Goal: Information Seeking & Learning: Learn about a topic

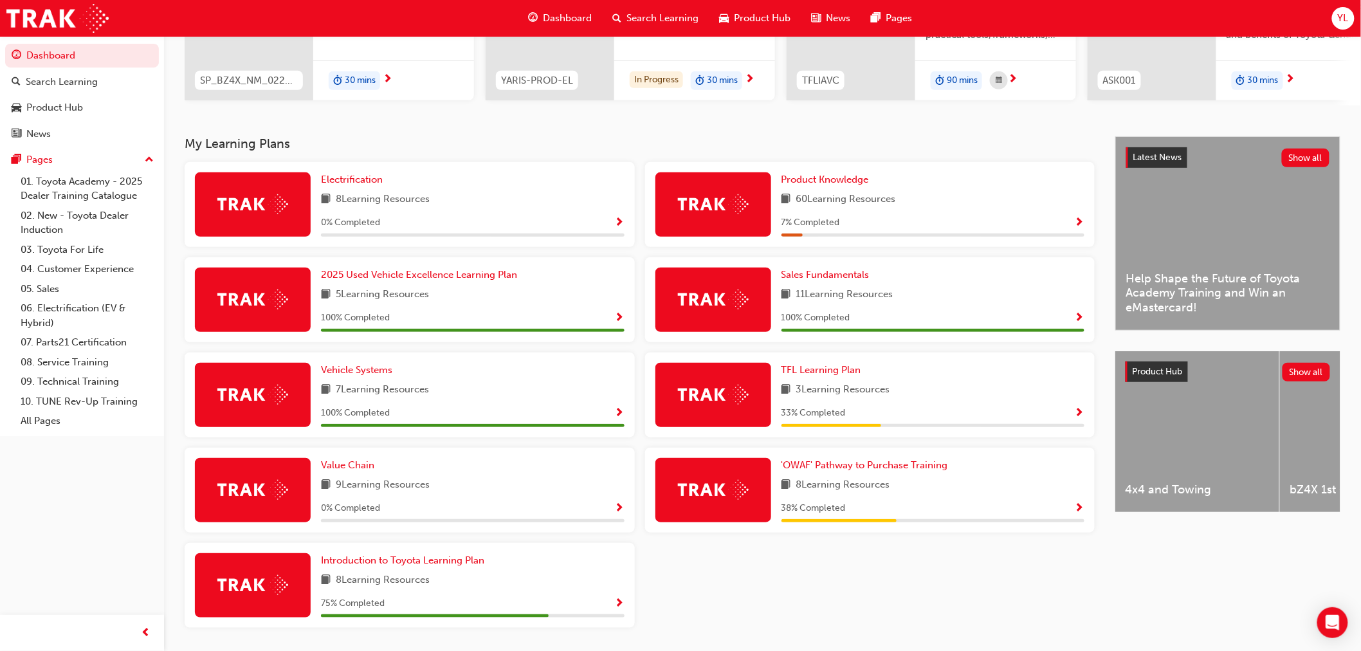
scroll to position [235, 0]
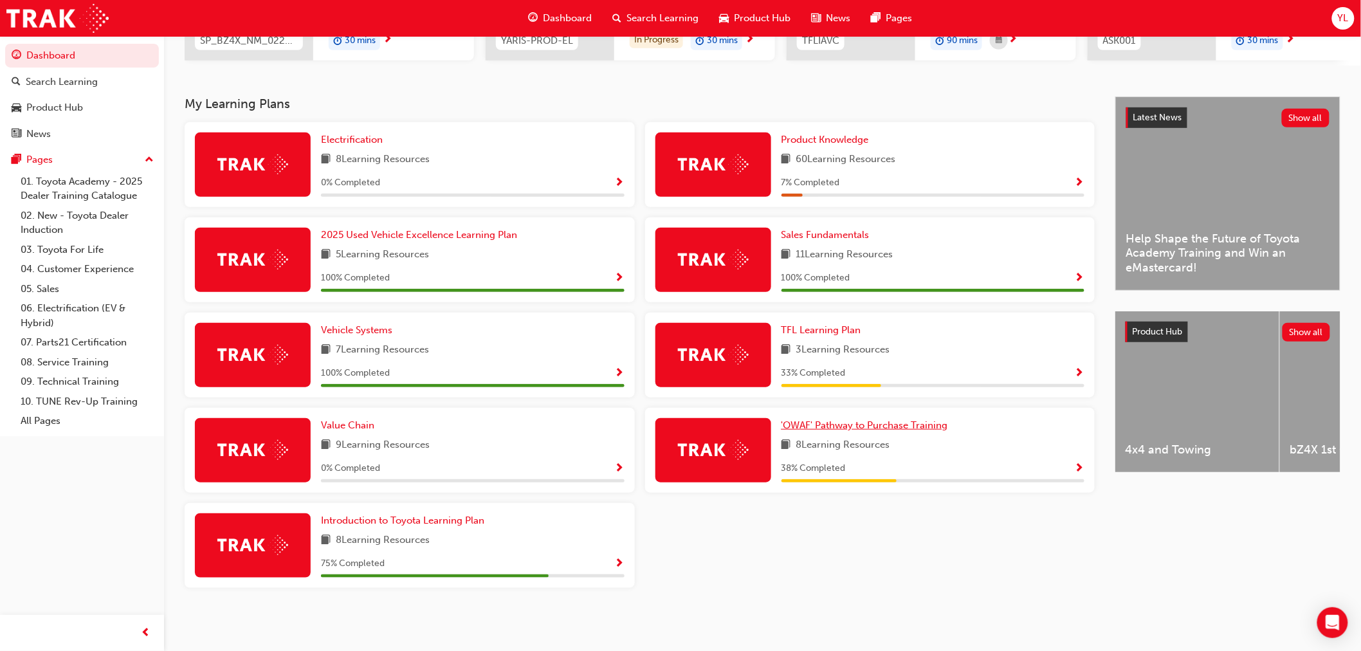
click at [803, 422] on span "'OWAF' Pathway to Purchase Training" at bounding box center [865, 425] width 167 height 12
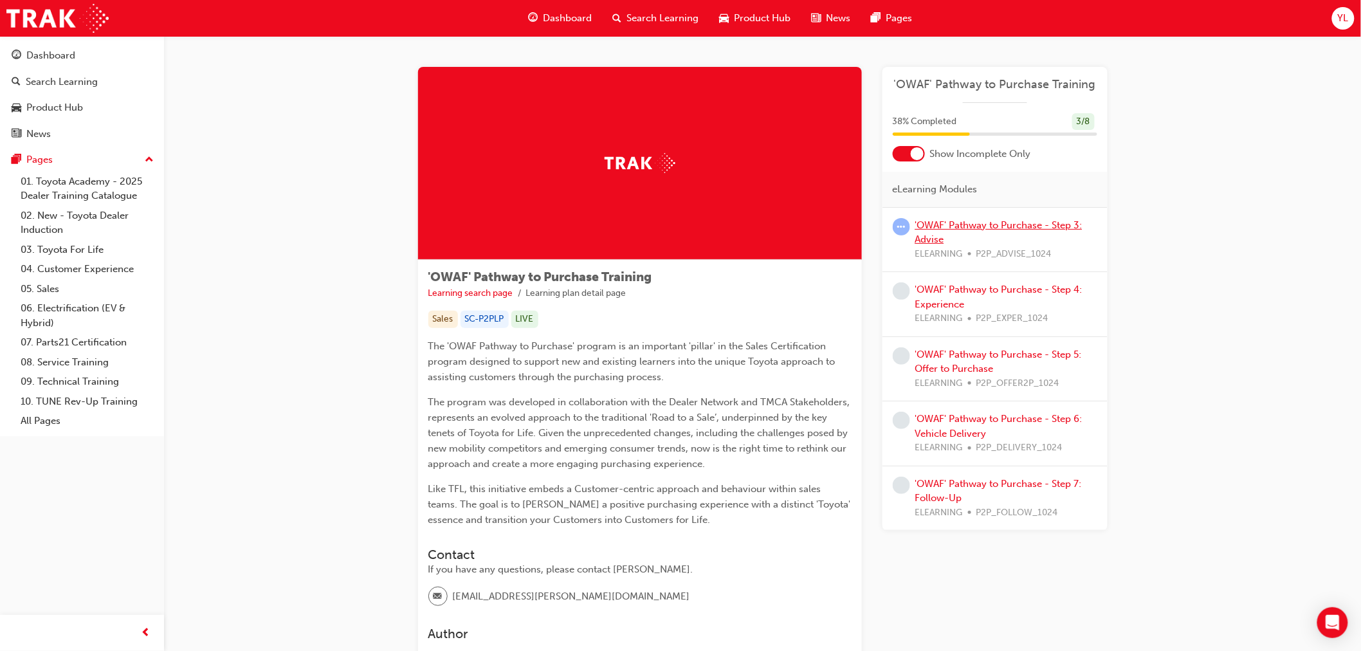
click at [1018, 221] on link "'OWAF' Pathway to Purchase - Step 3: Advise" at bounding box center [998, 232] width 167 height 26
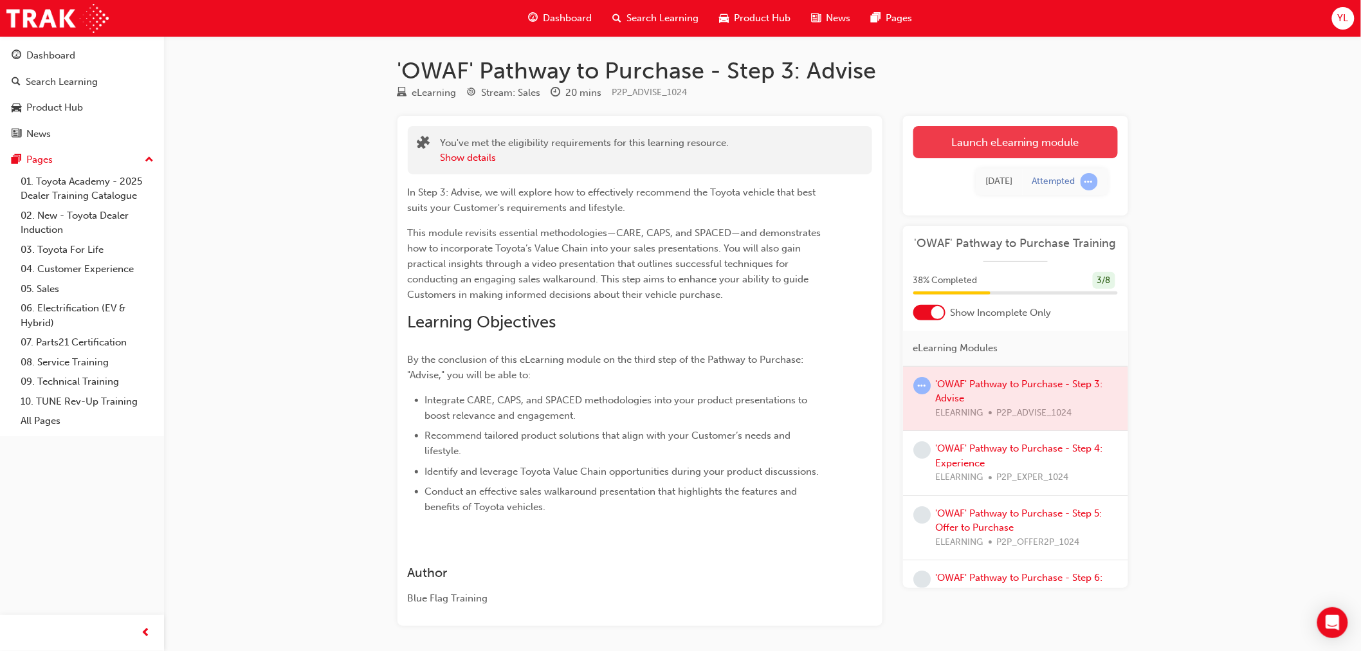
click at [936, 133] on link "Launch eLearning module" at bounding box center [1015, 142] width 205 height 32
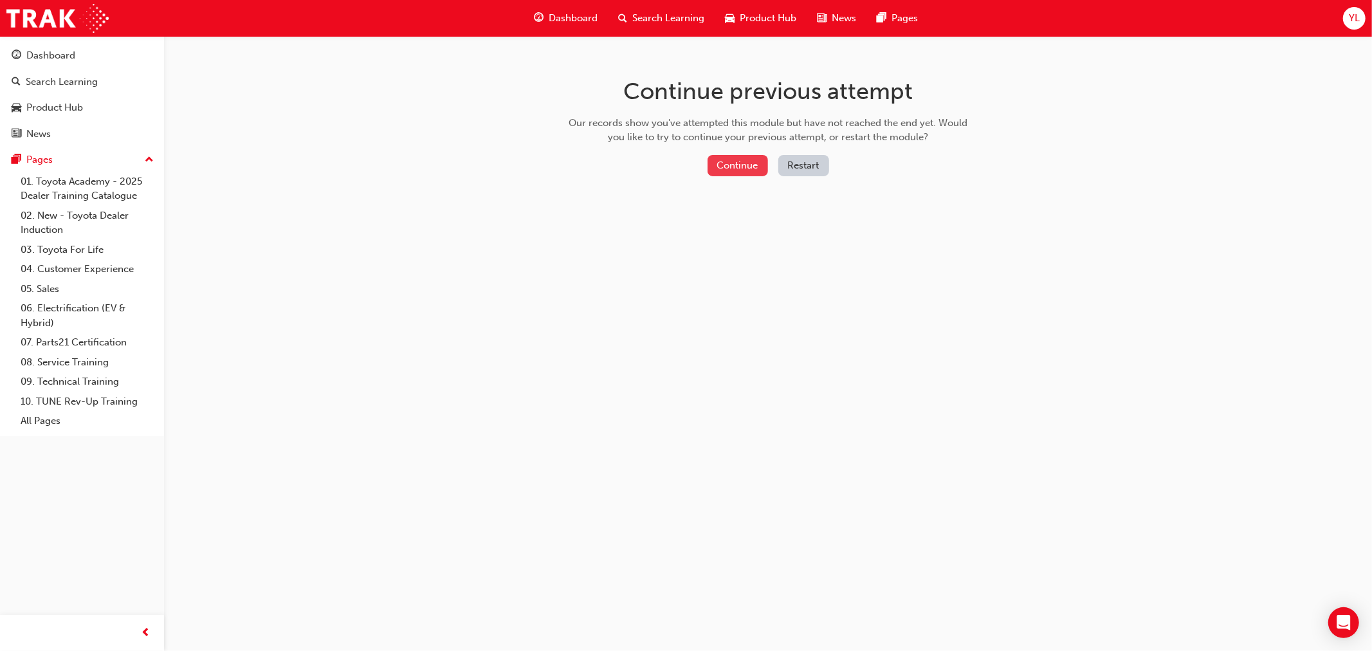
click at [737, 168] on button "Continue" at bounding box center [738, 165] width 60 height 21
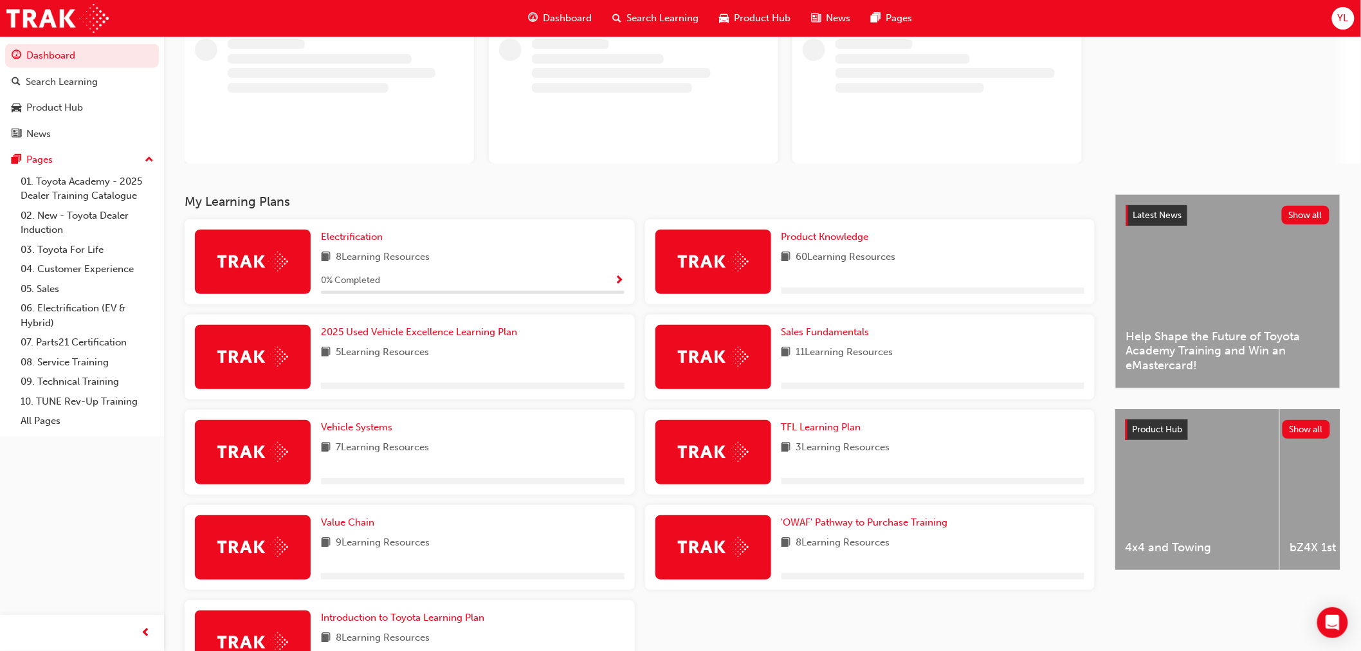
scroll to position [184, 0]
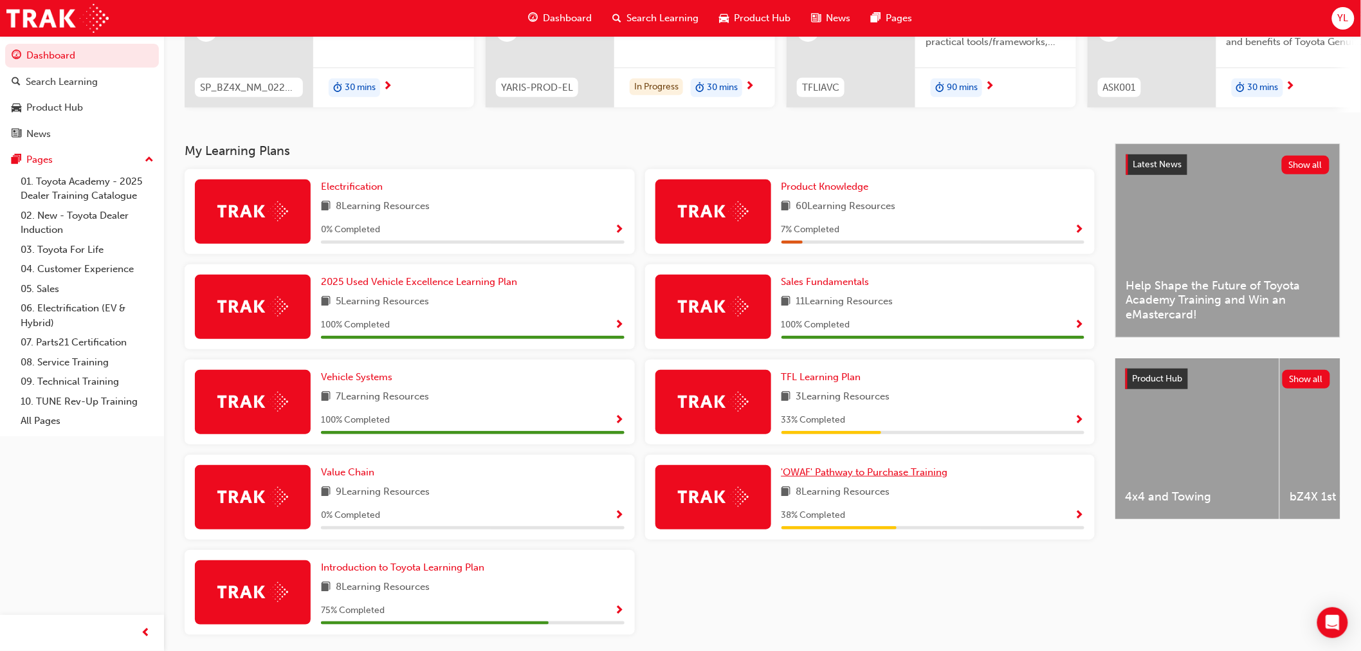
click at [796, 423] on span "33 % Completed" at bounding box center [814, 420] width 64 height 15
click at [834, 478] on span "'OWAF' Pathway to Purchase Training" at bounding box center [865, 472] width 167 height 12
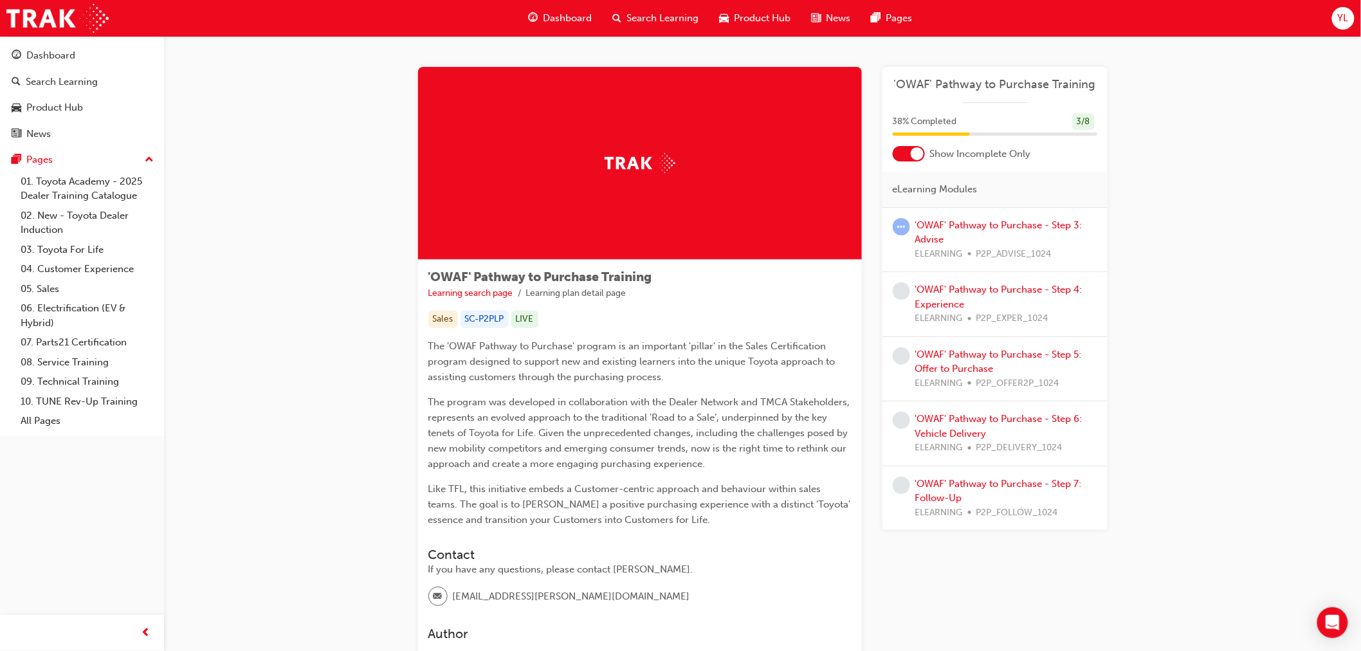
click at [949, 234] on div "'OWAF' Pathway to Purchase - Step 3: Advise ELEARNING P2P_ADVISE_1024" at bounding box center [1006, 240] width 182 height 44
click at [949, 226] on link "'OWAF' Pathway to Purchase - Step 3: Advise" at bounding box center [998, 232] width 167 height 26
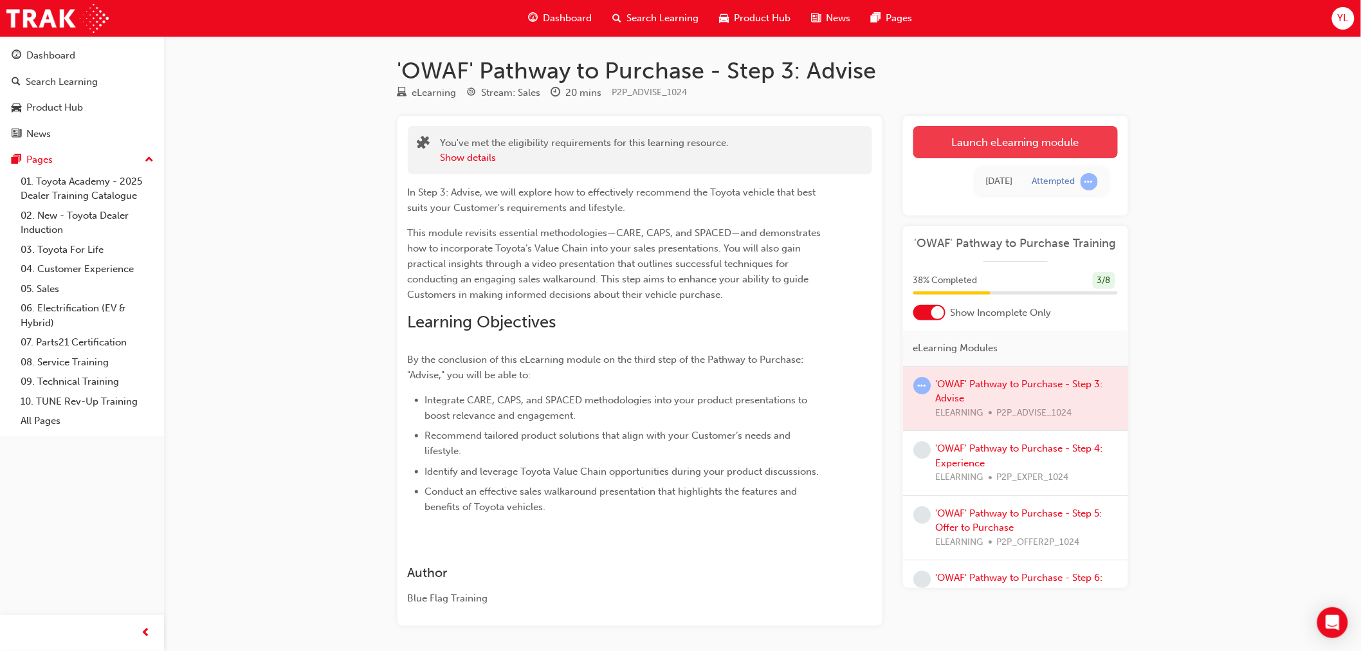
click at [954, 150] on link "Launch eLearning module" at bounding box center [1015, 142] width 205 height 32
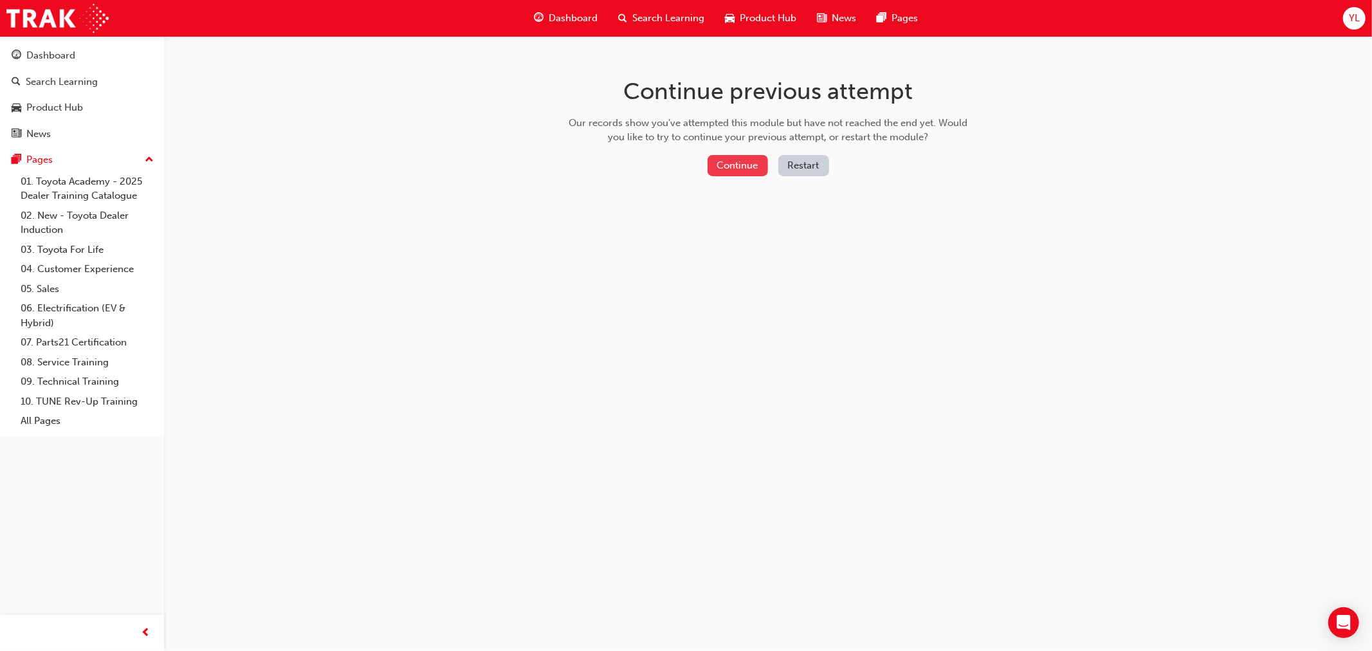
click at [717, 162] on button "Continue" at bounding box center [738, 165] width 60 height 21
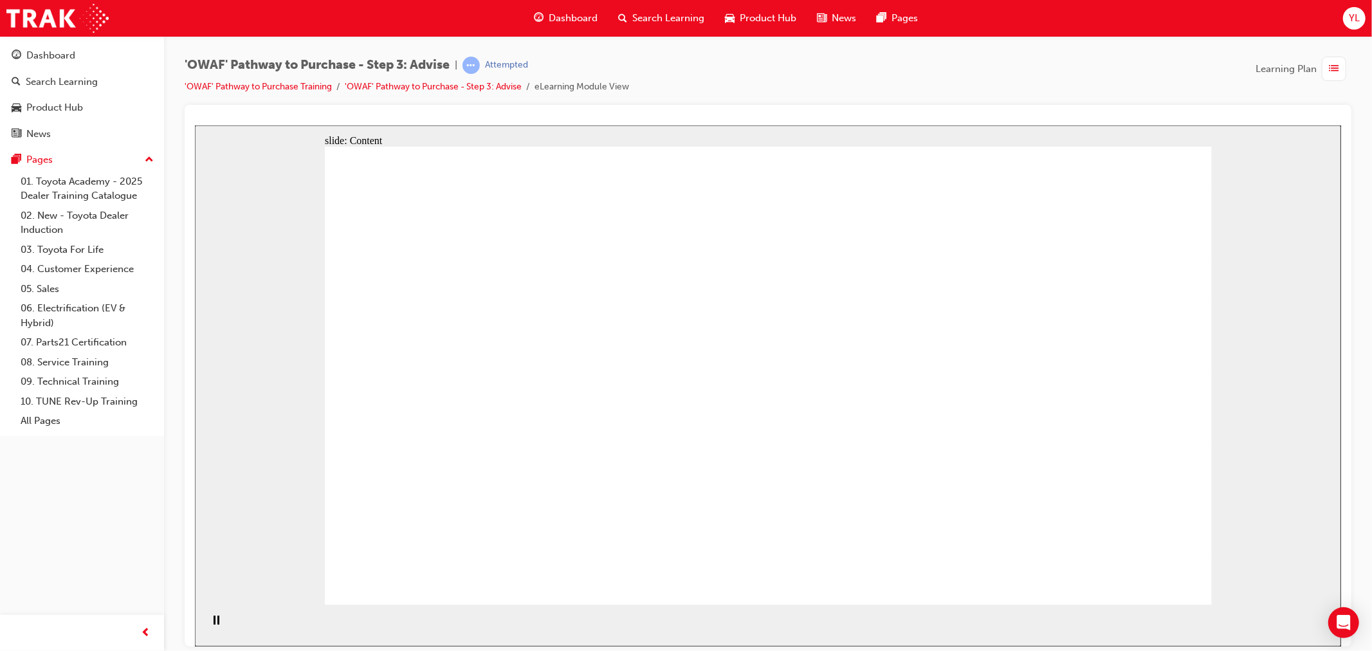
drag, startPoint x: 930, startPoint y: 500, endPoint x: 1158, endPoint y: 506, distance: 227.8
drag, startPoint x: 1162, startPoint y: 506, endPoint x: 1153, endPoint y: 524, distance: 20.1
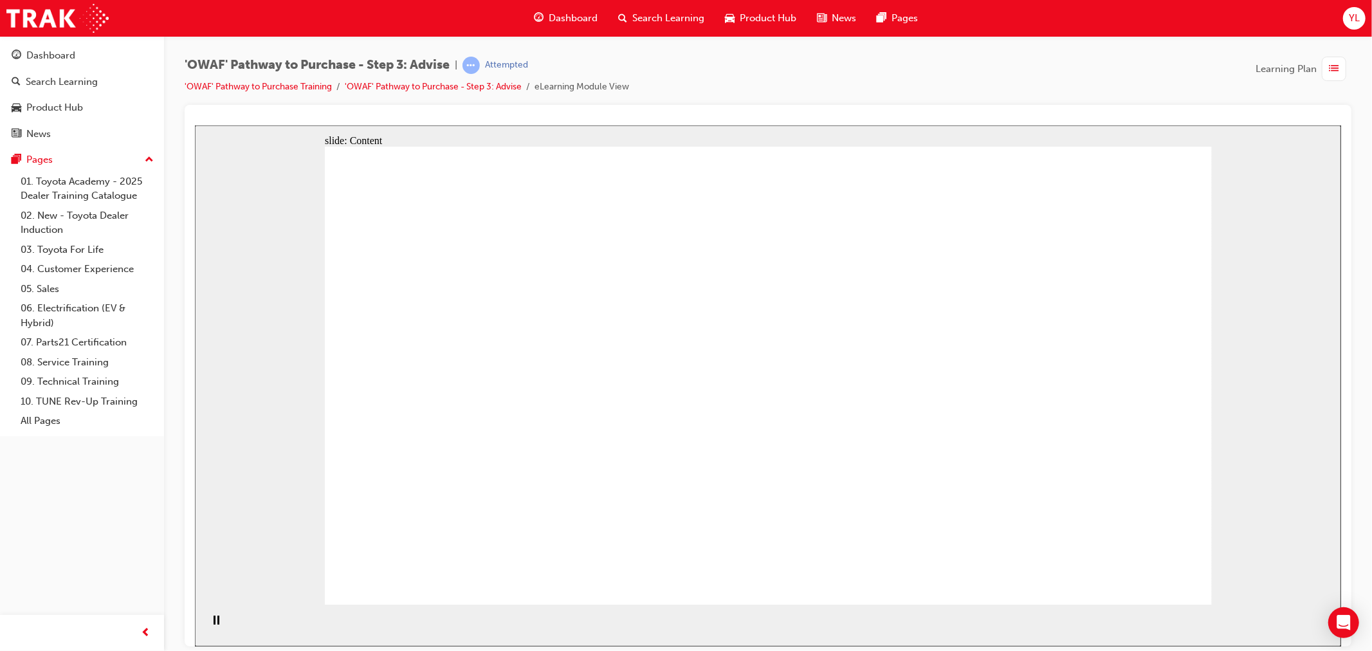
click at [1220, 592] on div "slide: Content Rectangle 1 Rectangle 4 Rectangle 1 Rectangle 2 Front of Vehicle…" at bounding box center [767, 385] width 1146 height 521
click at [217, 623] on rect "Pause (Ctrl+Alt+P)" at bounding box center [218, 619] width 2 height 9
click at [253, 552] on div "slide: Content Rectangle 1 Rectangle 4 Rectangle 1 Rectangle 2 Front of Vehicle…" at bounding box center [767, 385] width 1146 height 521
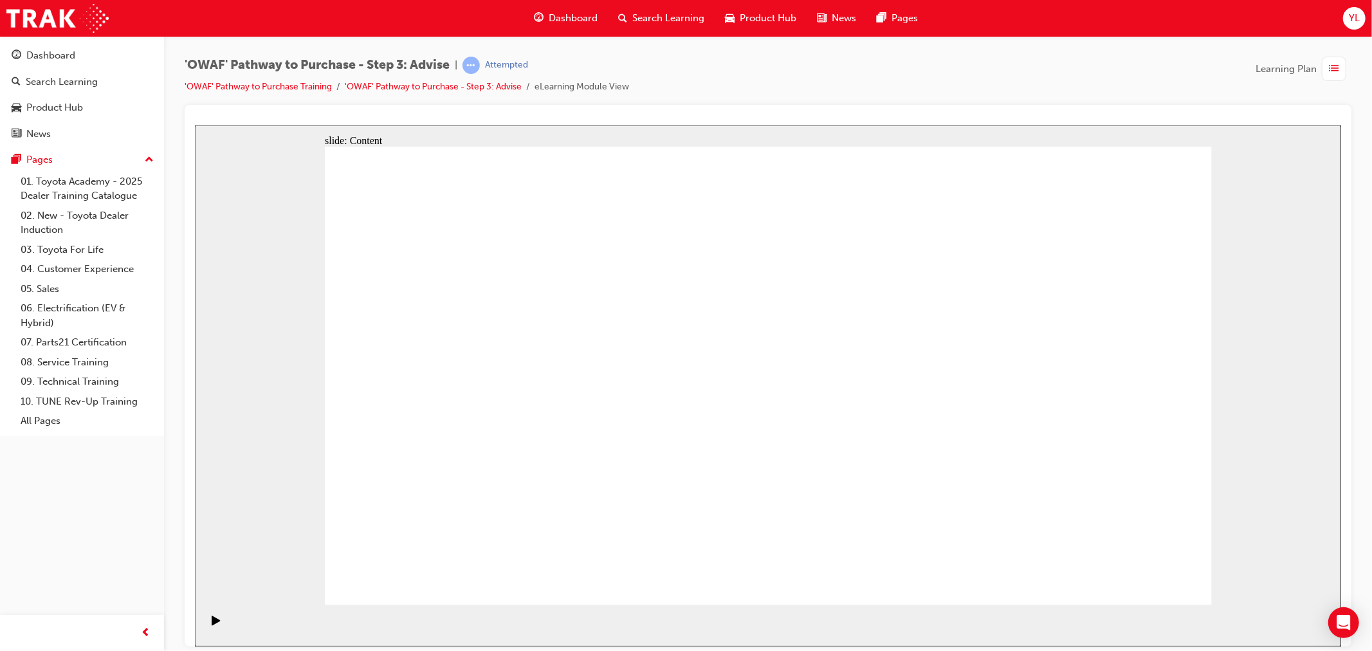
click at [206, 612] on div "playback controls" at bounding box center [212, 625] width 22 height 42
click at [211, 623] on icon "Play (Ctrl+Alt+P)" at bounding box center [215, 620] width 8 height 10
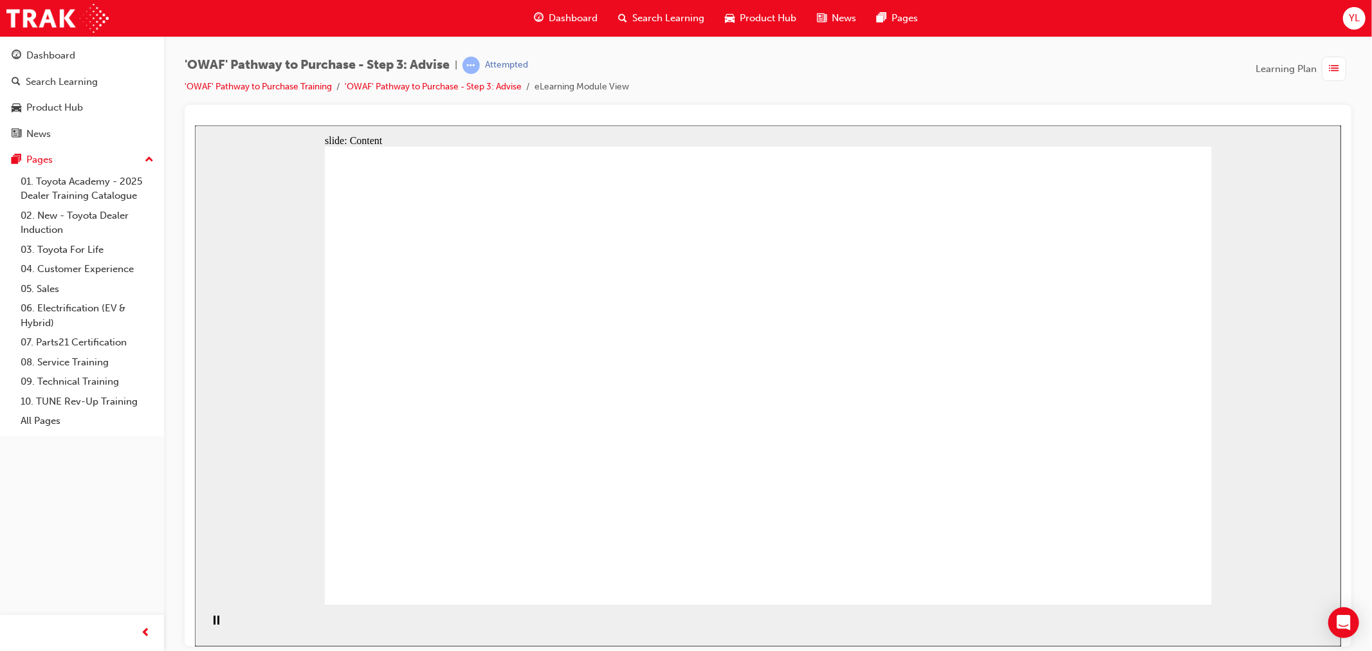
drag, startPoint x: 786, startPoint y: 573, endPoint x: 765, endPoint y: 568, distance: 21.8
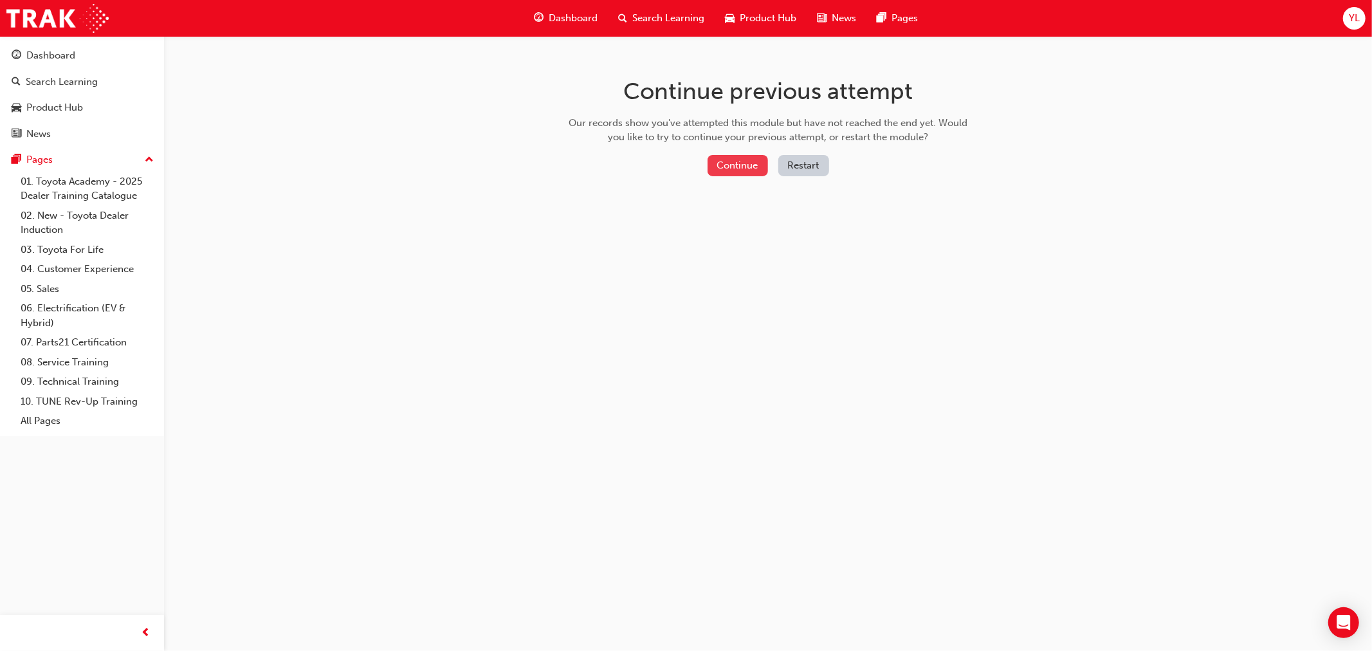
click at [737, 161] on button "Continue" at bounding box center [738, 165] width 60 height 21
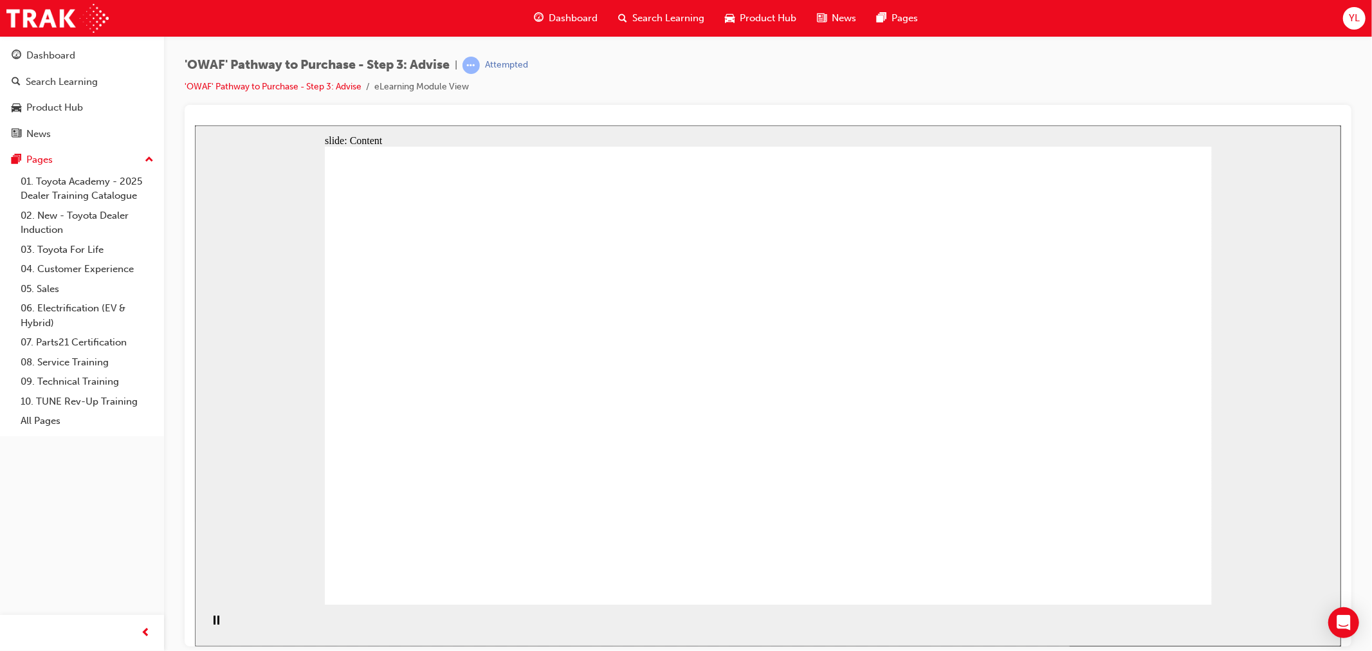
drag, startPoint x: 1137, startPoint y: 536, endPoint x: 1117, endPoint y: 544, distance: 21.4
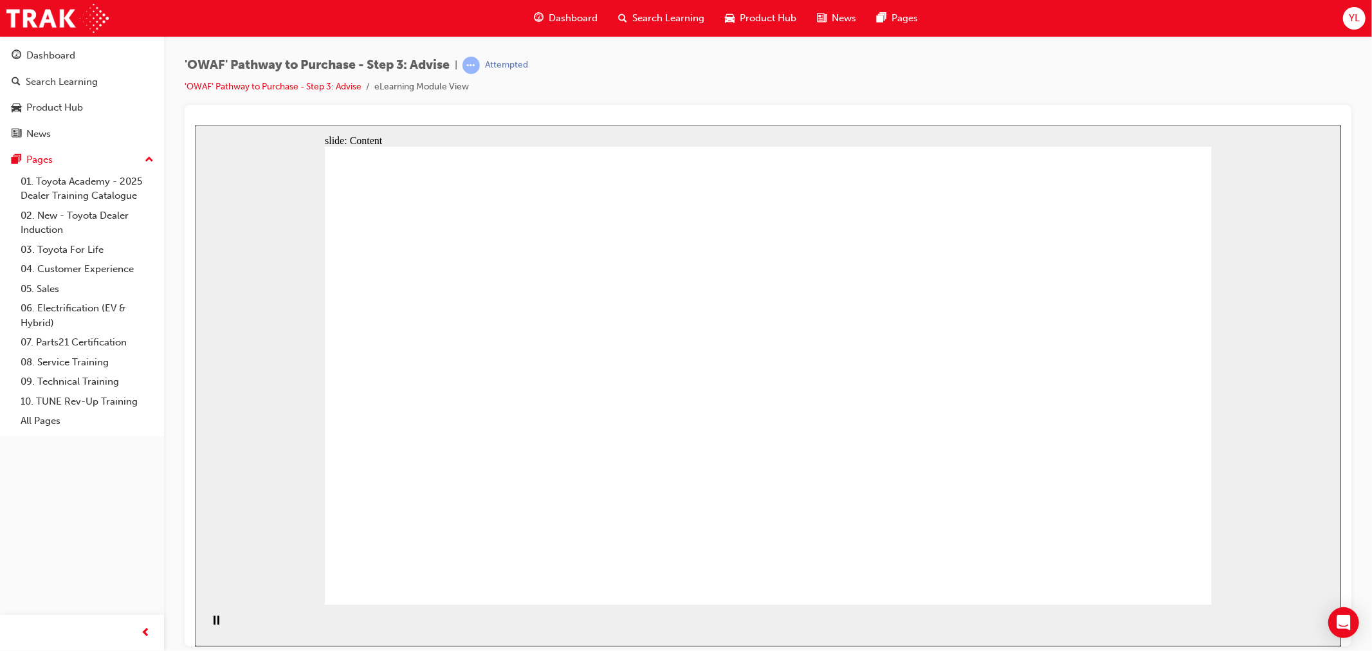
drag, startPoint x: 1153, startPoint y: 546, endPoint x: 1043, endPoint y: 484, distance: 126.2
drag, startPoint x: 805, startPoint y: 203, endPoint x: 839, endPoint y: 190, distance: 36.8
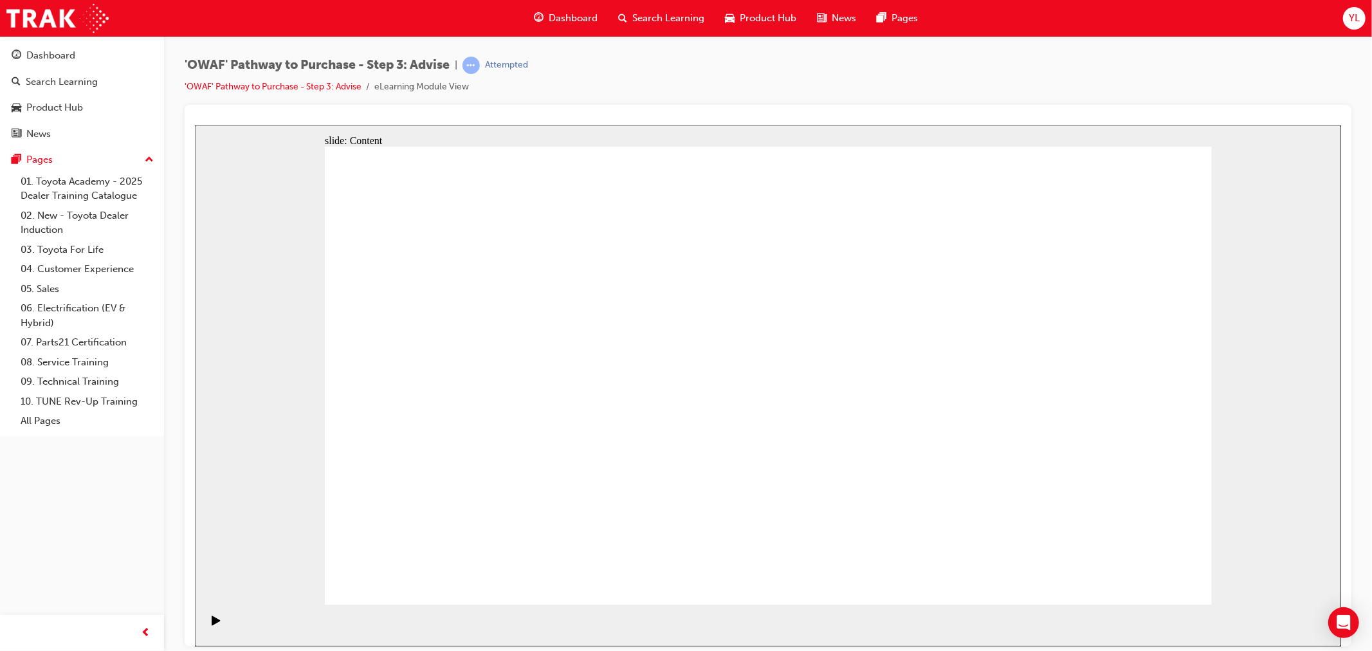
drag, startPoint x: 549, startPoint y: 525, endPoint x: 548, endPoint y: 455, distance: 69.5
drag, startPoint x: 845, startPoint y: 528, endPoint x: 567, endPoint y: 348, distance: 331.2
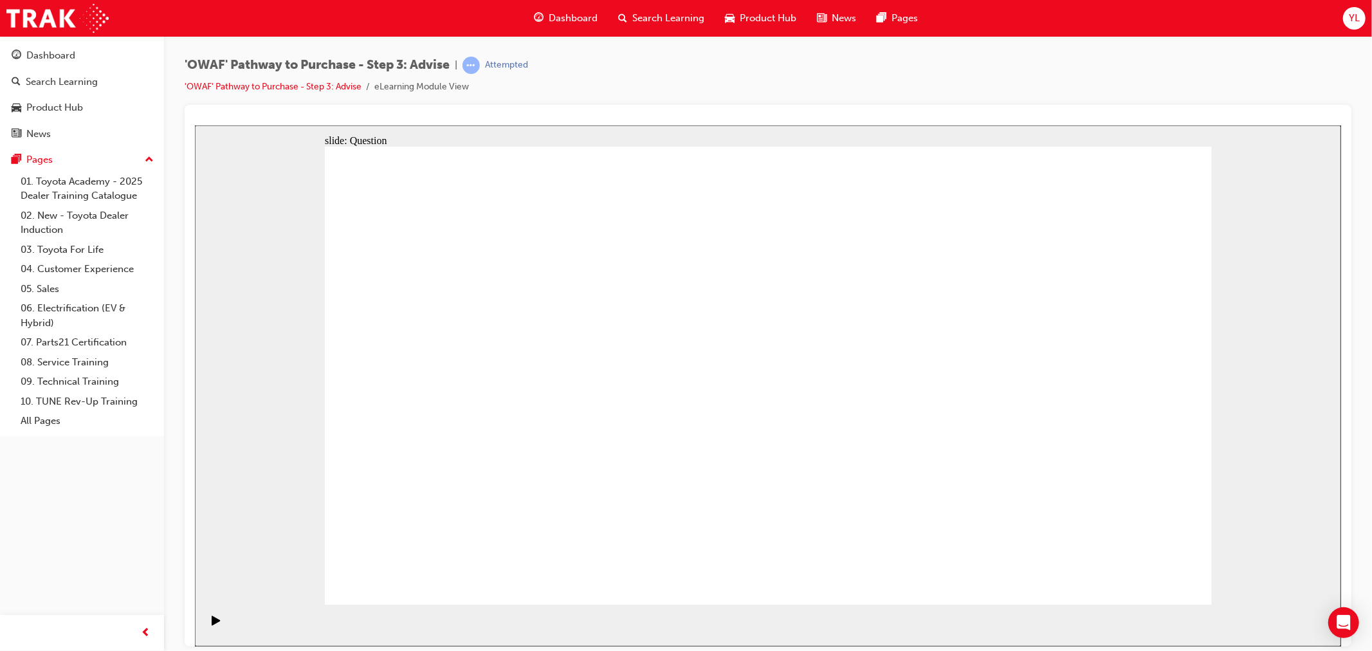
drag, startPoint x: 915, startPoint y: 508, endPoint x: 435, endPoint y: 381, distance: 496.5
drag, startPoint x: 738, startPoint y: 517, endPoint x: 863, endPoint y: 374, distance: 189.7
drag, startPoint x: 595, startPoint y: 479, endPoint x: 508, endPoint y: 379, distance: 133.1
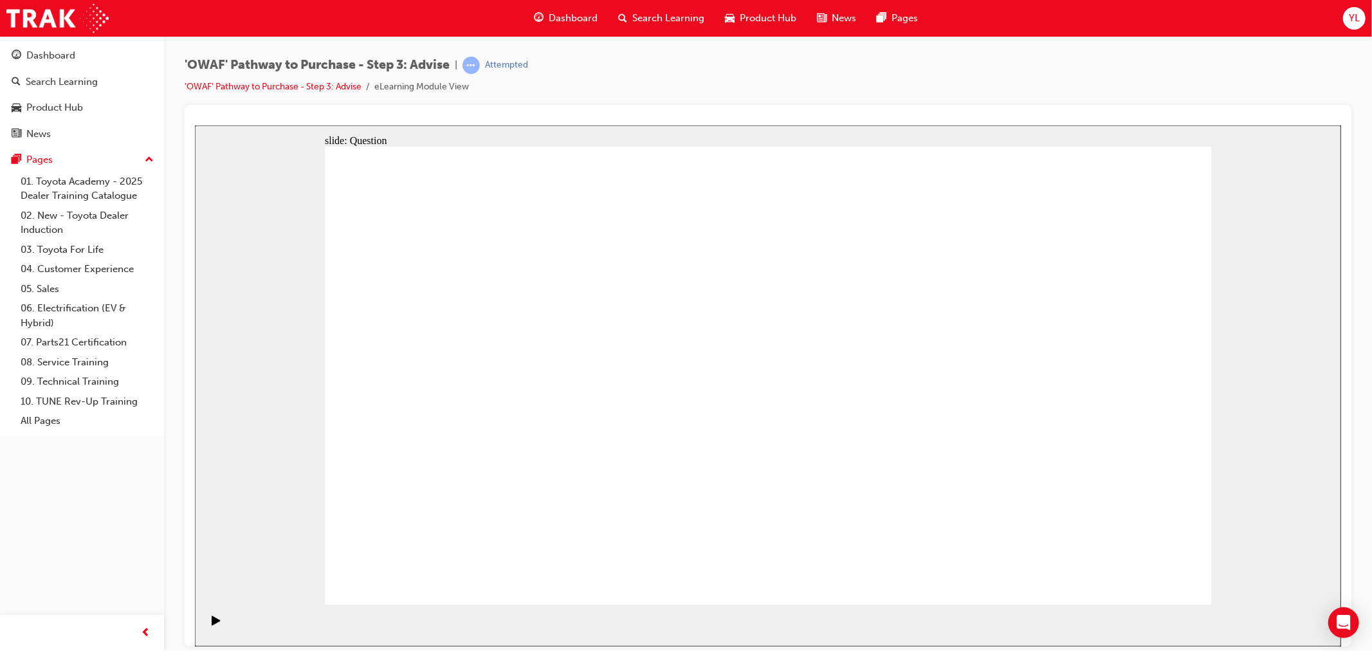
drag, startPoint x: 710, startPoint y: 477, endPoint x: 675, endPoint y: 345, distance: 136.2
drag, startPoint x: 755, startPoint y: 571, endPoint x: 765, endPoint y: 524, distance: 47.4
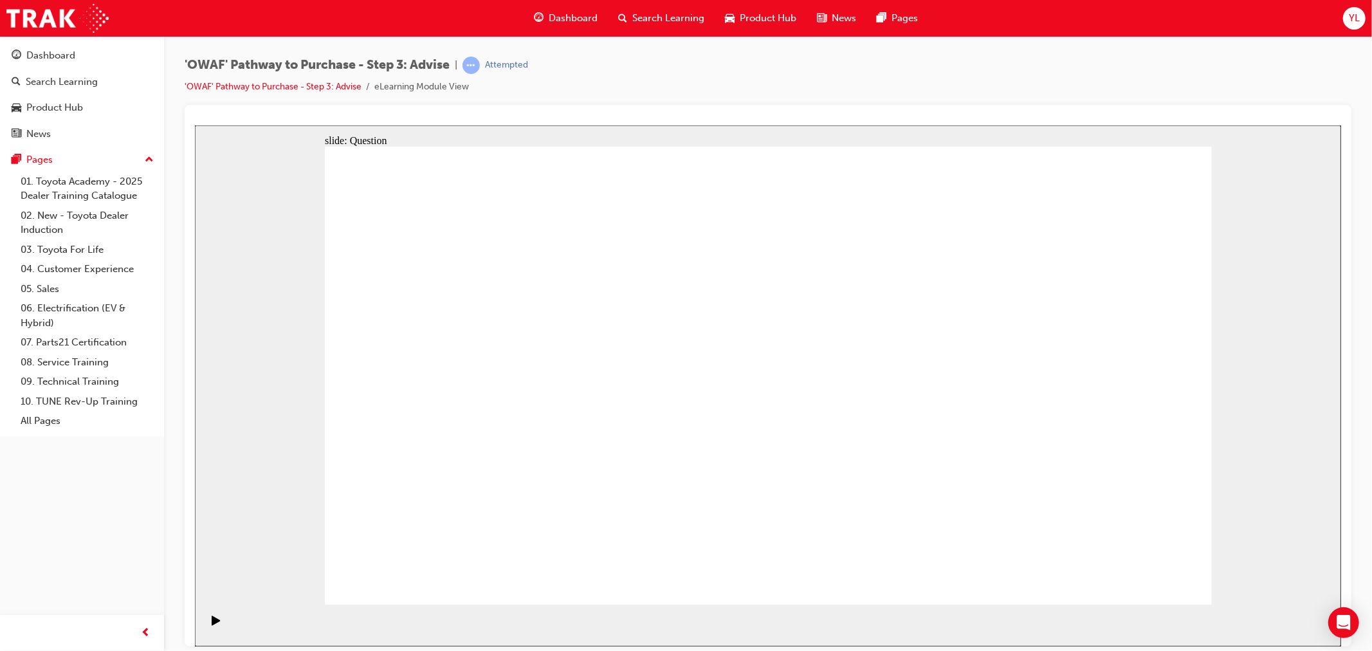
drag, startPoint x: 947, startPoint y: 510, endPoint x: 682, endPoint y: 335, distance: 317.6
drag, startPoint x: 954, startPoint y: 500, endPoint x: 685, endPoint y: 507, distance: 269.0
drag, startPoint x: 978, startPoint y: 490, endPoint x: 412, endPoint y: 493, distance: 566.1
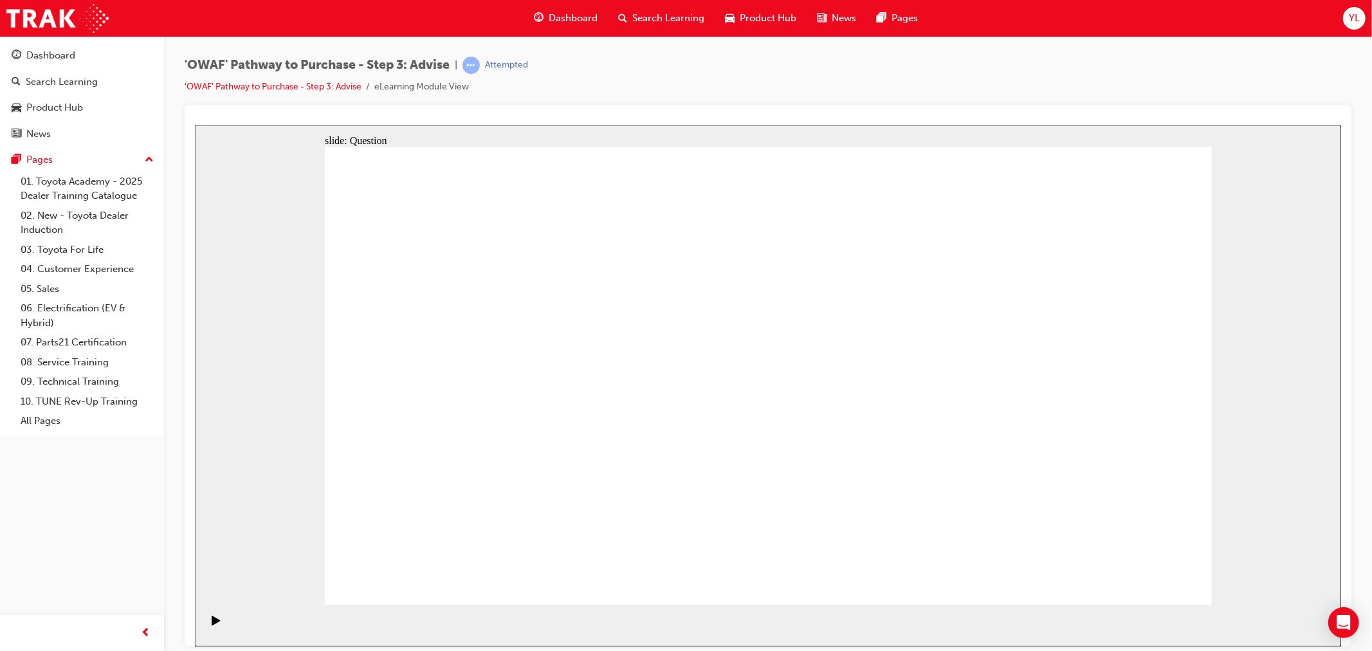
drag, startPoint x: 972, startPoint y: 470, endPoint x: 654, endPoint y: 428, distance: 321.2
drag, startPoint x: 981, startPoint y: 460, endPoint x: 720, endPoint y: 455, distance: 261.2
drag, startPoint x: 1040, startPoint y: 476, endPoint x: 781, endPoint y: 480, distance: 258.6
drag, startPoint x: 1025, startPoint y: 493, endPoint x: 402, endPoint y: 495, distance: 622.7
drag, startPoint x: 1002, startPoint y: 462, endPoint x: 427, endPoint y: 486, distance: 575.6
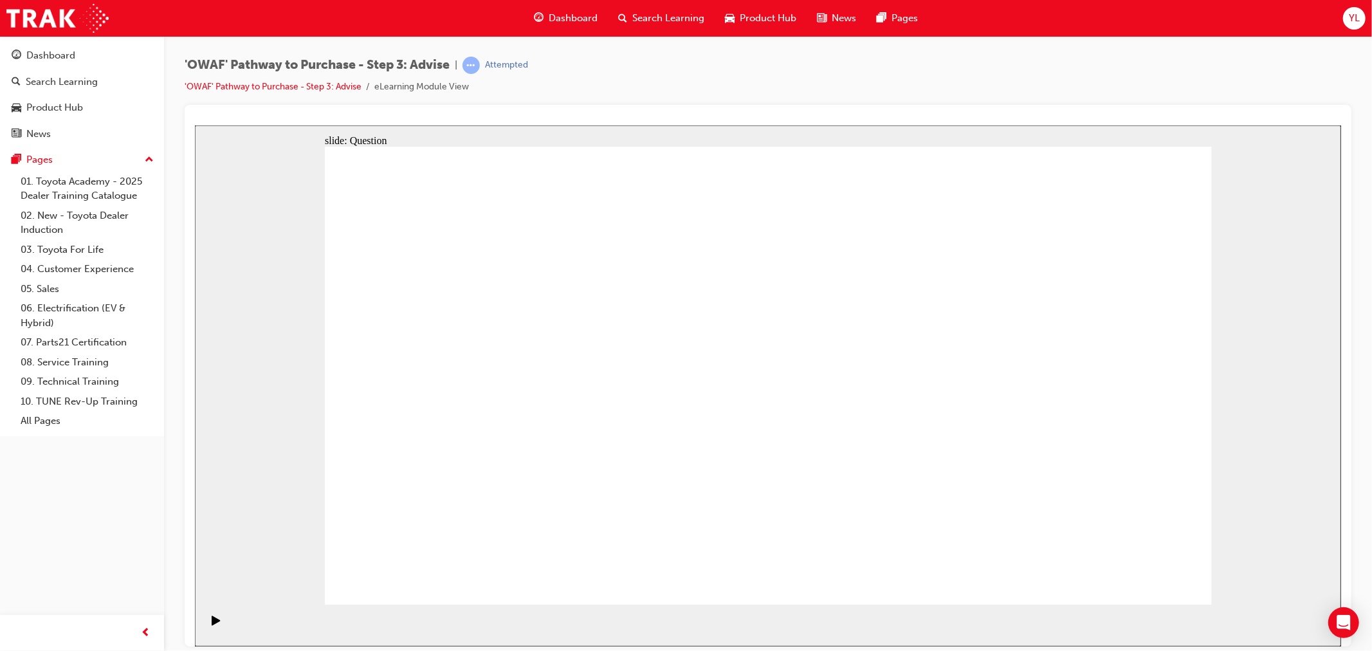
drag, startPoint x: 1090, startPoint y: 465, endPoint x: 530, endPoint y: 486, distance: 560.1
drag, startPoint x: 495, startPoint y: 354, endPoint x: 487, endPoint y: 357, distance: 9.0
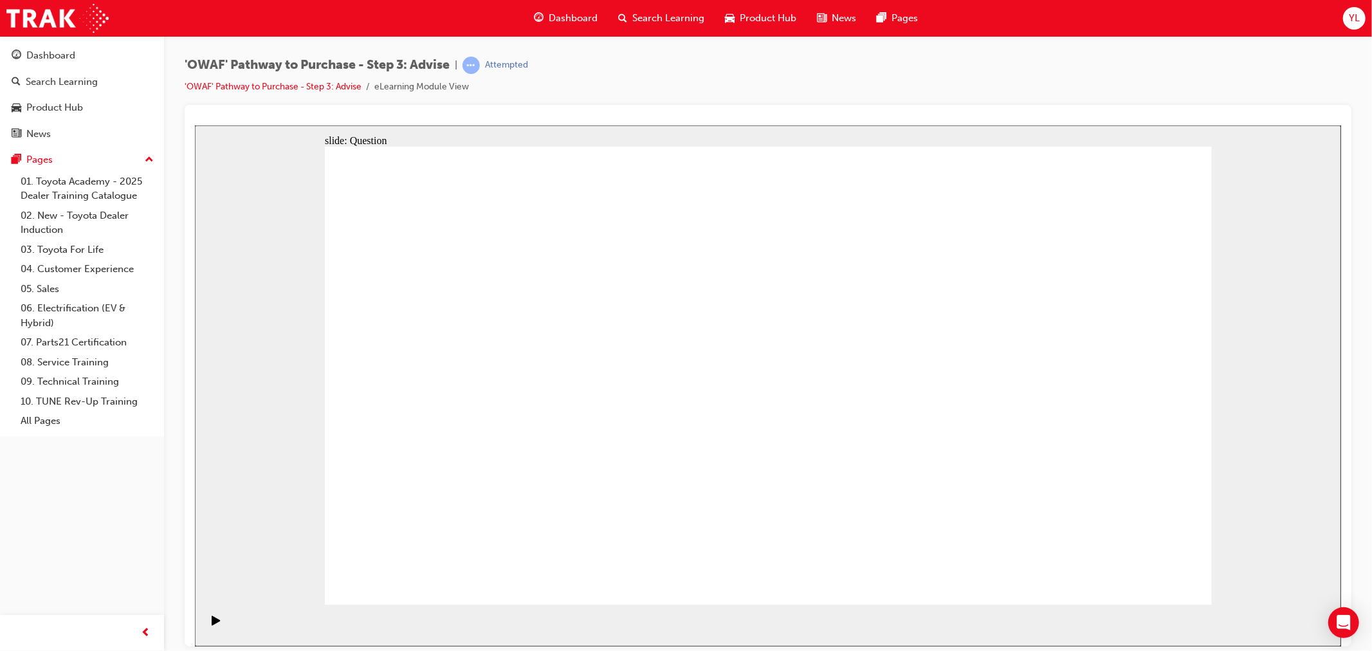
drag, startPoint x: 496, startPoint y: 329, endPoint x: 953, endPoint y: 387, distance: 460.3
drag, startPoint x: 486, startPoint y: 414, endPoint x: 866, endPoint y: 381, distance: 381.6
drag, startPoint x: 578, startPoint y: 396, endPoint x: 876, endPoint y: 381, distance: 298.2
drag, startPoint x: 585, startPoint y: 484, endPoint x: 897, endPoint y: 403, distance: 321.7
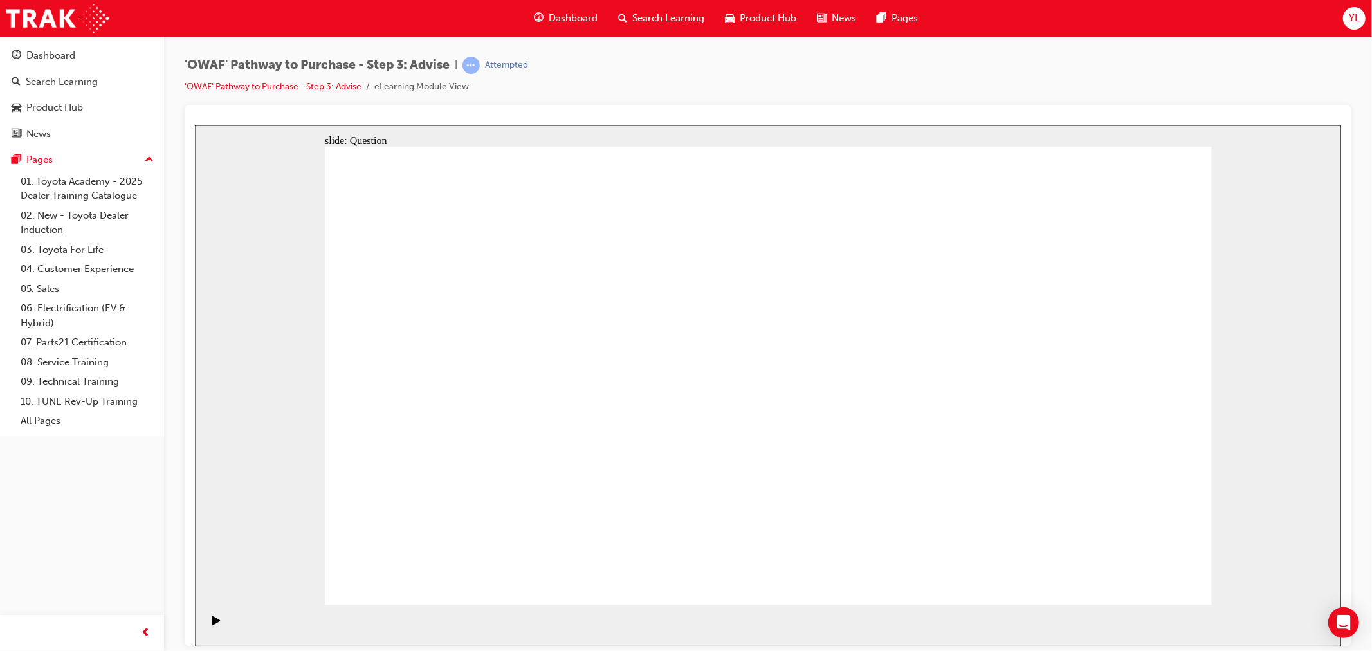
drag, startPoint x: 482, startPoint y: 473, endPoint x: 985, endPoint y: 450, distance: 503.6
drag, startPoint x: 412, startPoint y: 338, endPoint x: 1031, endPoint y: 511, distance: 642.8
drag, startPoint x: 508, startPoint y: 336, endPoint x: 780, endPoint y: 513, distance: 324.2
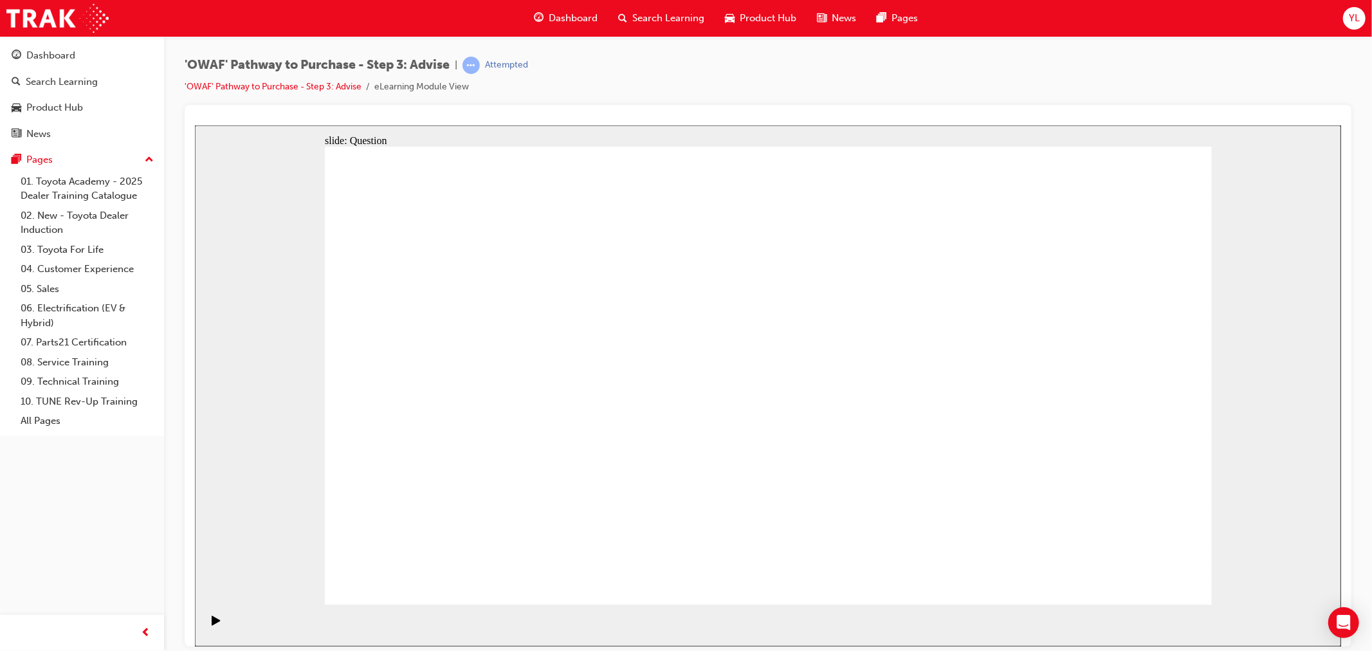
drag, startPoint x: 657, startPoint y: 336, endPoint x: 998, endPoint y: 484, distance: 371.7
drag, startPoint x: 748, startPoint y: 343, endPoint x: 405, endPoint y: 516, distance: 384.6
drag, startPoint x: 917, startPoint y: 336, endPoint x: 679, endPoint y: 328, distance: 238.8
drag, startPoint x: 1049, startPoint y: 334, endPoint x: 868, endPoint y: 512, distance: 253.8
drag, startPoint x: 1097, startPoint y: 349, endPoint x: 663, endPoint y: 516, distance: 465.9
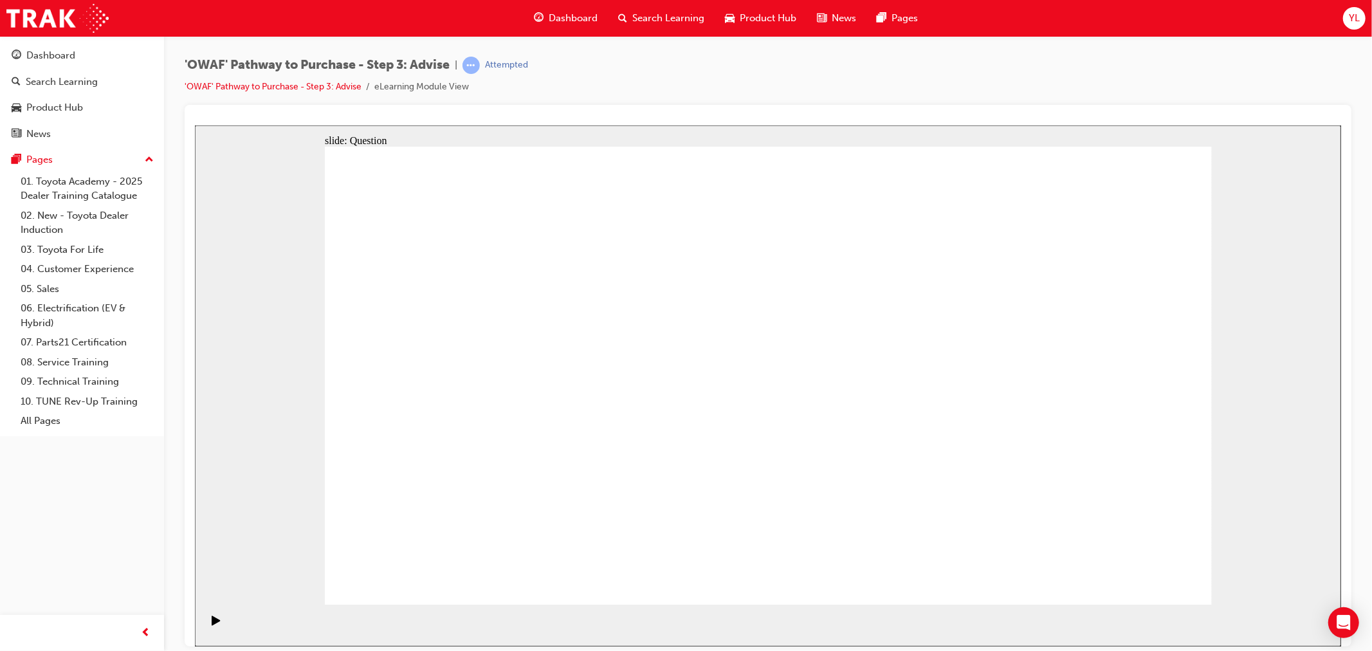
drag, startPoint x: 874, startPoint y: 340, endPoint x: 517, endPoint y: 508, distance: 394.5
drag, startPoint x: 442, startPoint y: 363, endPoint x: 978, endPoint y: 529, distance: 561.6
drag, startPoint x: 598, startPoint y: 360, endPoint x: 1134, endPoint y: 522, distance: 560.3
drag, startPoint x: 946, startPoint y: 358, endPoint x: 590, endPoint y: 559, distance: 408.8
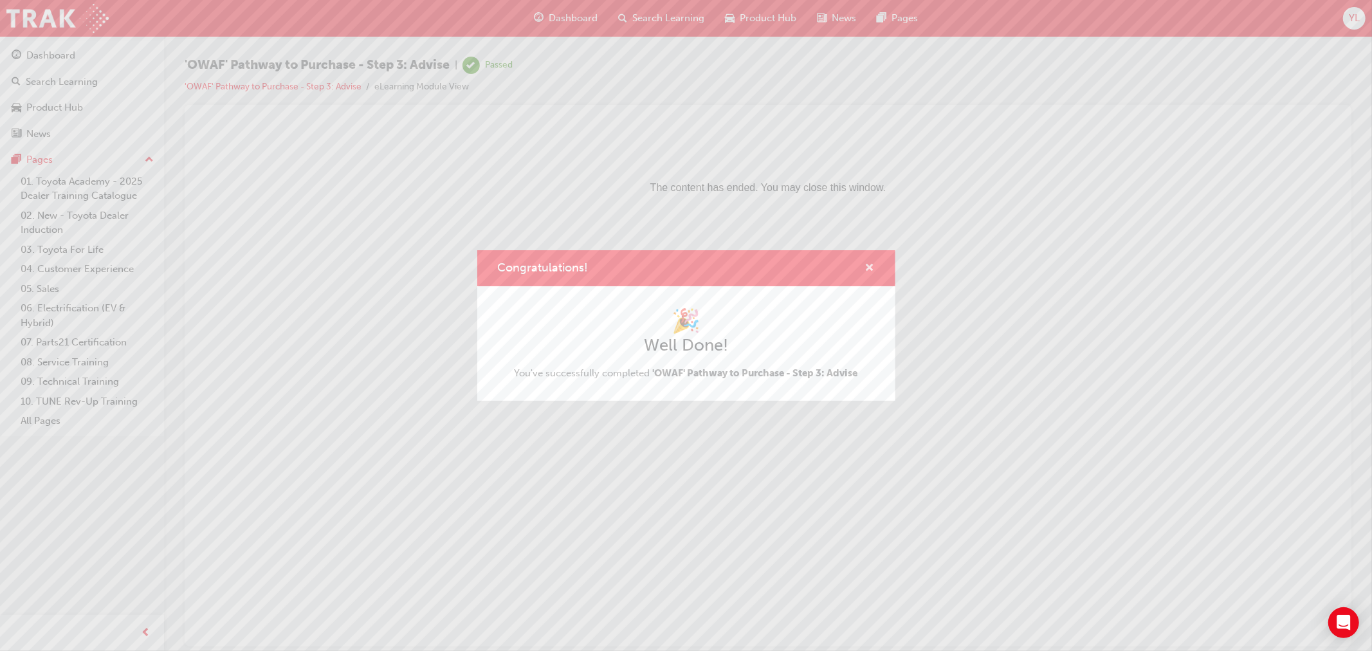
click at [867, 268] on span "cross-icon" at bounding box center [870, 269] width 10 height 12
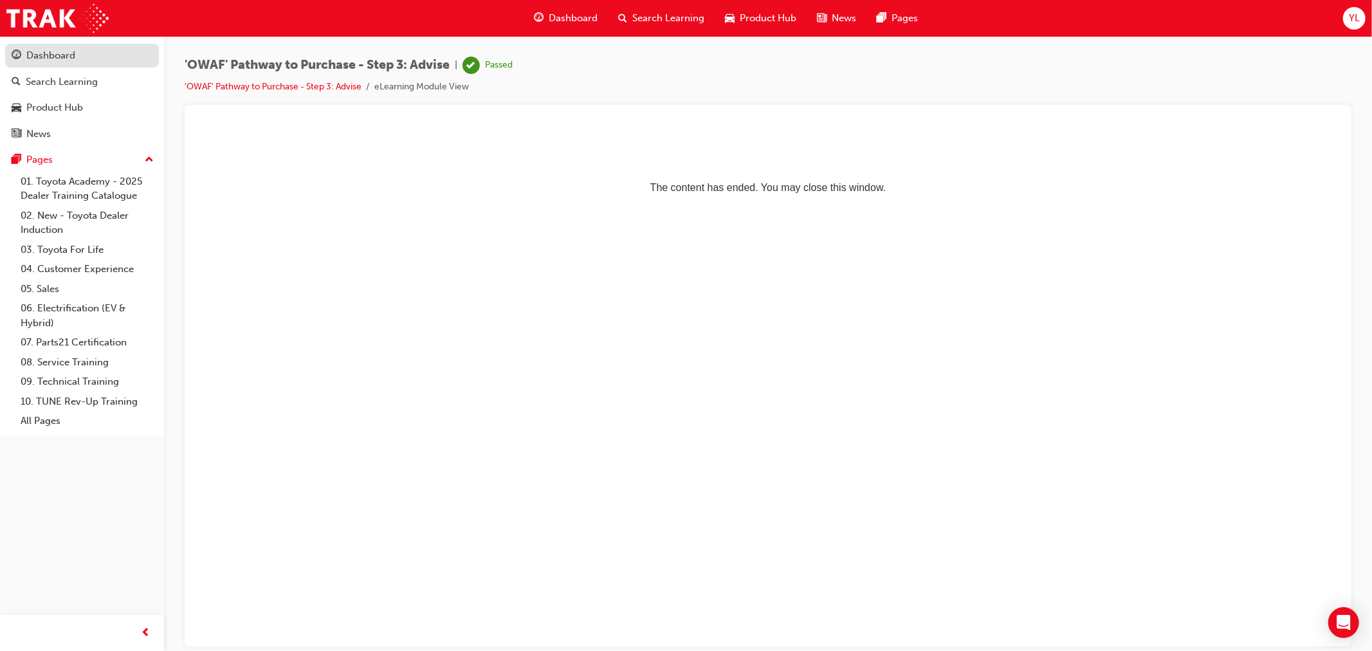
click at [87, 56] on div "Dashboard" at bounding box center [82, 56] width 141 height 16
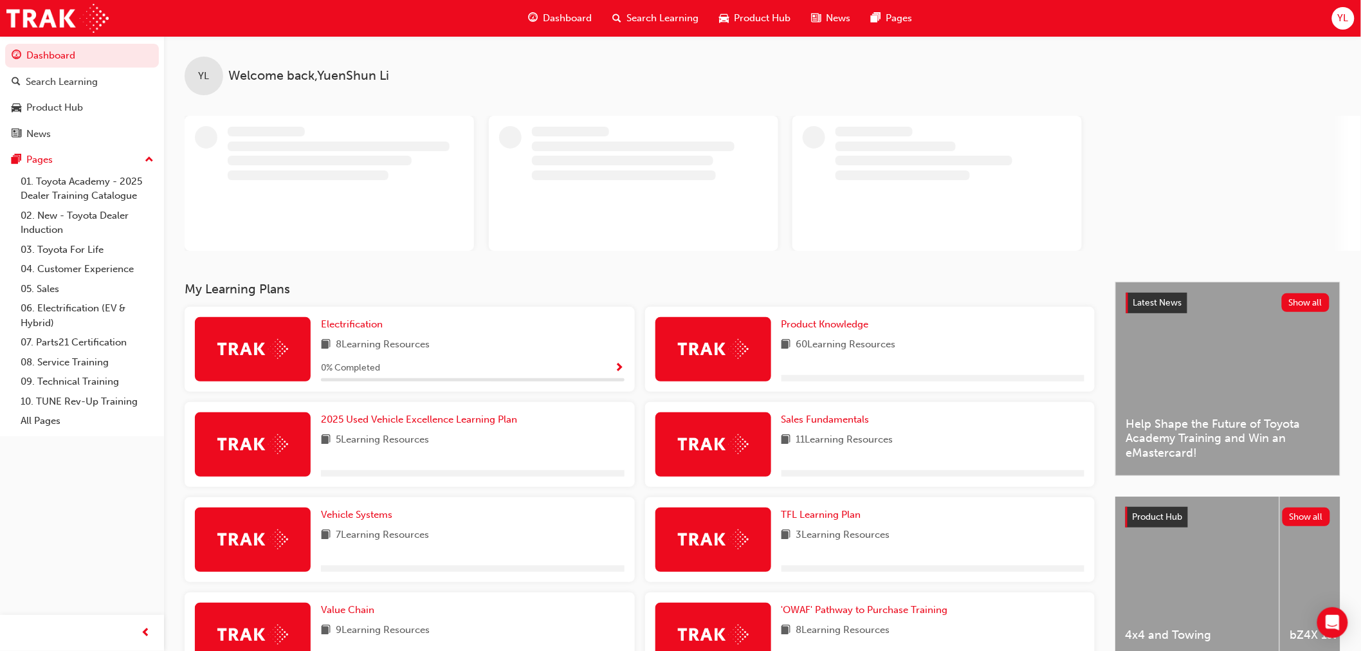
scroll to position [184, 0]
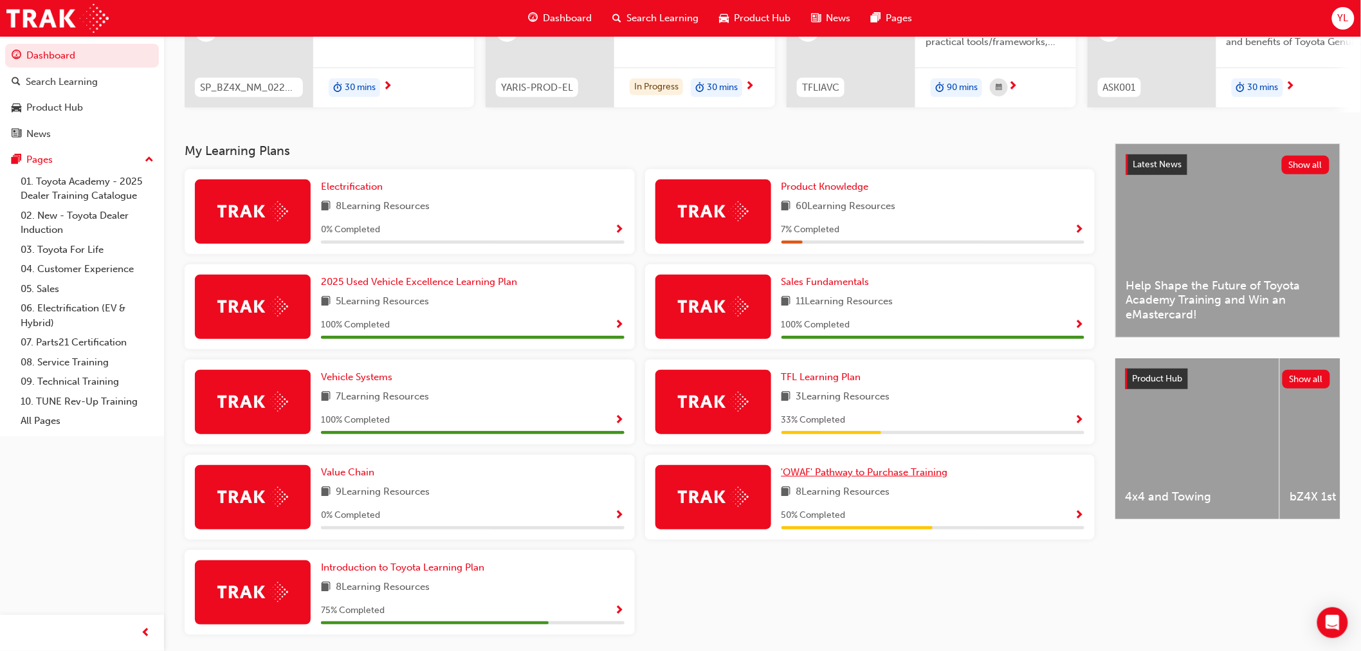
click at [836, 477] on span "'OWAF' Pathway to Purchase Training" at bounding box center [865, 472] width 167 height 12
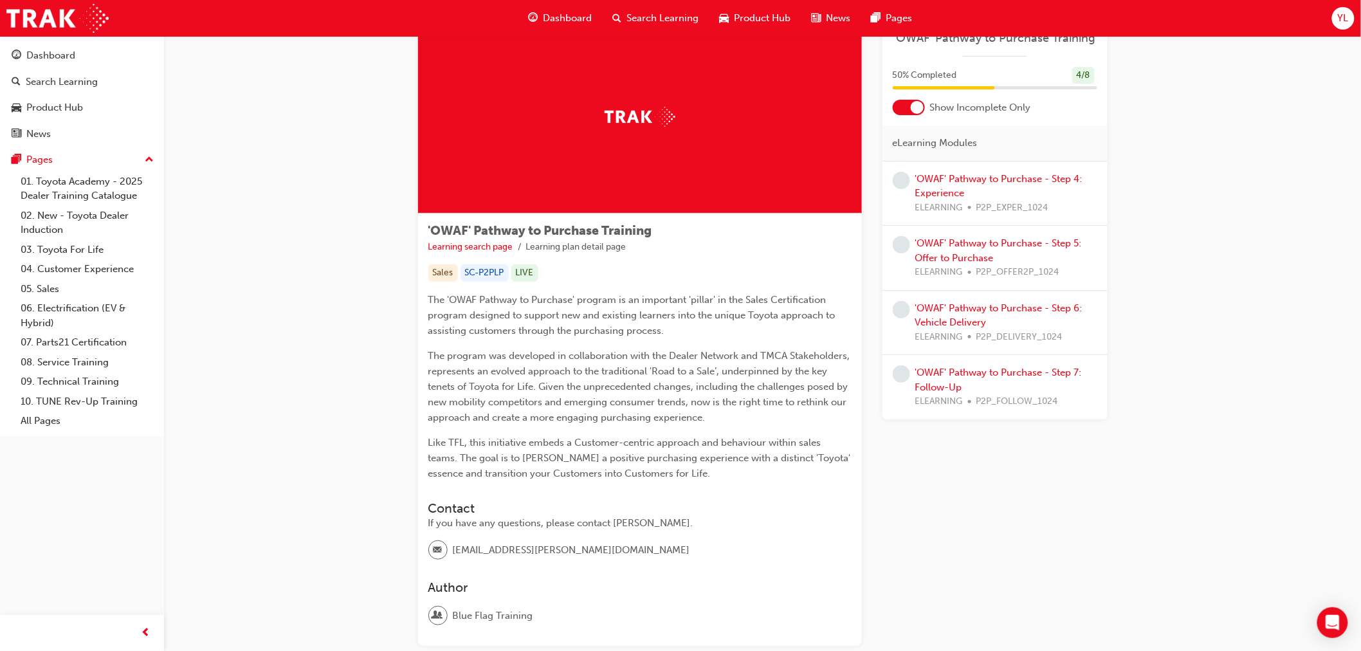
scroll to position [71, 0]
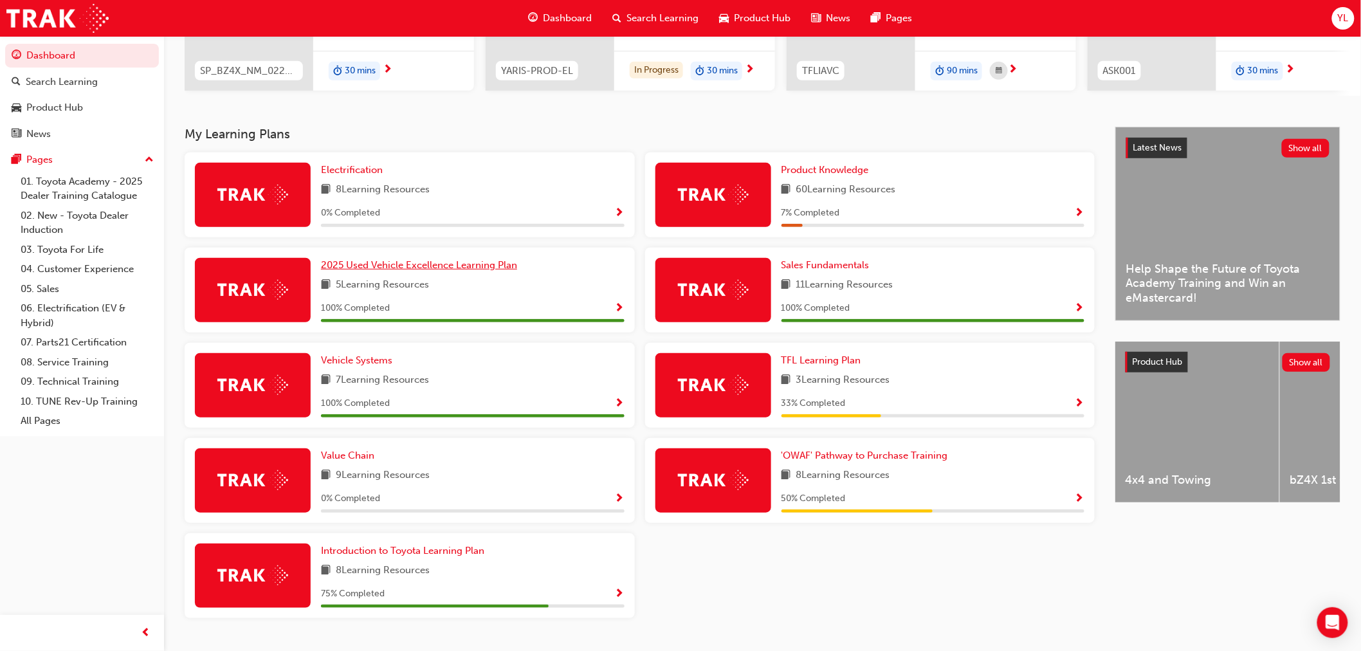
scroll to position [214, 0]
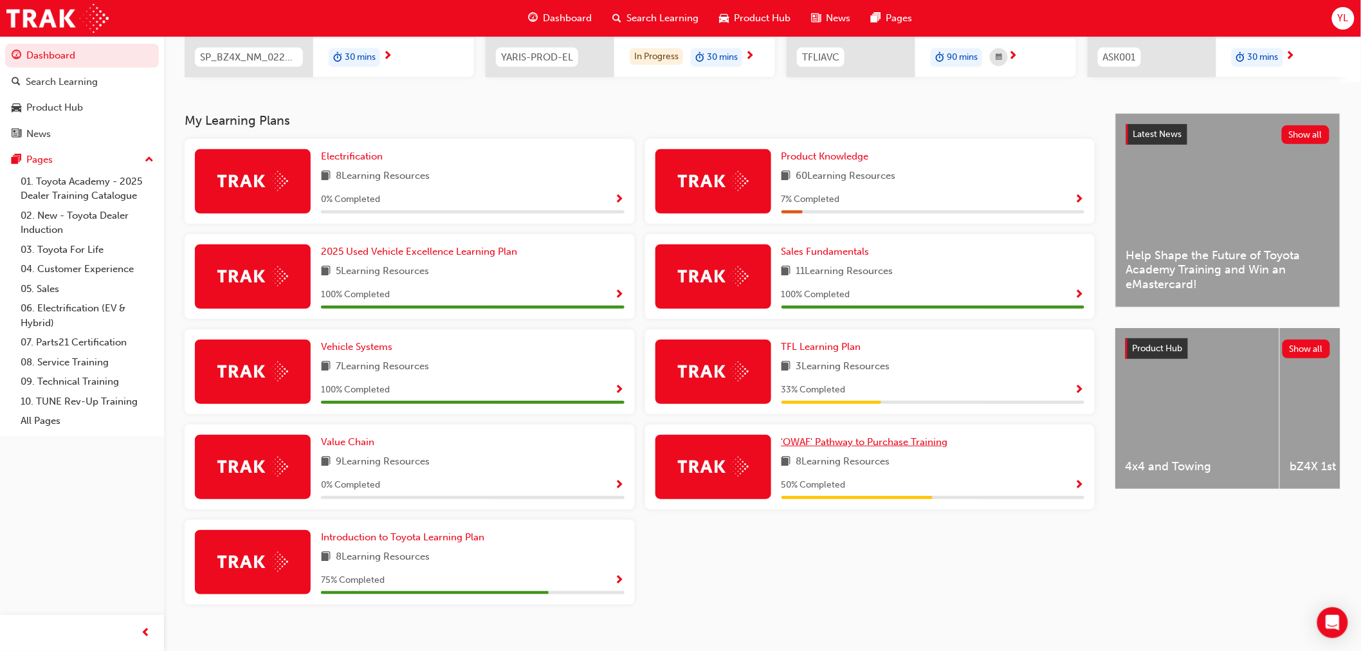
click at [941, 450] on link "'OWAF' Pathway to Purchase Training" at bounding box center [868, 442] width 172 height 15
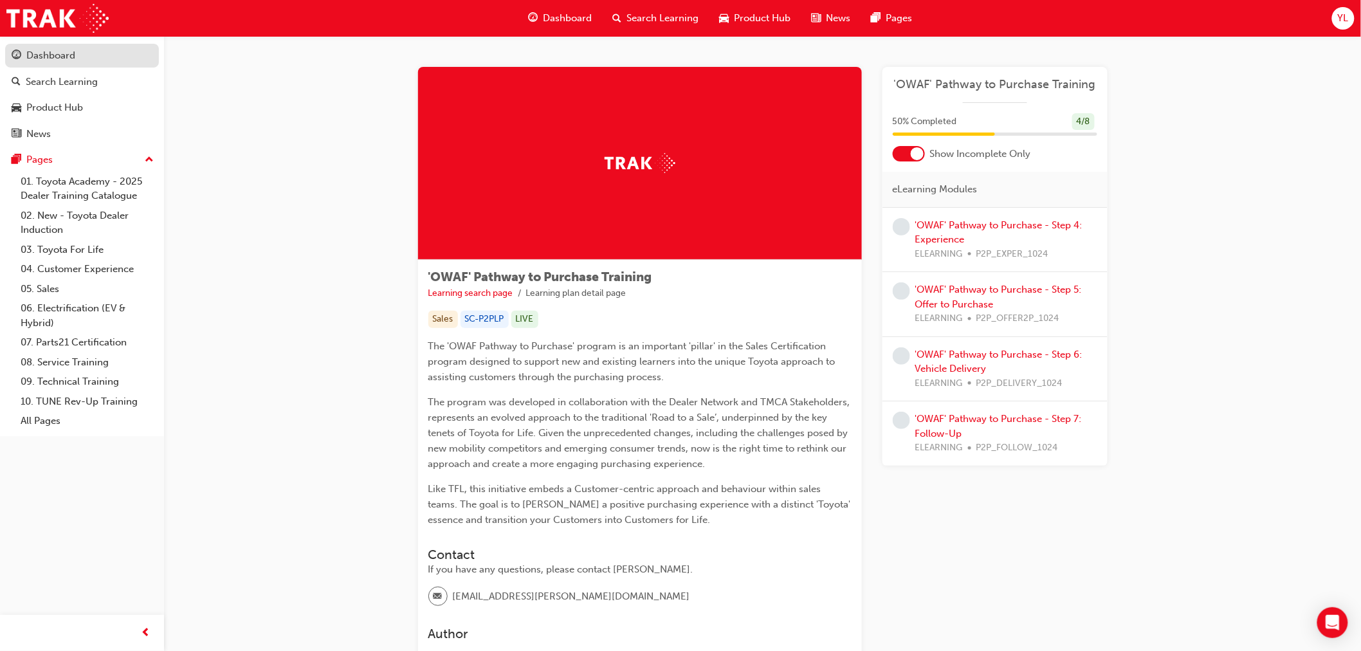
click at [44, 52] on div "Dashboard" at bounding box center [50, 55] width 49 height 15
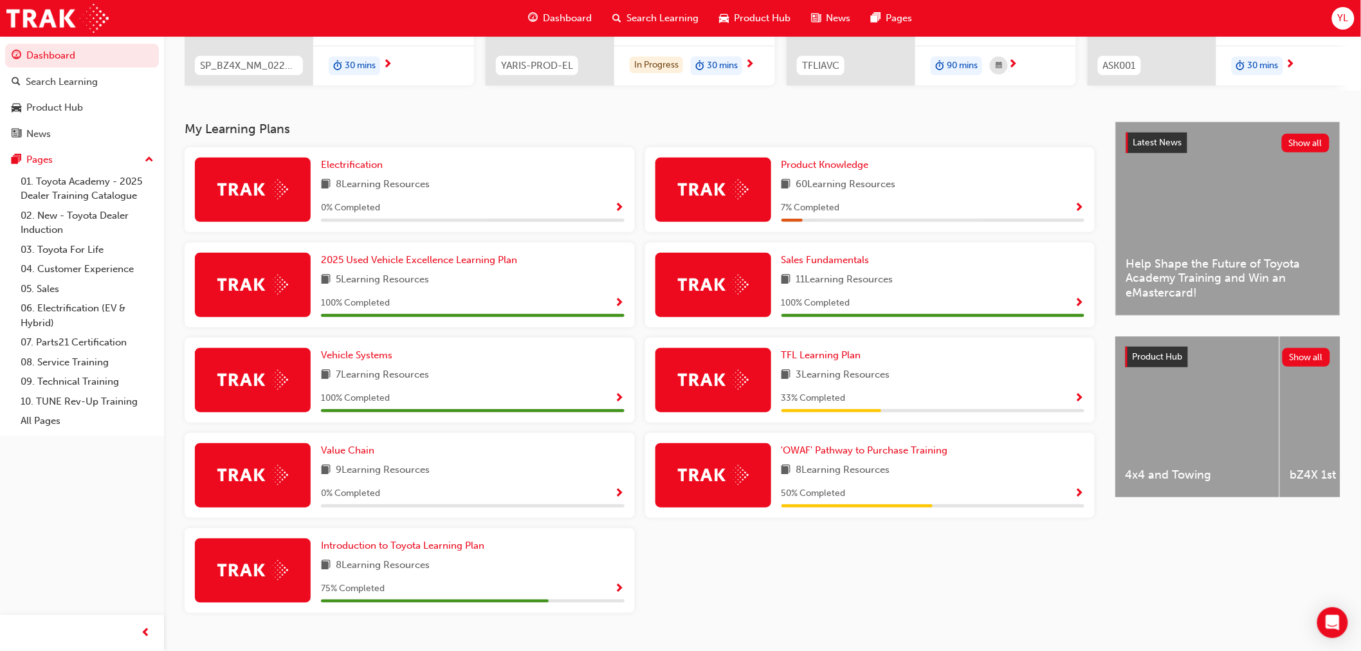
scroll to position [214, 0]
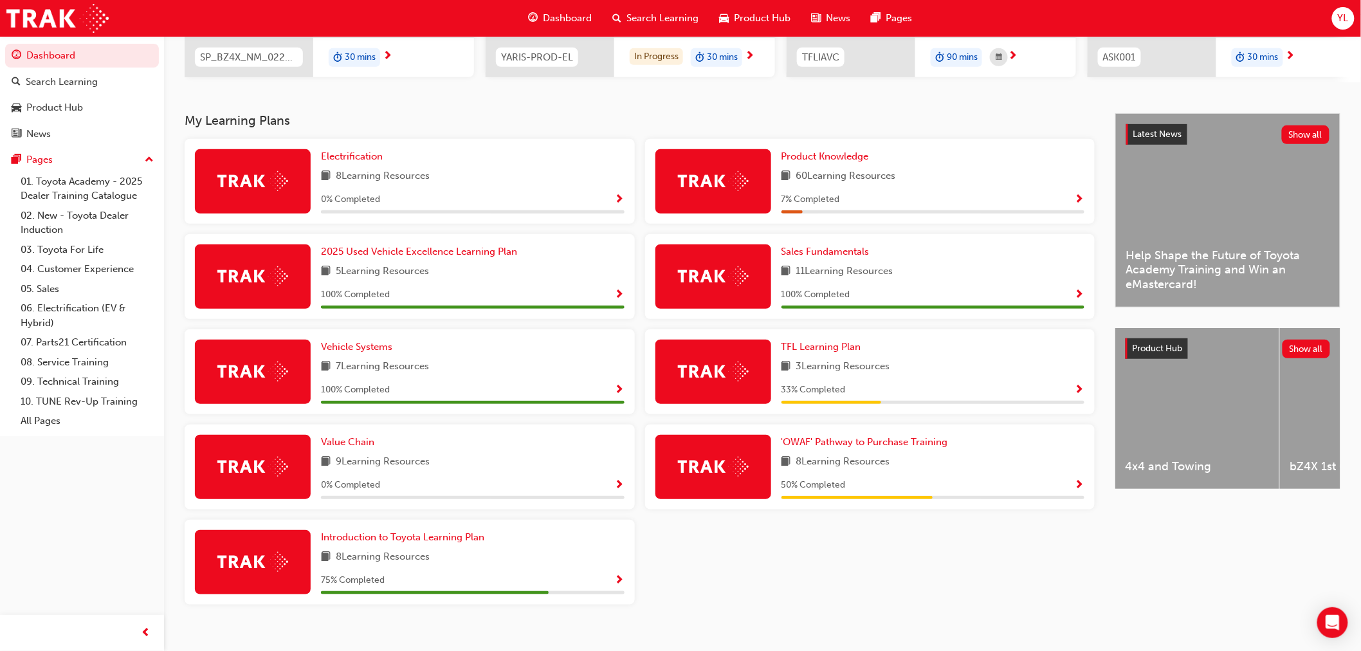
drag, startPoint x: 355, startPoint y: 448, endPoint x: 566, endPoint y: 555, distance: 236.8
click at [566, 555] on div "8 Learning Resources" at bounding box center [473, 557] width 304 height 16
click at [331, 448] on span "Value Chain" at bounding box center [347, 442] width 53 height 12
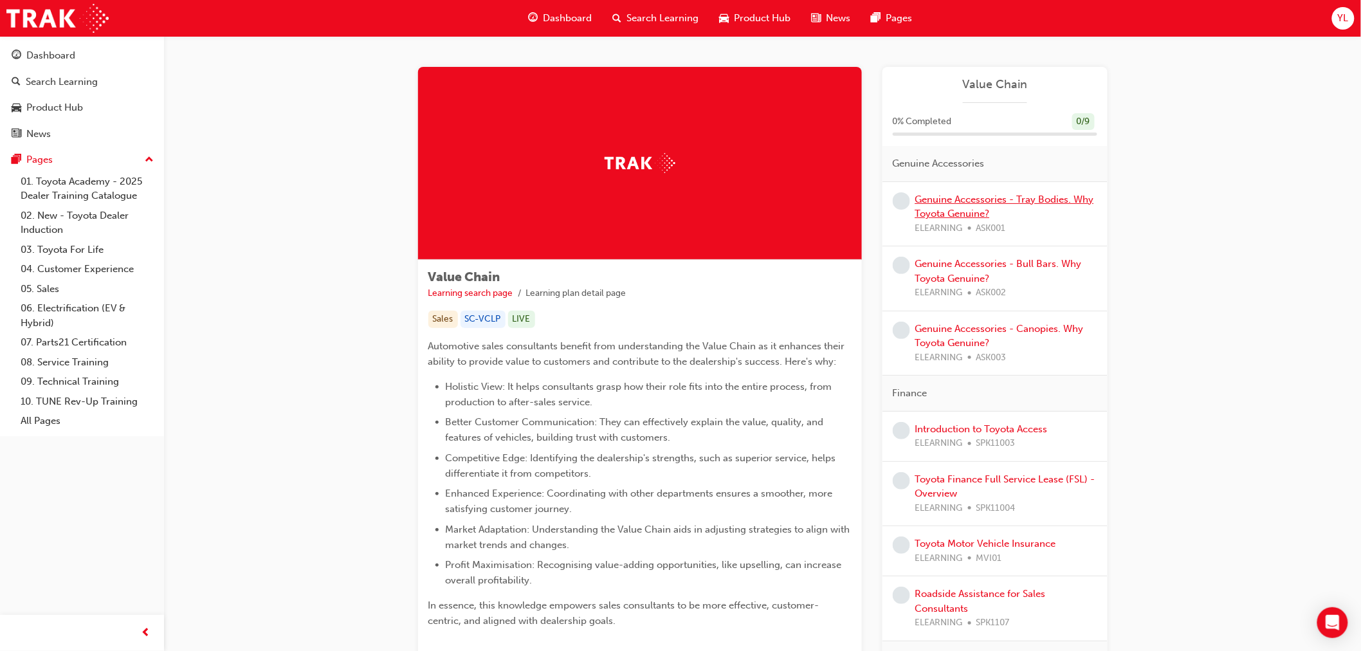
click at [953, 217] on link "Genuine Accessories - Tray Bodies. Why Toyota Genuine?" at bounding box center [1004, 207] width 179 height 26
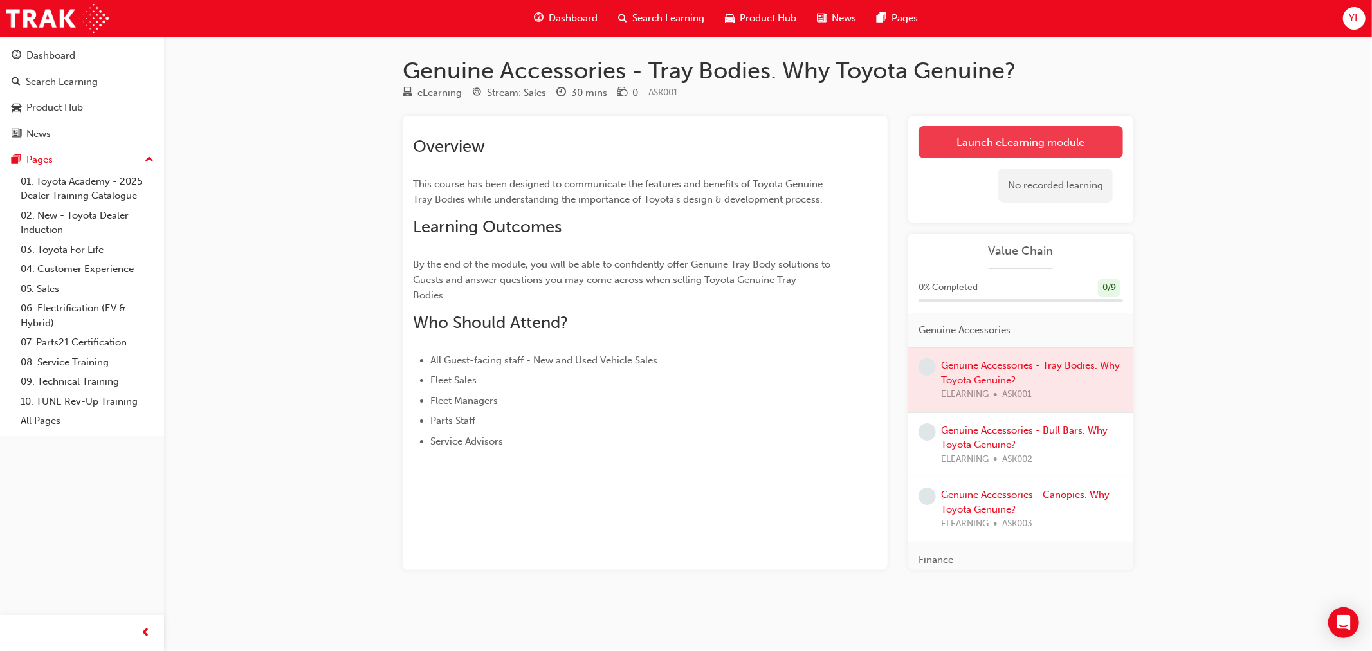
click at [1014, 132] on link "Launch eLearning module" at bounding box center [1021, 142] width 205 height 32
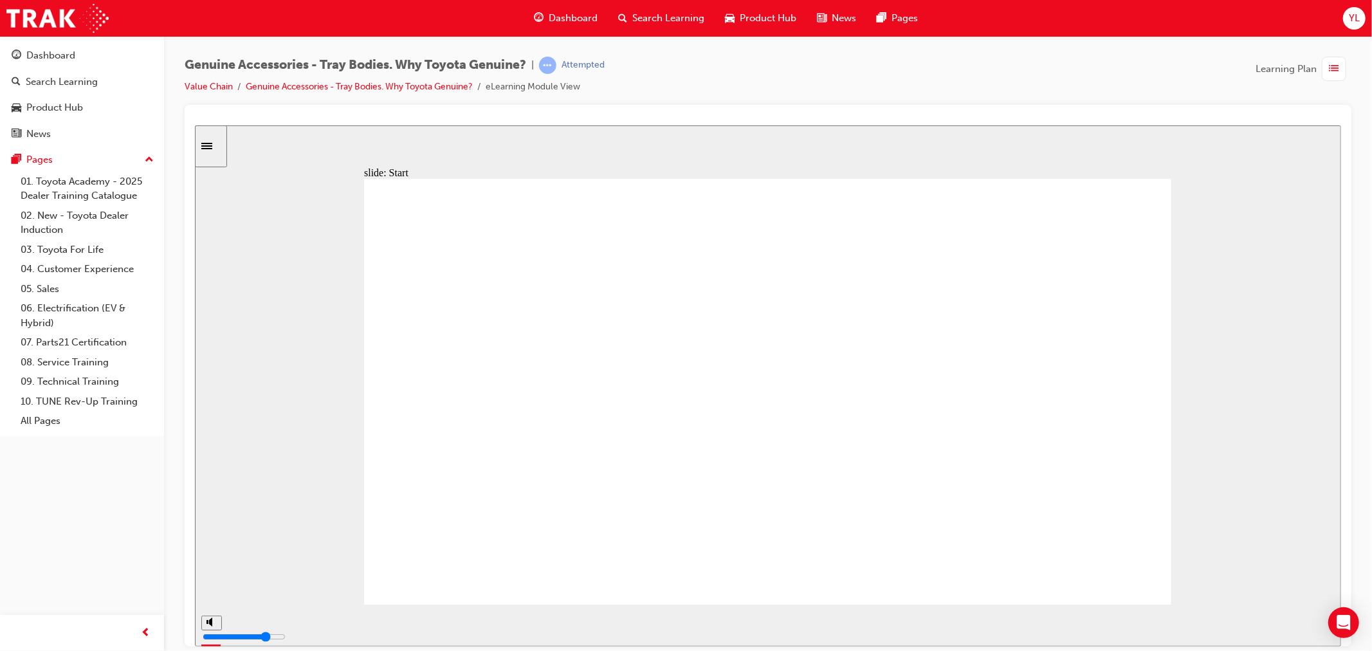
click at [313, 624] on input "slide progress" at bounding box center [271, 622] width 83 height 10
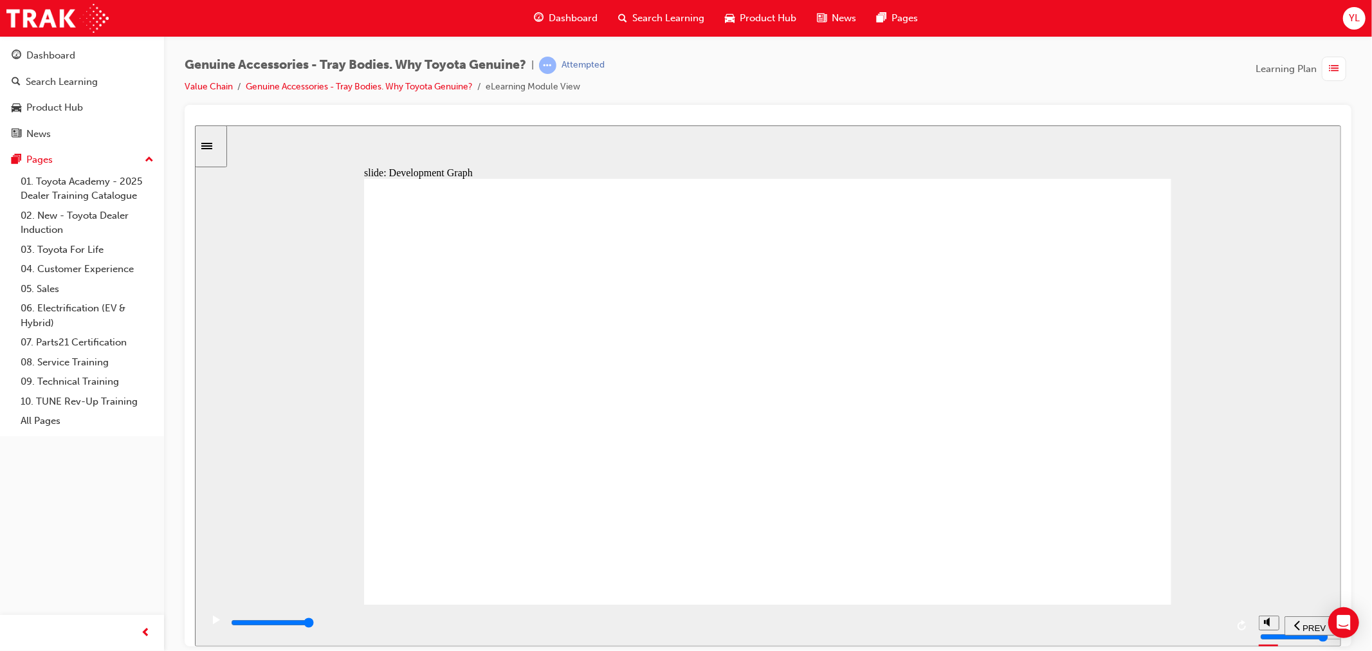
drag, startPoint x: 760, startPoint y: 349, endPoint x: 766, endPoint y: 355, distance: 8.7
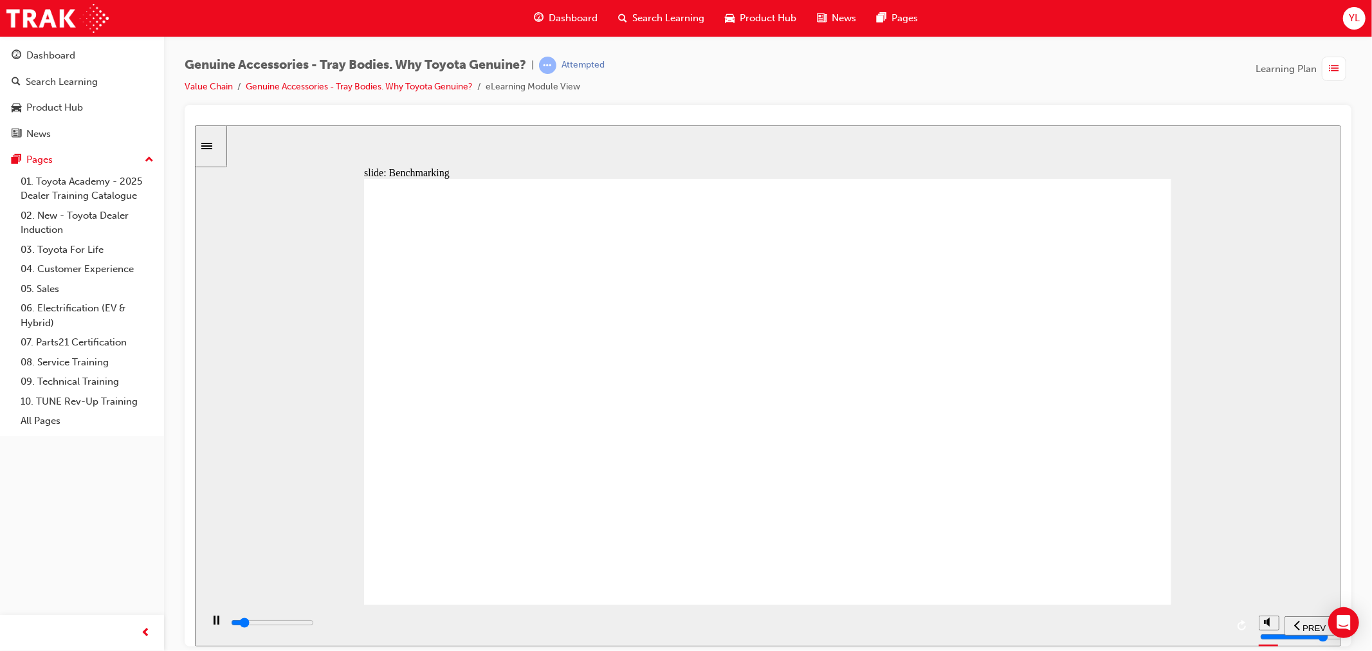
click at [217, 150] on div "Sidebar Toggle" at bounding box center [210, 146] width 22 height 10
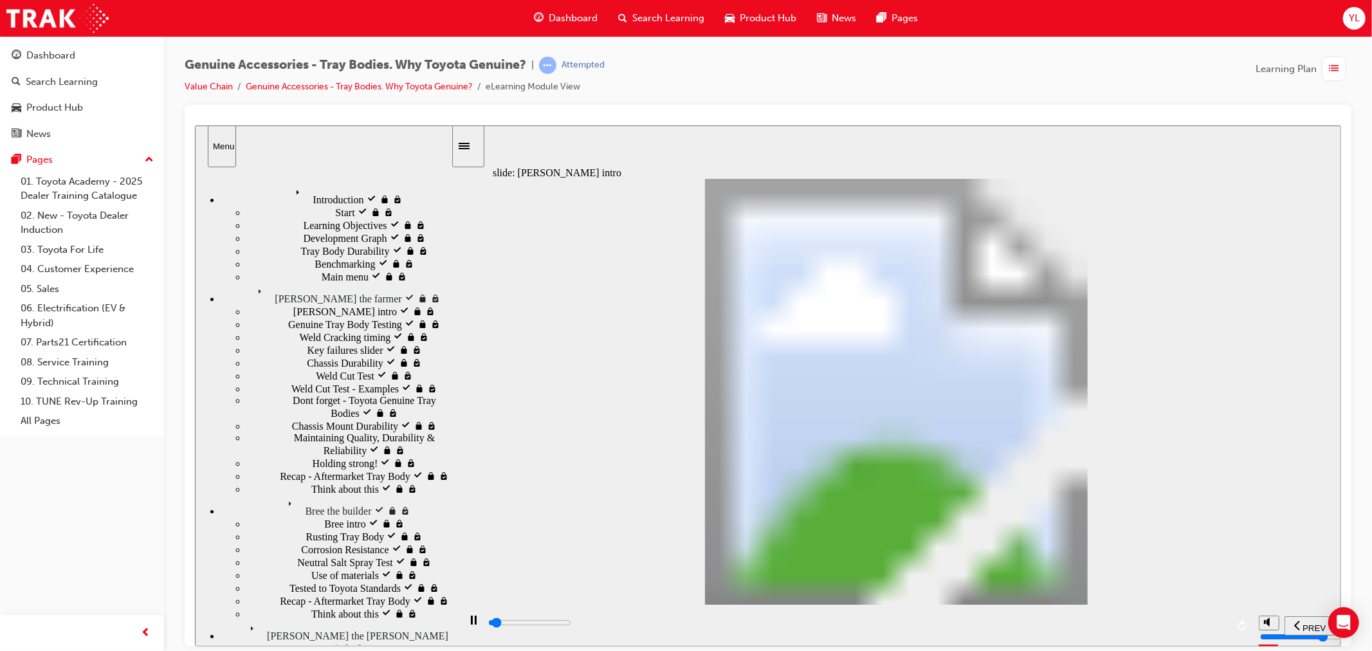
click at [1227, 629] on div "playback controls" at bounding box center [855, 625] width 794 height 42
click at [571, 623] on input "slide progress" at bounding box center [529, 622] width 83 height 10
click at [571, 625] on input "slide progress" at bounding box center [529, 622] width 83 height 10
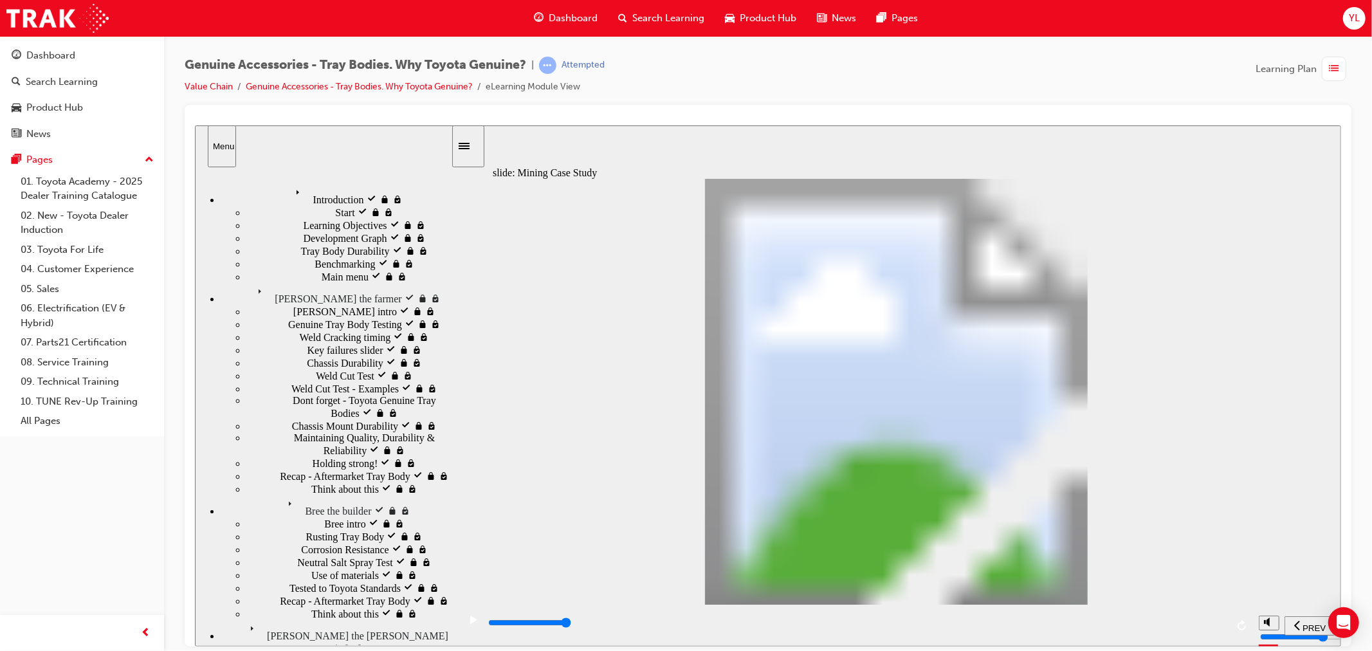
click at [571, 624] on input "slide progress" at bounding box center [529, 622] width 83 height 10
click at [571, 623] on input "slide progress" at bounding box center [529, 622] width 83 height 10
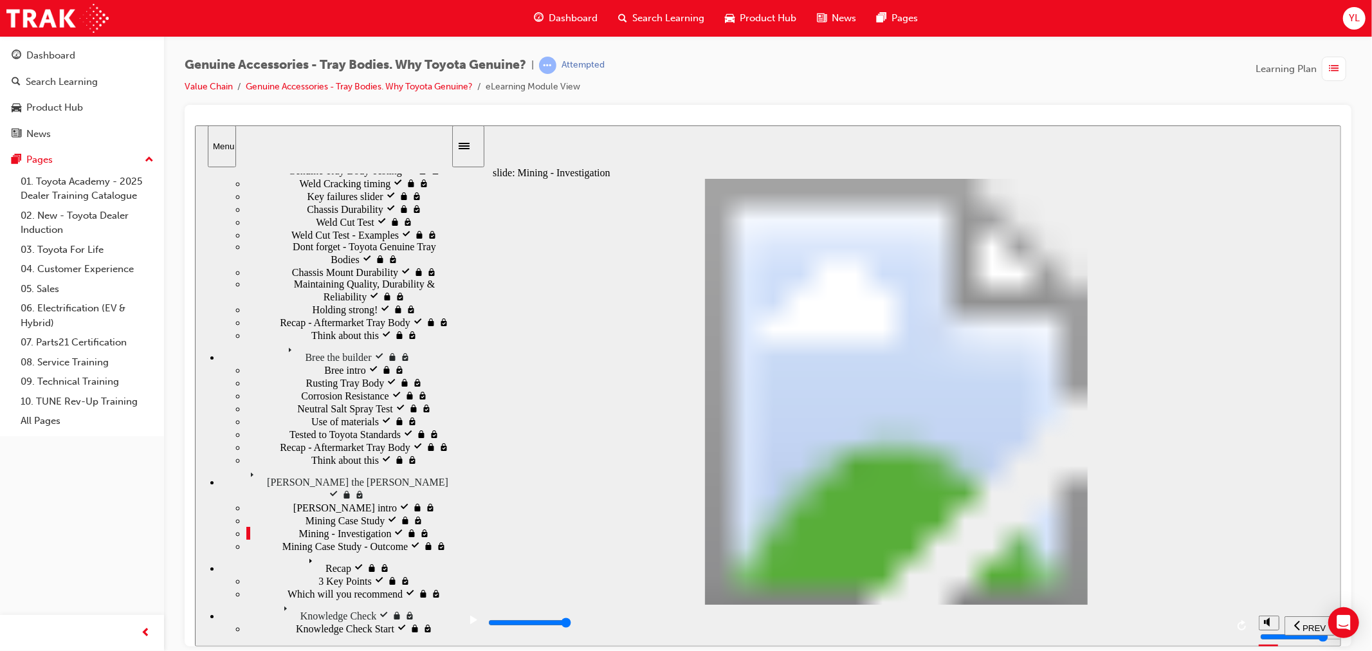
scroll to position [436, 0]
click at [462, 623] on div "play/pause" at bounding box center [473, 626] width 22 height 22
click at [571, 624] on input "slide progress" at bounding box center [529, 622] width 83 height 10
click at [470, 617] on icon "play/pause" at bounding box center [473, 619] width 7 height 8
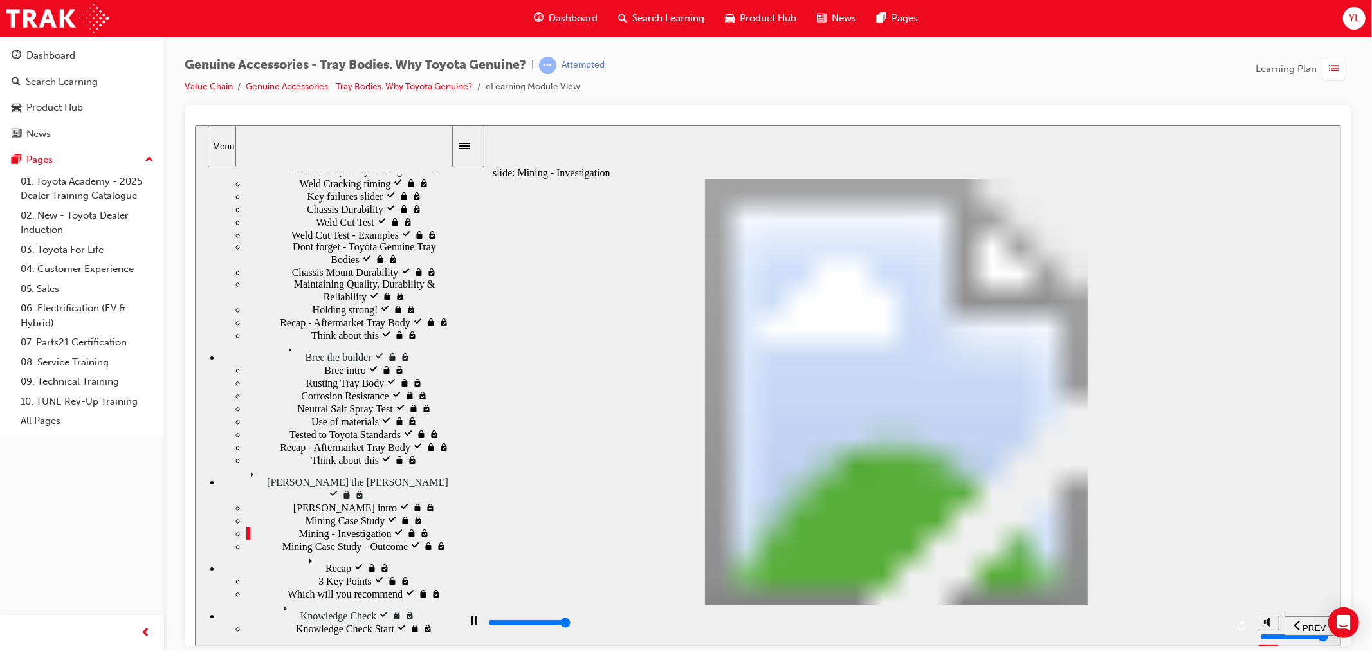
click at [1220, 627] on div "playback controls" at bounding box center [856, 623] width 740 height 14
click at [464, 626] on div "play/pause" at bounding box center [473, 626] width 22 height 22
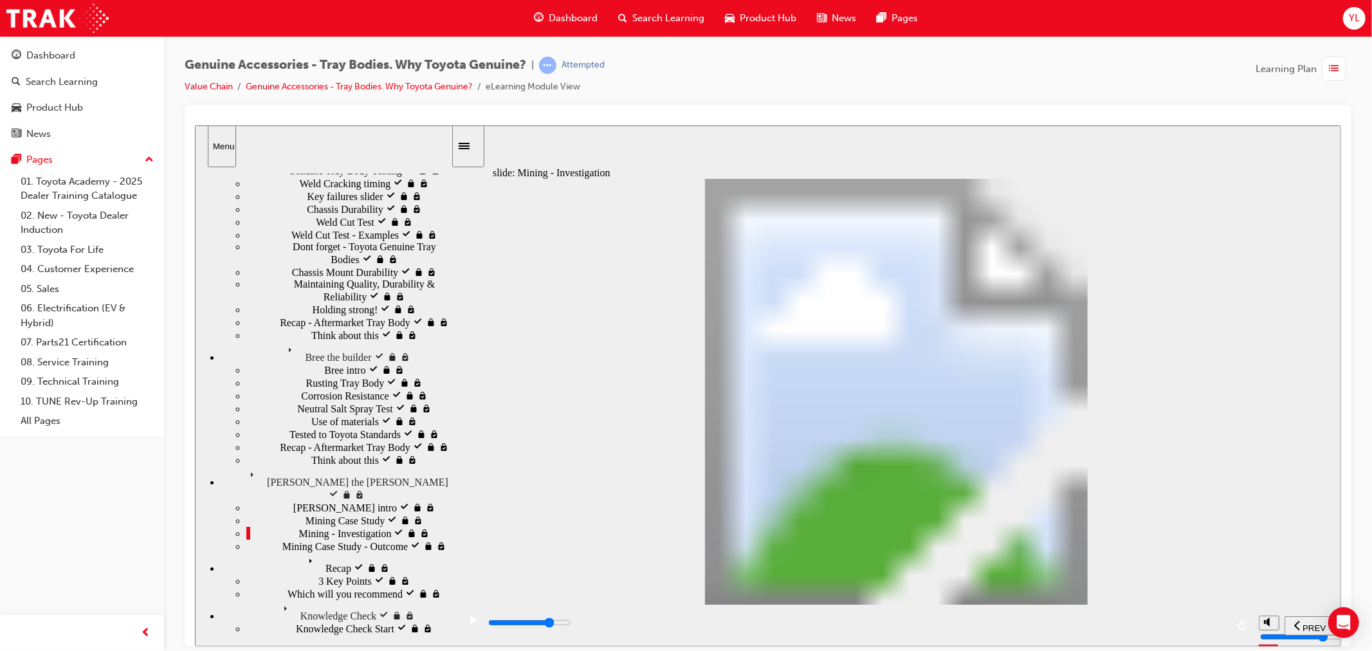
click at [473, 623] on div "play/pause" at bounding box center [473, 626] width 22 height 22
click at [1316, 239] on div "slide: Mining - Investigation Rectangle 1 Rectangle 1 Multiply 1 Close Chassis …" at bounding box center [767, 385] width 1146 height 521
click at [462, 618] on div "play/pause" at bounding box center [473, 626] width 22 height 22
click at [571, 625] on input "slide progress" at bounding box center [529, 622] width 83 height 10
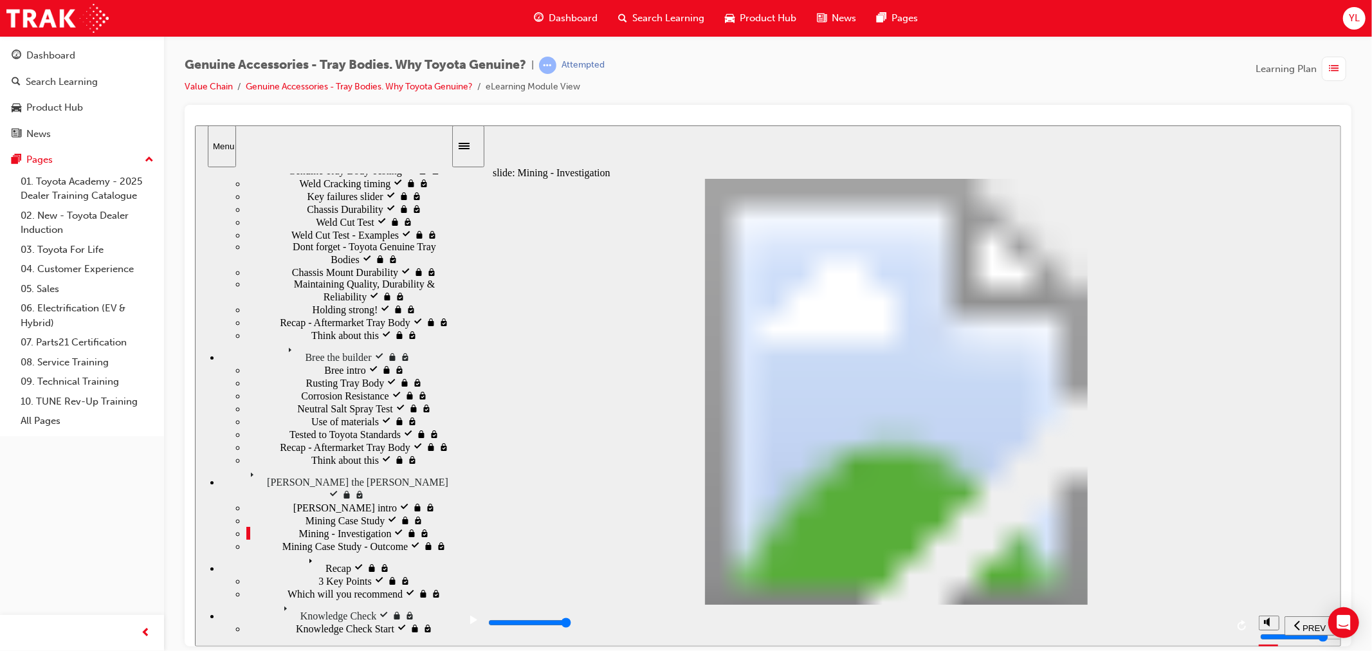
click at [1219, 621] on div "playback controls" at bounding box center [856, 623] width 740 height 14
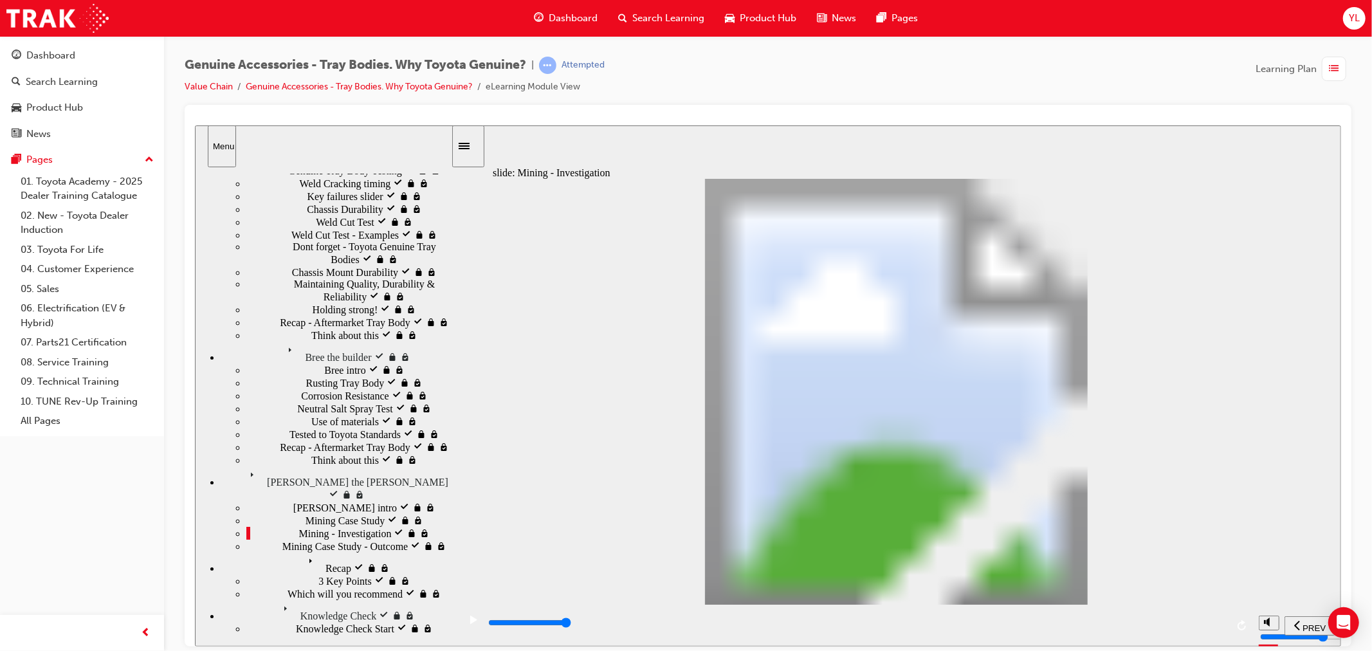
click at [571, 624] on input "slide progress" at bounding box center [529, 622] width 83 height 10
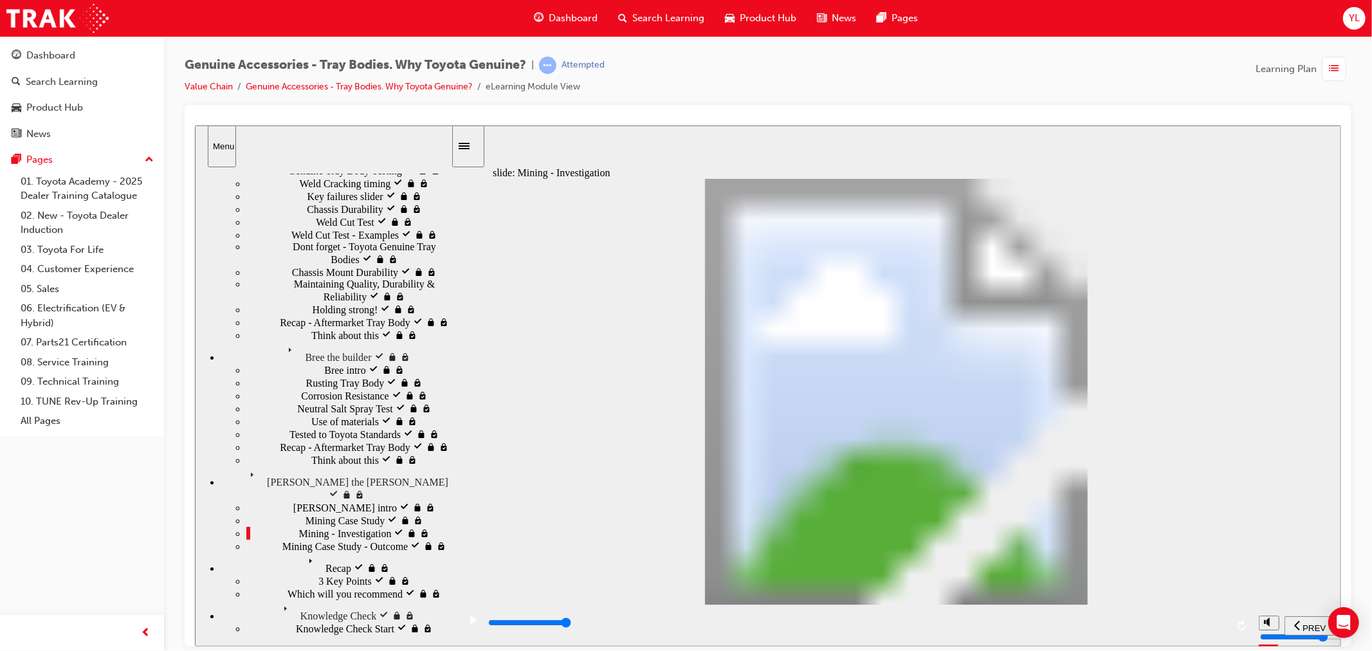
drag, startPoint x: 1055, startPoint y: 579, endPoint x: 1198, endPoint y: 619, distance: 148.5
click at [1191, 615] on div "slide: Mining - Investigation Rectangle 1 Rectangle 1 Multiply 1 Close After Fa…" at bounding box center [767, 385] width 1146 height 521
click at [1224, 628] on div "playback controls" at bounding box center [856, 623] width 740 height 14
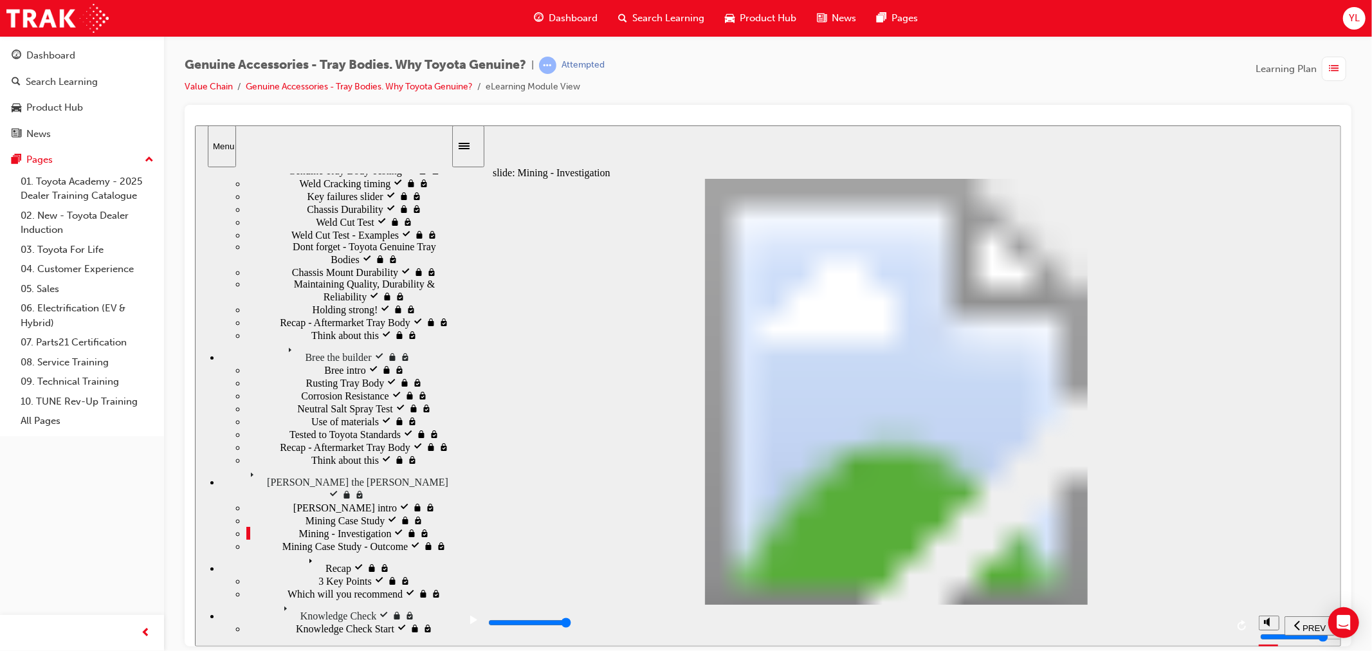
click at [571, 624] on input "slide progress" at bounding box center [529, 622] width 83 height 10
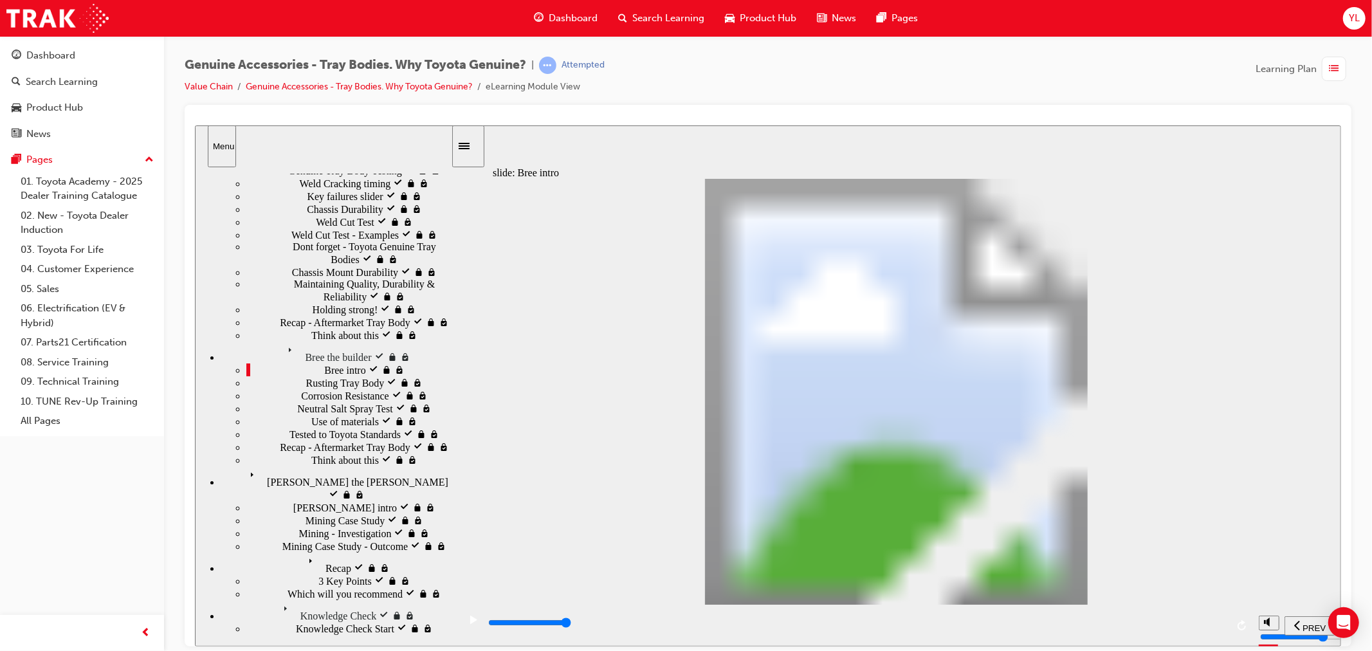
click at [571, 625] on input "slide progress" at bounding box center [529, 622] width 83 height 10
click at [1222, 630] on div "playback controls" at bounding box center [856, 623] width 740 height 14
click at [1218, 628] on div "playback controls" at bounding box center [856, 623] width 740 height 14
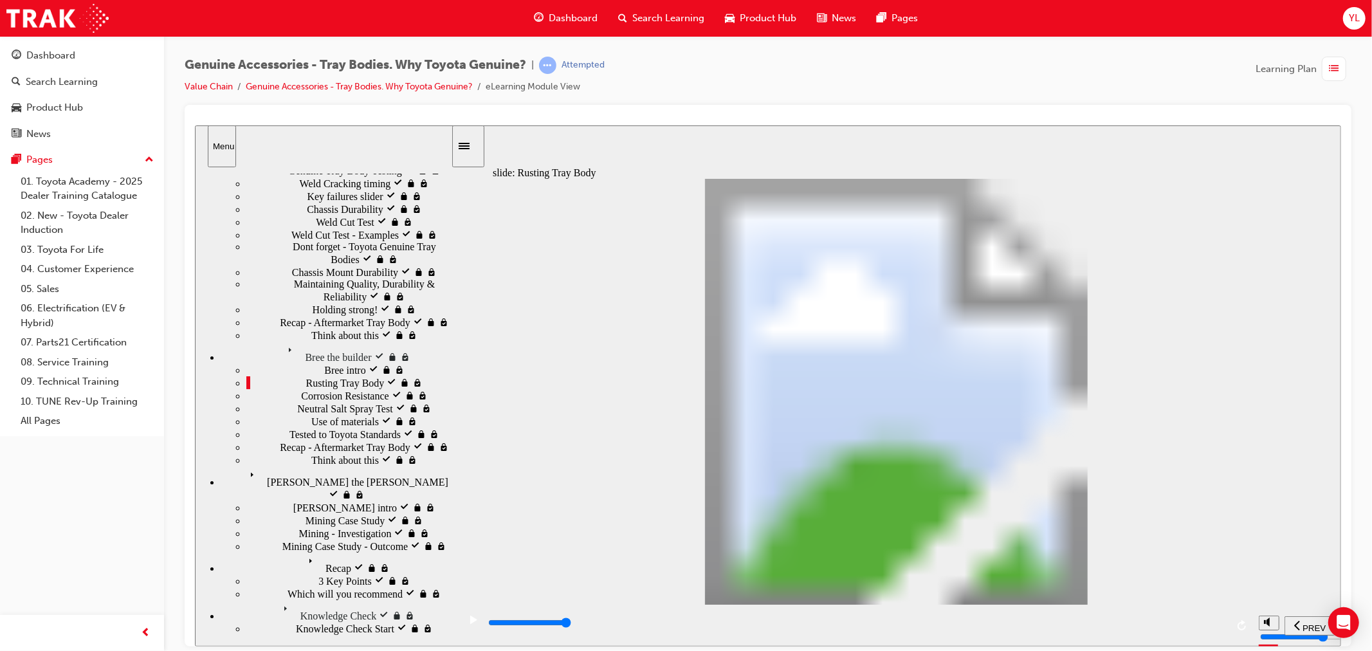
click at [1228, 627] on div "playback controls" at bounding box center [855, 625] width 794 height 42
drag, startPoint x: 623, startPoint y: 571, endPoint x: 637, endPoint y: 555, distance: 21.0
click at [571, 624] on input "slide progress" at bounding box center [529, 622] width 83 height 10
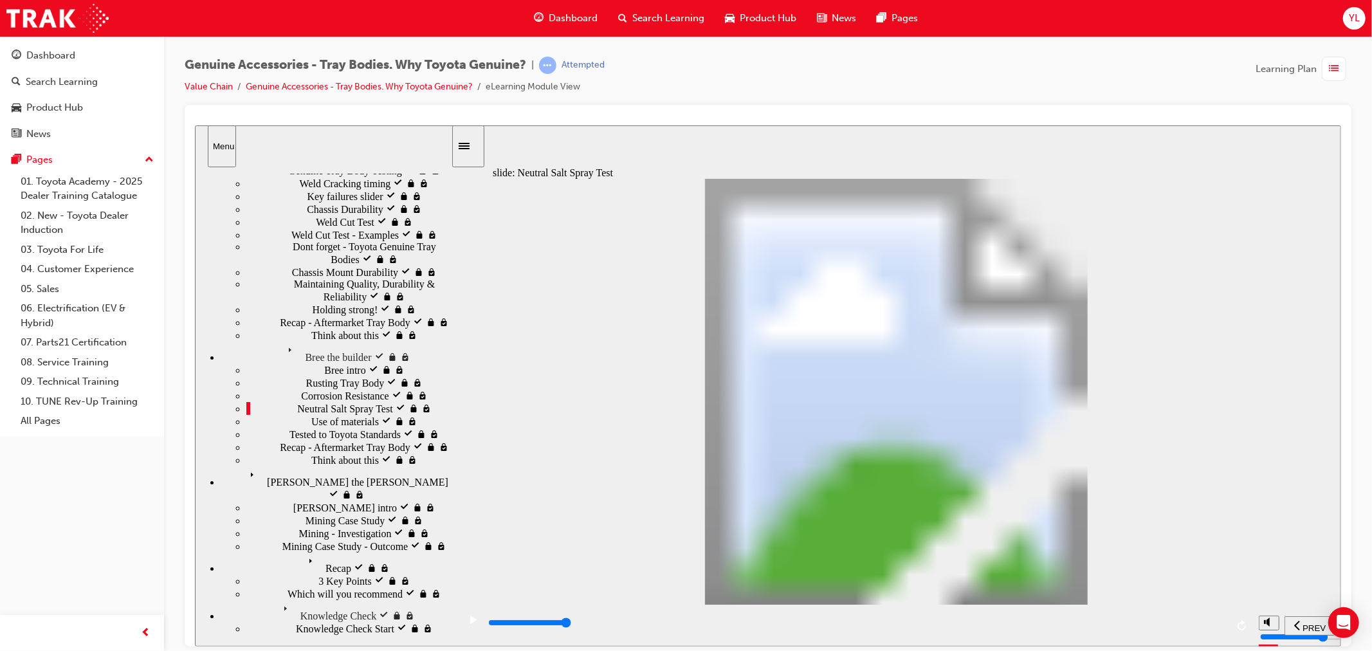
type input "0"
type input "1"
drag, startPoint x: 634, startPoint y: 468, endPoint x: 701, endPoint y: 467, distance: 66.3
type input "1300"
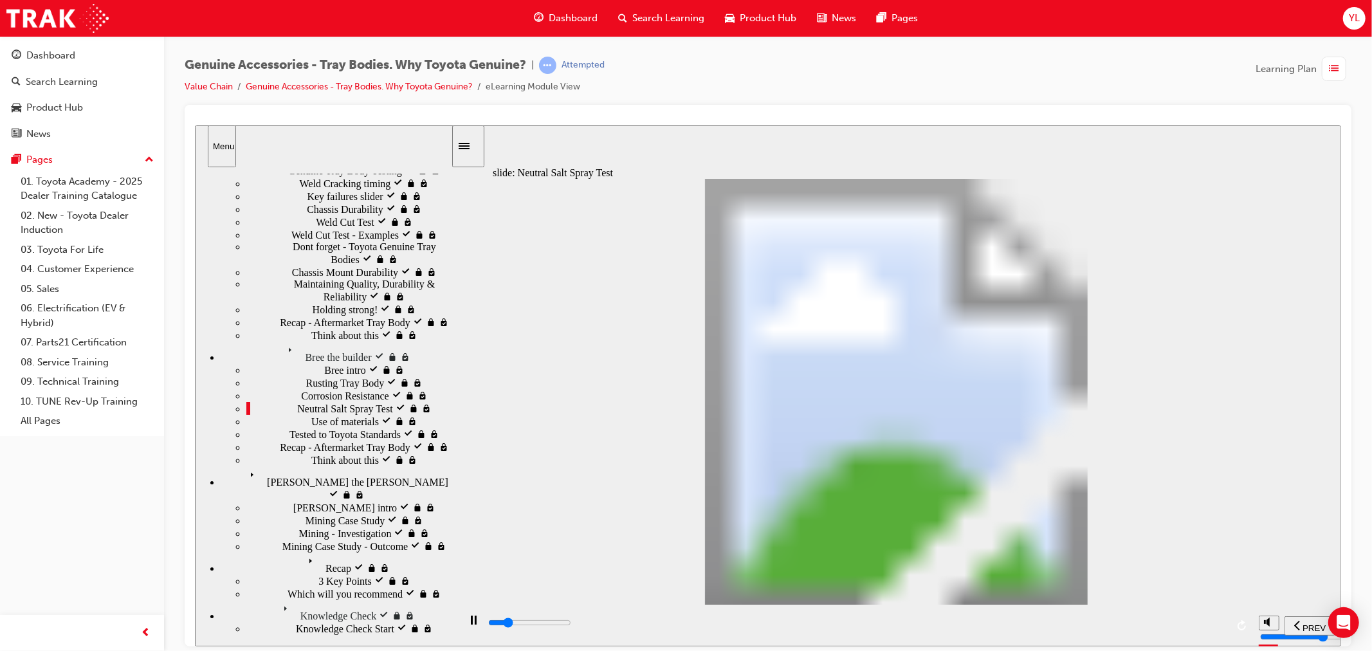
type input "2"
type input "1400"
type input "3"
type input "1400"
type input "4"
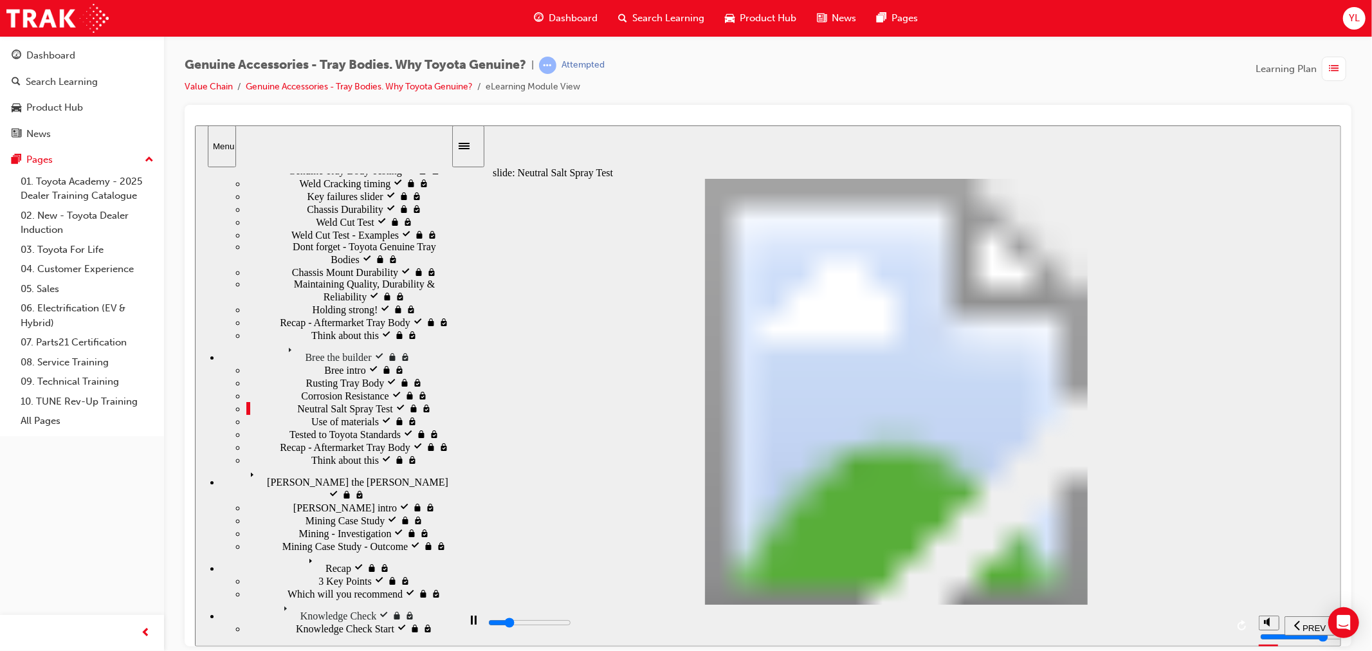
type input "1500"
type input "5"
type input "100"
type input "6"
drag, startPoint x: 680, startPoint y: 465, endPoint x: 917, endPoint y: 461, distance: 237.4
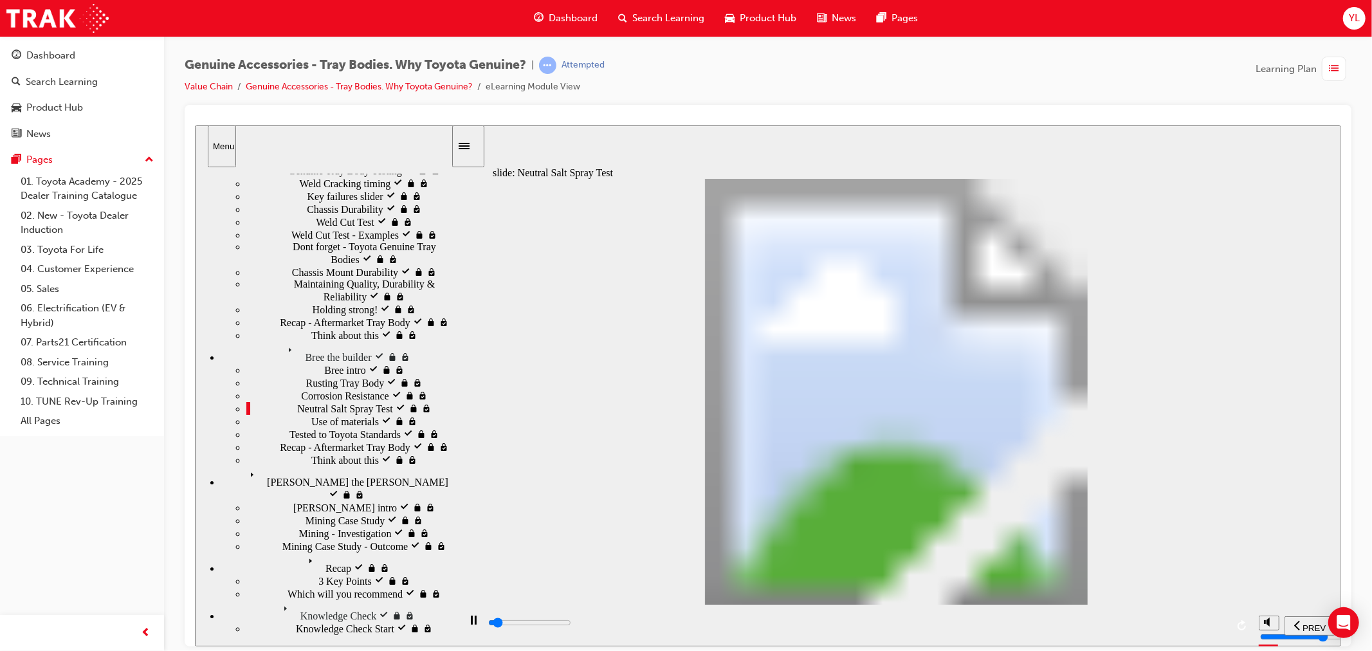
type input "4200"
type input "7"
type input "100"
type input "8"
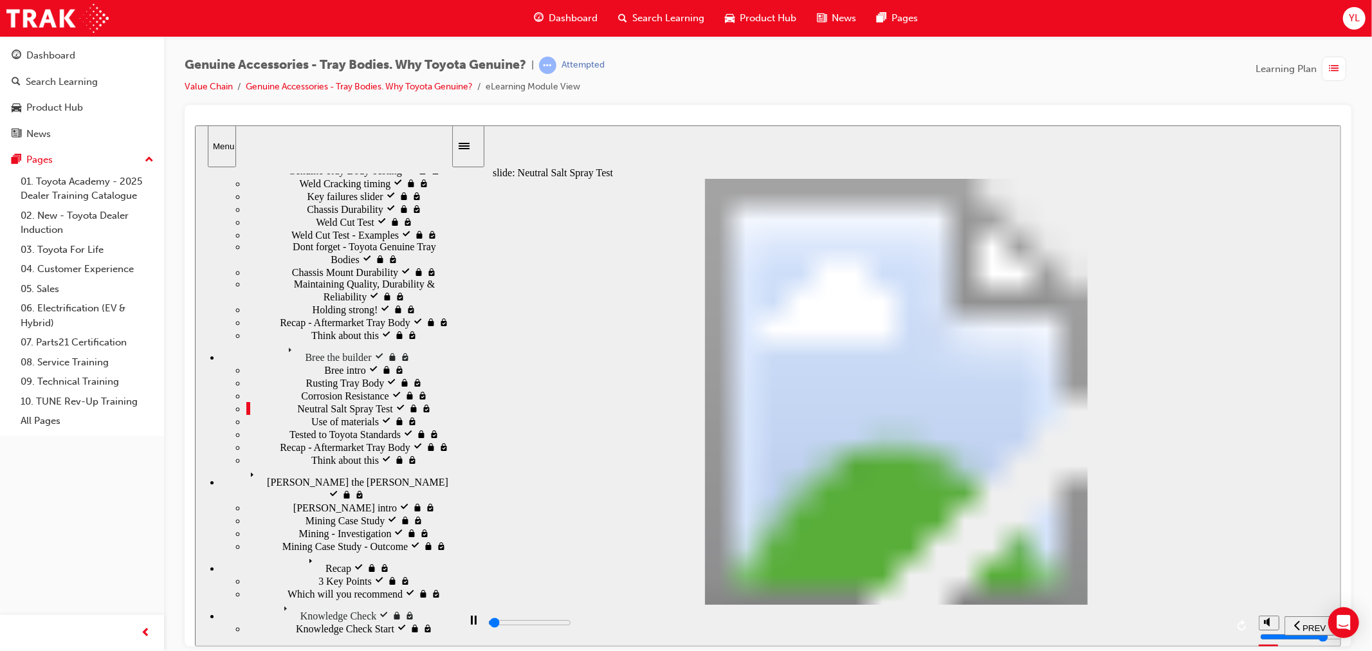
drag, startPoint x: 918, startPoint y: 471, endPoint x: 1040, endPoint y: 482, distance: 122.7
click at [1224, 627] on div "playback controls" at bounding box center [856, 623] width 740 height 14
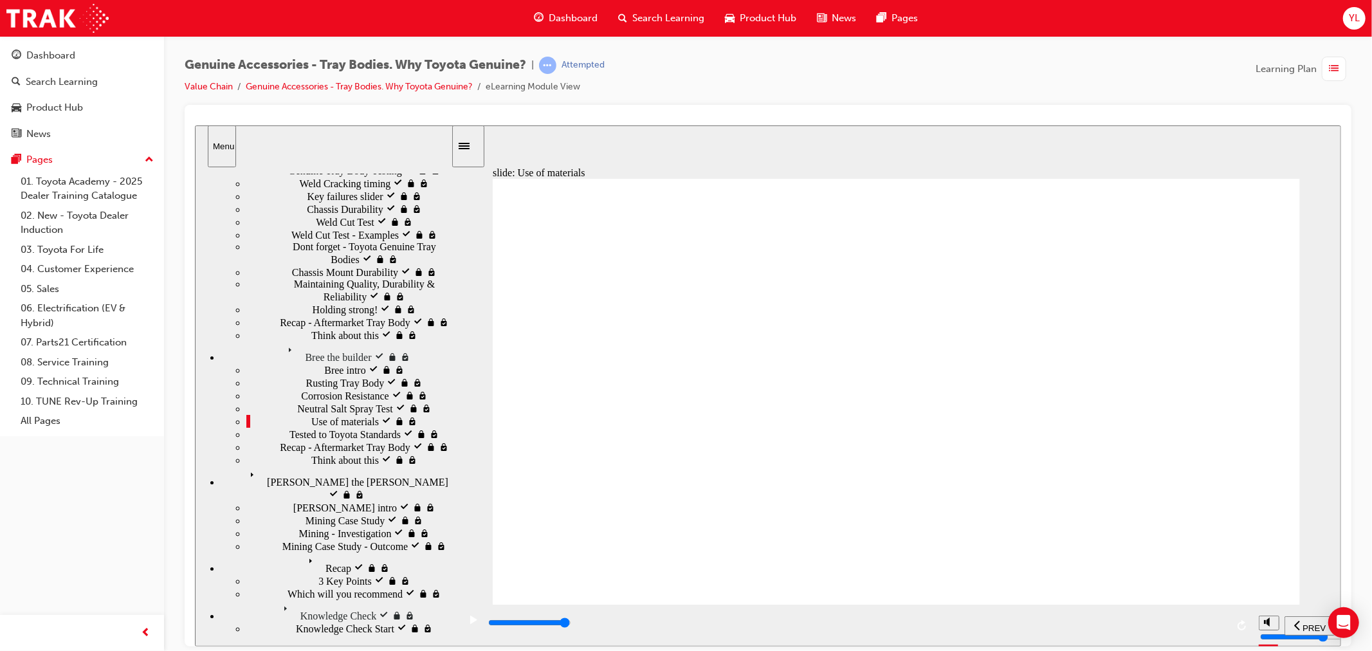
click at [1216, 623] on div "playback controls" at bounding box center [856, 623] width 740 height 14
click at [1219, 626] on div "playback controls" at bounding box center [856, 623] width 740 height 14
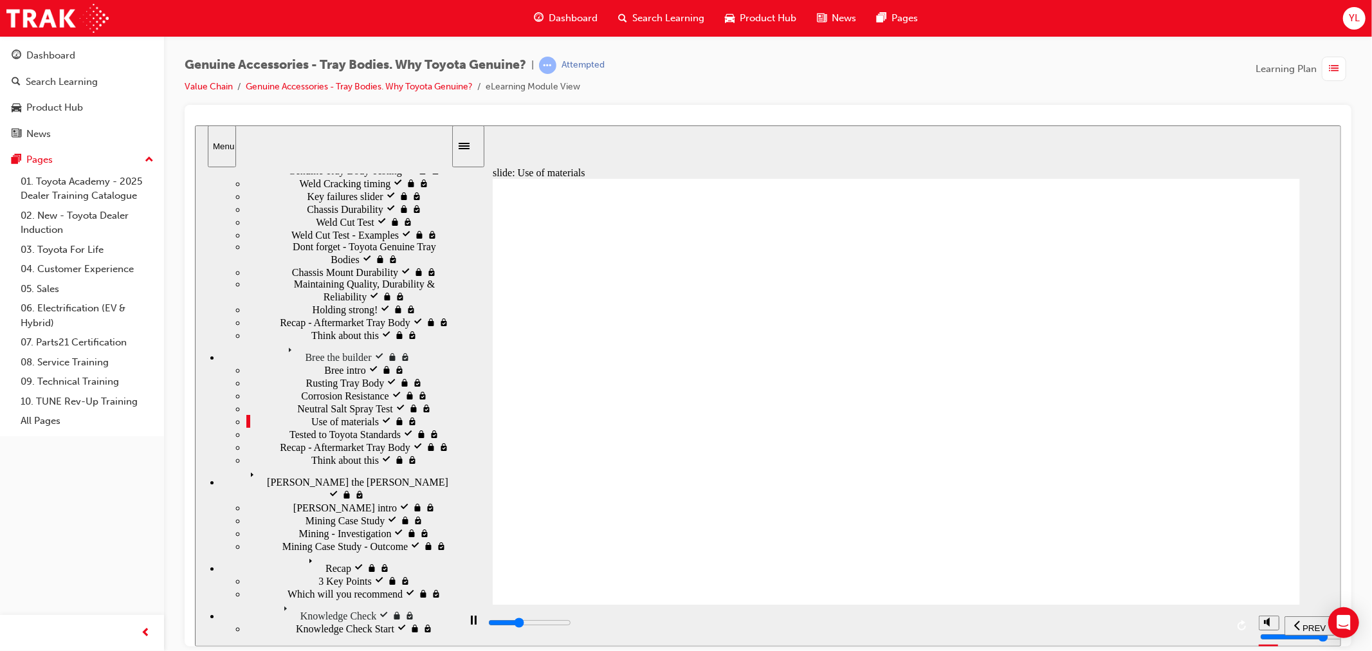
type input "4100"
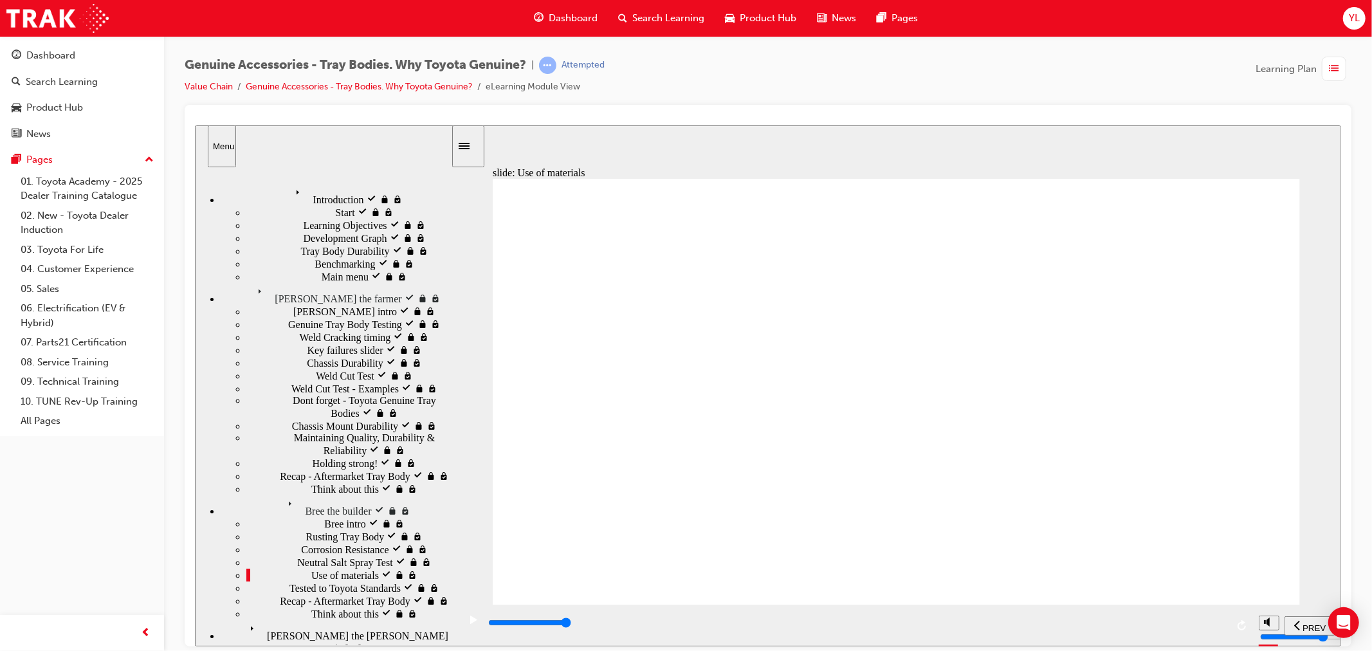
scroll to position [326, 0]
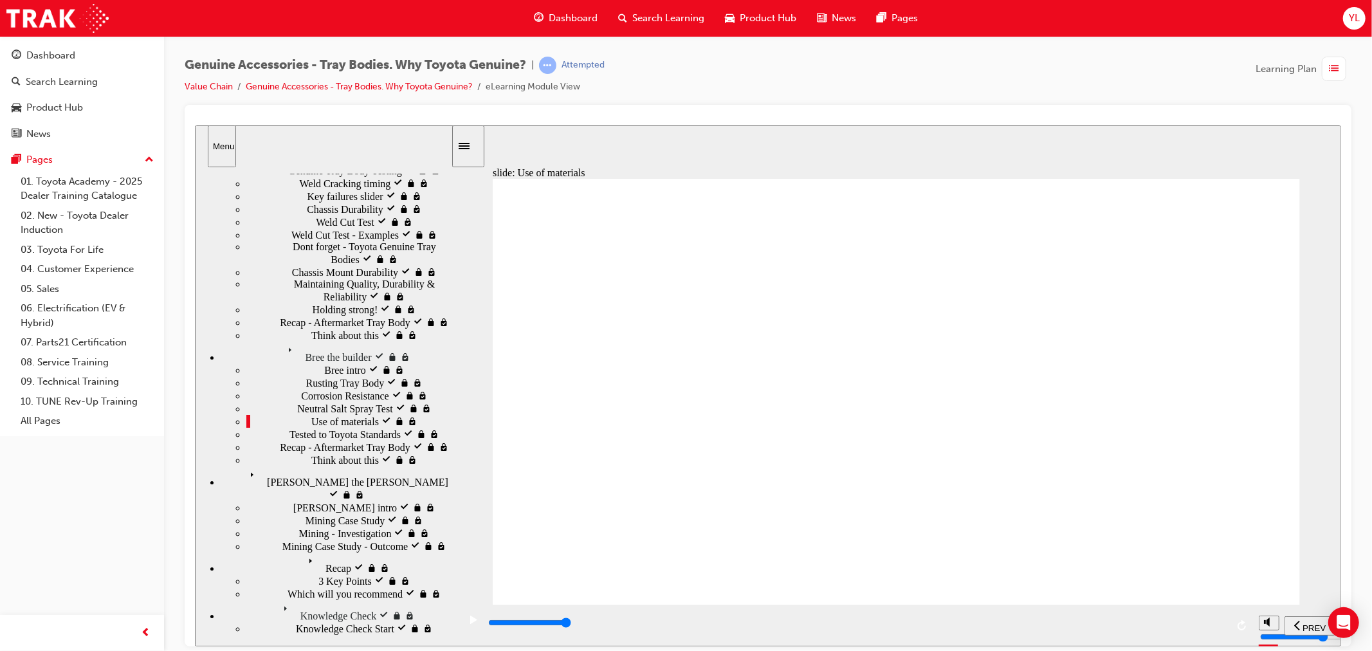
click at [1223, 627] on div "playback controls" at bounding box center [856, 623] width 740 height 14
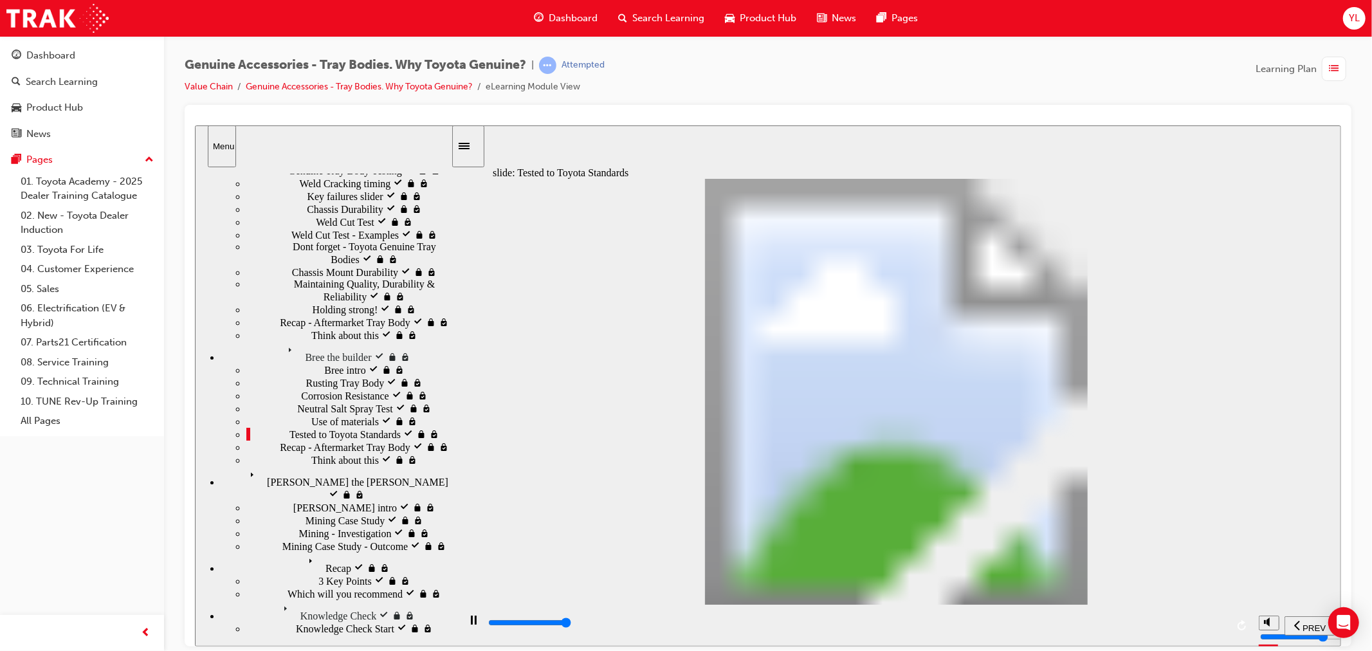
click at [1224, 623] on div "playback controls" at bounding box center [856, 623] width 740 height 14
click at [1225, 628] on div "playback controls" at bounding box center [856, 623] width 740 height 14
type input "13400"
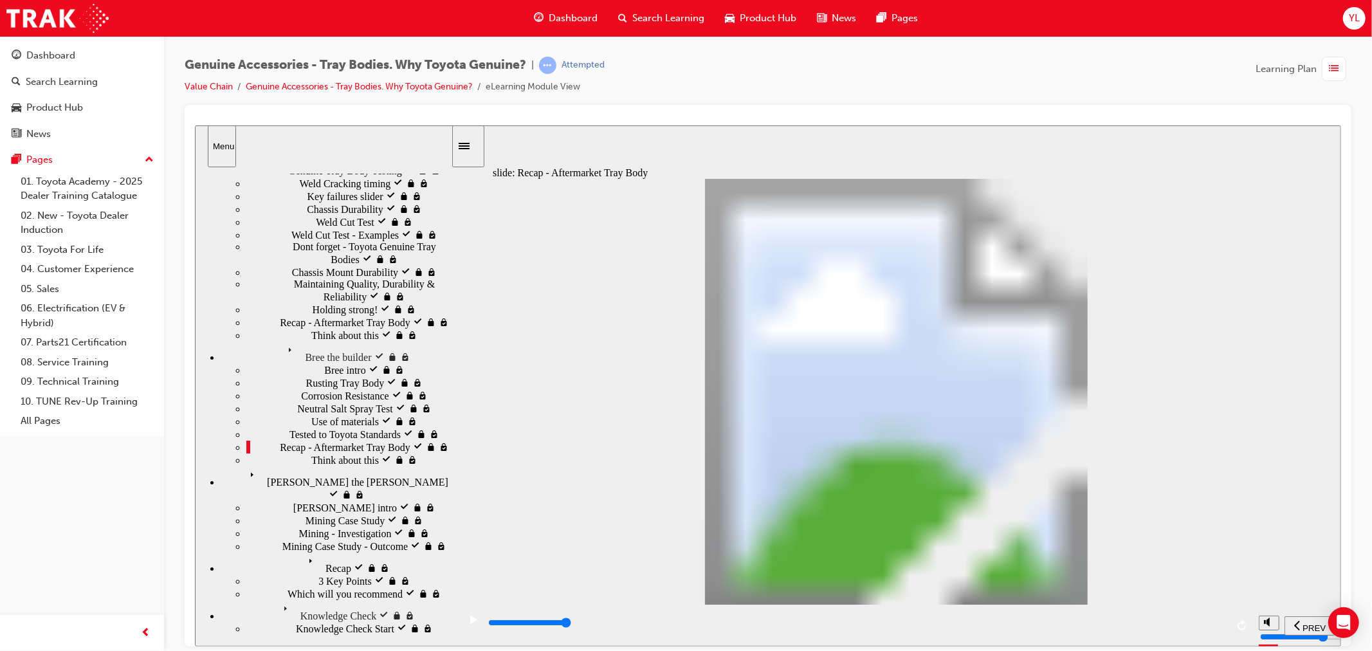
radio input "true"
drag, startPoint x: 892, startPoint y: 451, endPoint x: 894, endPoint y: 445, distance: 6.9
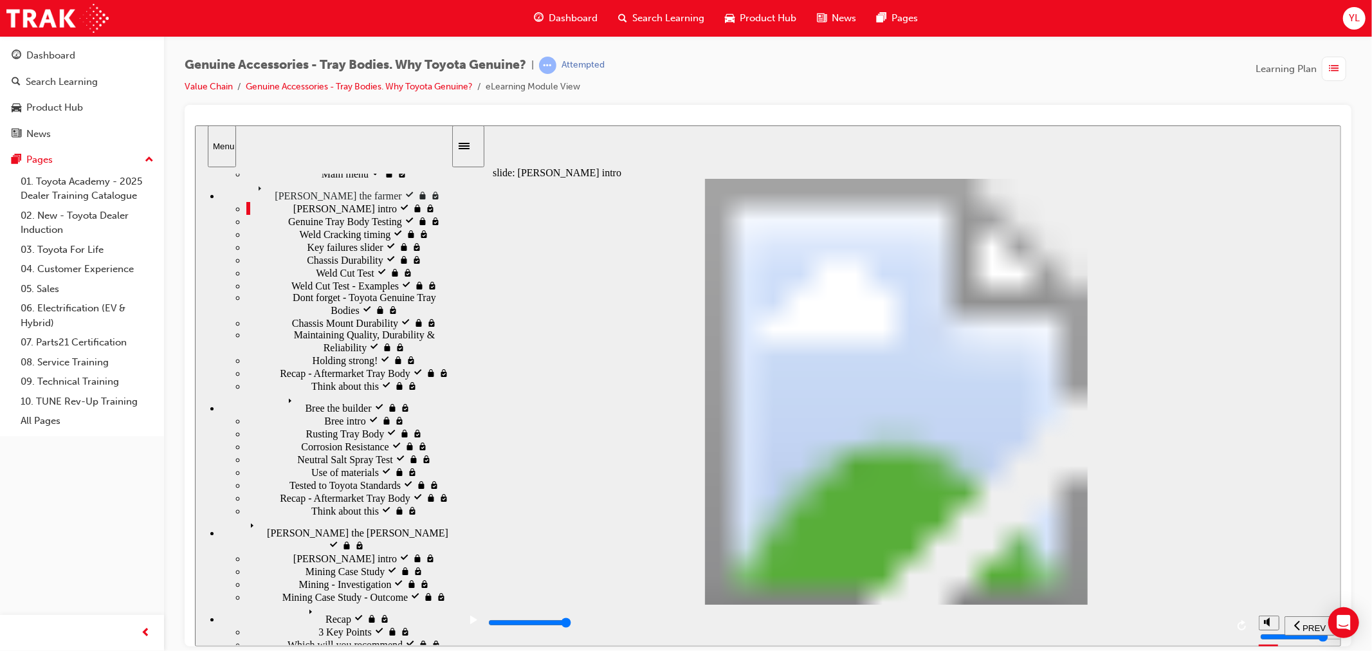
click at [571, 625] on input "slide progress" at bounding box center [529, 622] width 83 height 10
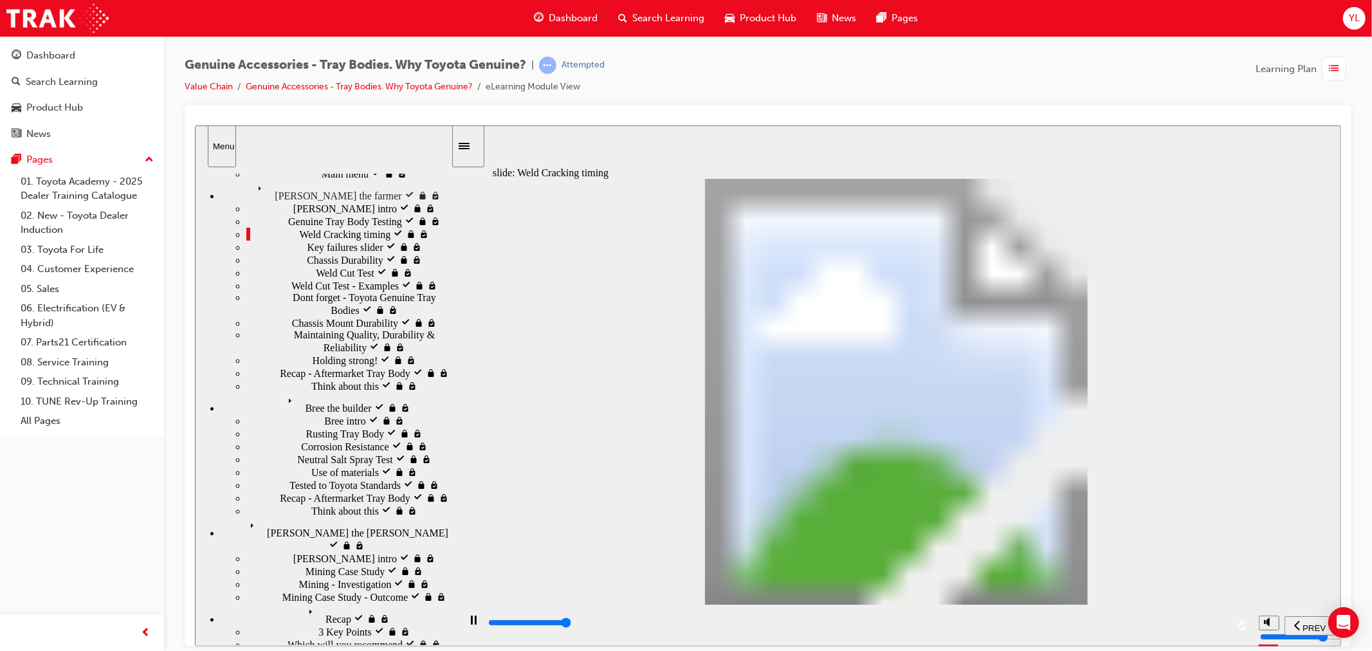
click at [1225, 630] on div "playback controls" at bounding box center [856, 623] width 740 height 14
type input "21700"
drag, startPoint x: 720, startPoint y: 464, endPoint x: 773, endPoint y: 455, distance: 52.9
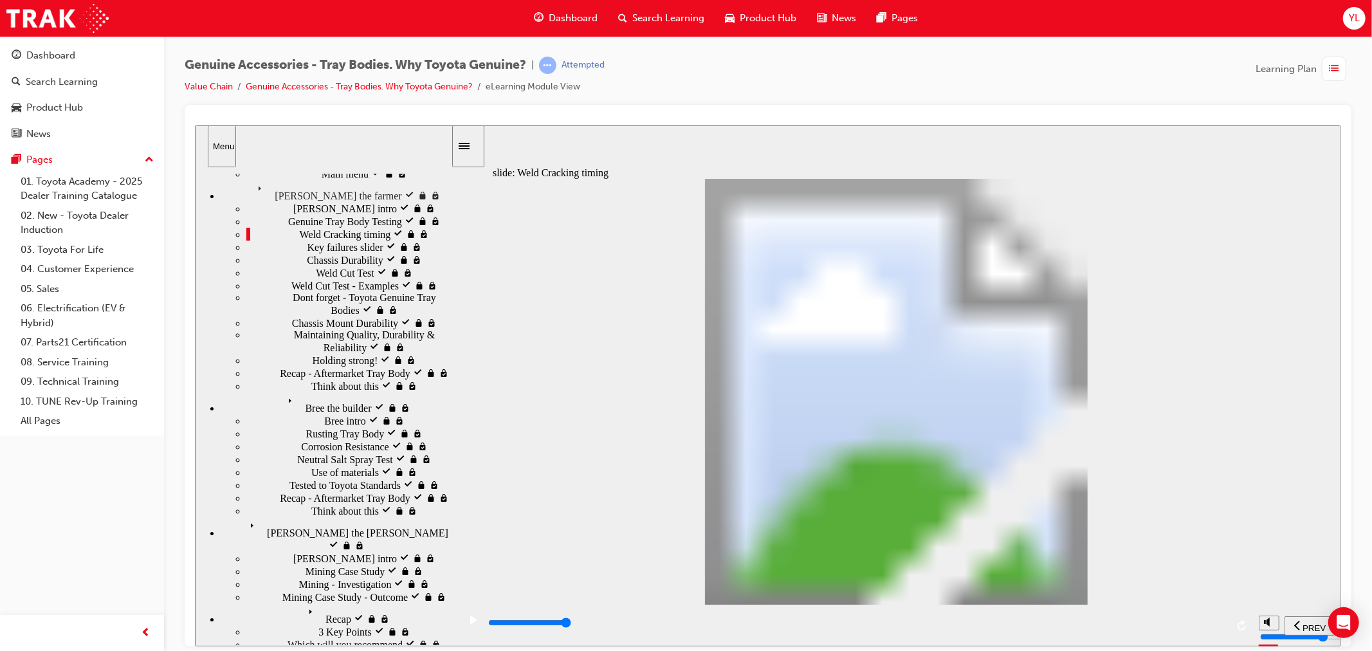
type input "2"
drag, startPoint x: 766, startPoint y: 475, endPoint x: 773, endPoint y: 447, distance: 29.3
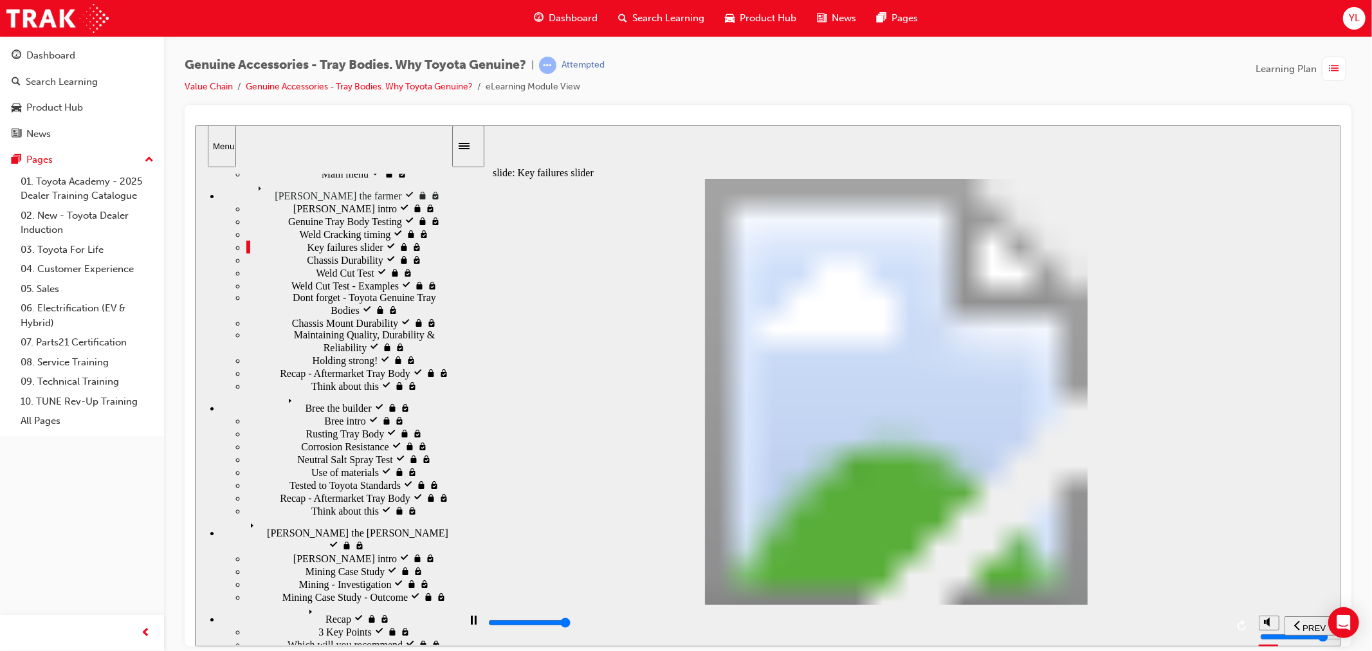
type input "8200"
type input "2"
type input "0"
type input "3"
drag, startPoint x: 536, startPoint y: 468, endPoint x: 978, endPoint y: 468, distance: 442.6
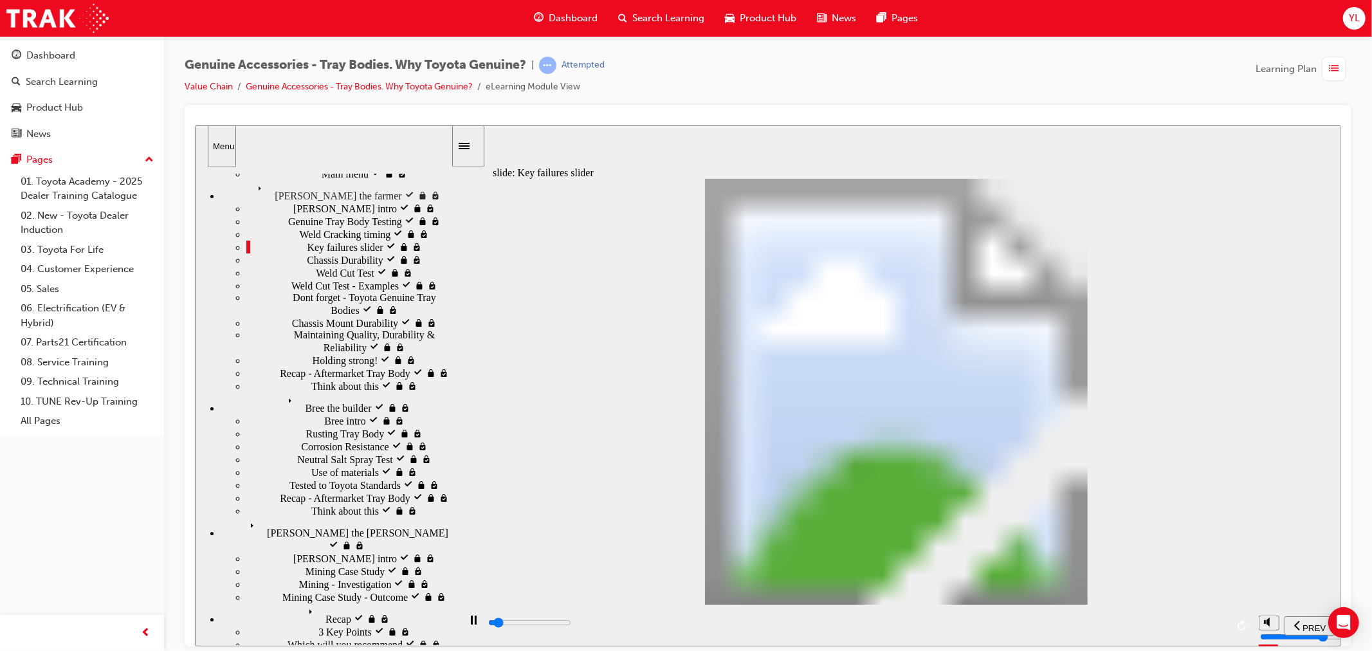
drag, startPoint x: 757, startPoint y: 472, endPoint x: 1146, endPoint y: 560, distance: 399.0
click at [1226, 625] on div "playback controls" at bounding box center [855, 625] width 794 height 42
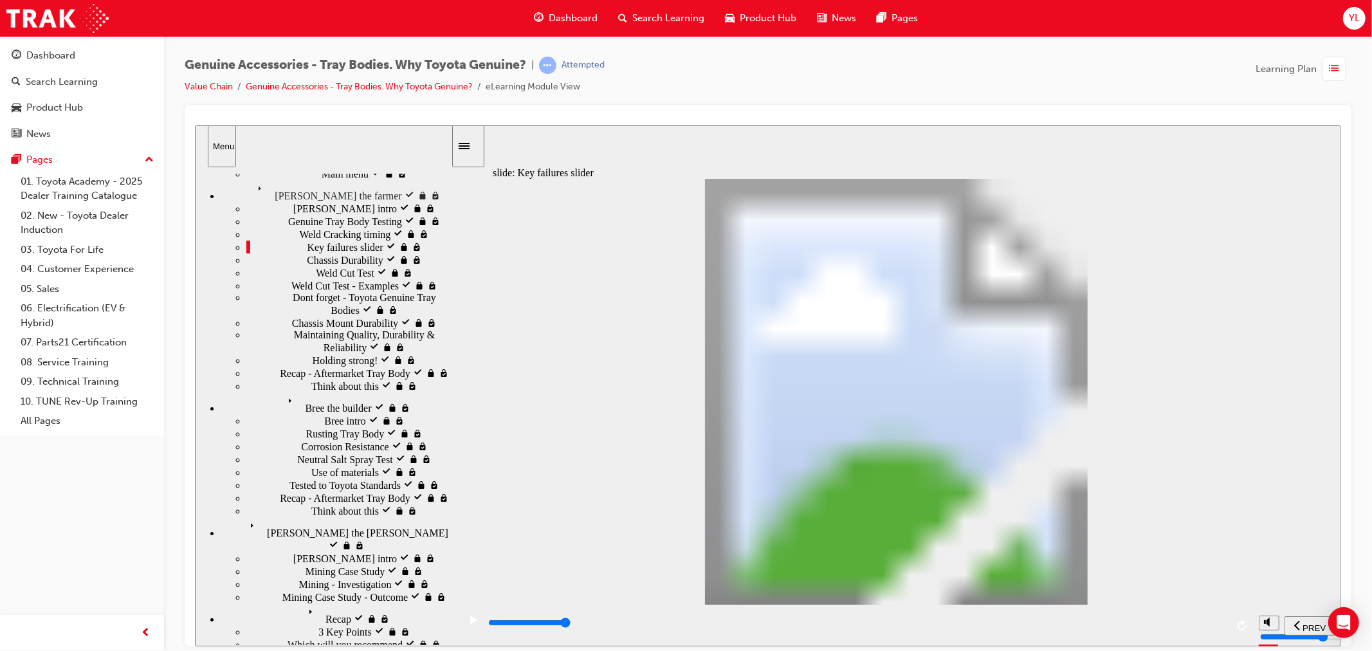
click at [571, 625] on input "slide progress" at bounding box center [529, 622] width 83 height 10
drag, startPoint x: 753, startPoint y: 463, endPoint x: 1042, endPoint y: 458, distance: 289.5
drag, startPoint x: 759, startPoint y: 475, endPoint x: 1023, endPoint y: 482, distance: 264.5
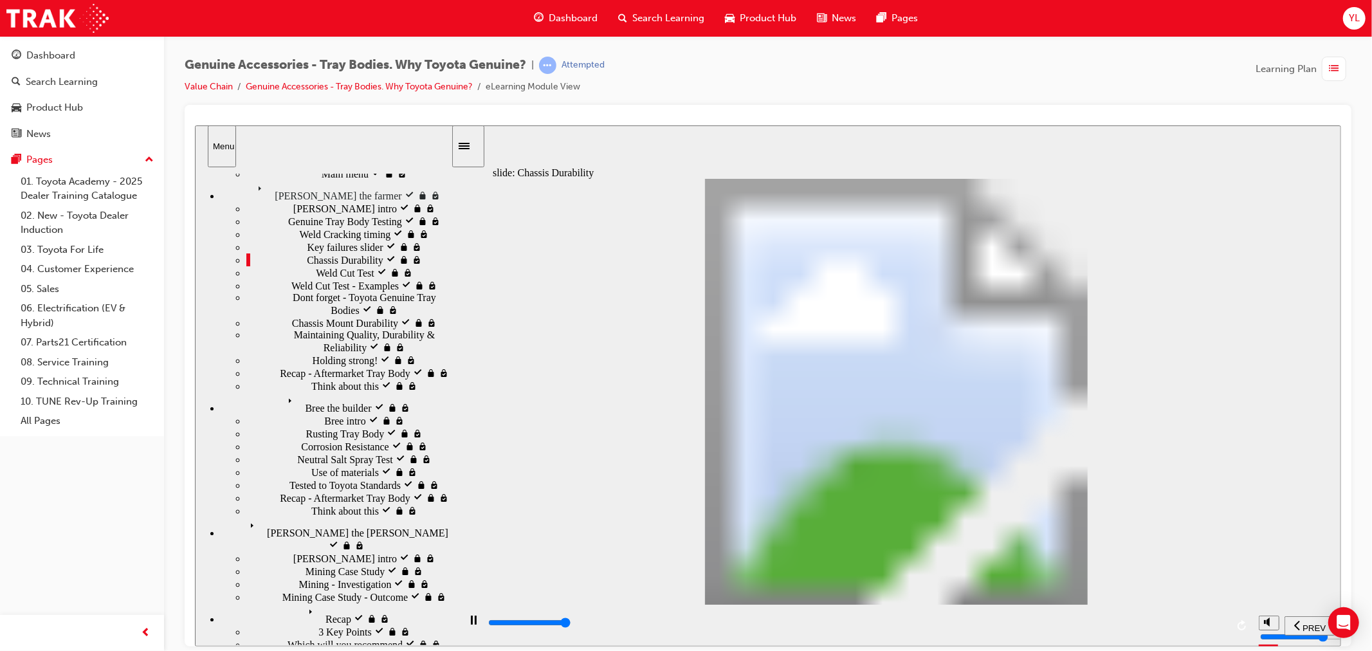
click at [1220, 622] on div "playback controls" at bounding box center [856, 623] width 740 height 14
click at [571, 625] on input "slide progress" at bounding box center [529, 622] width 83 height 10
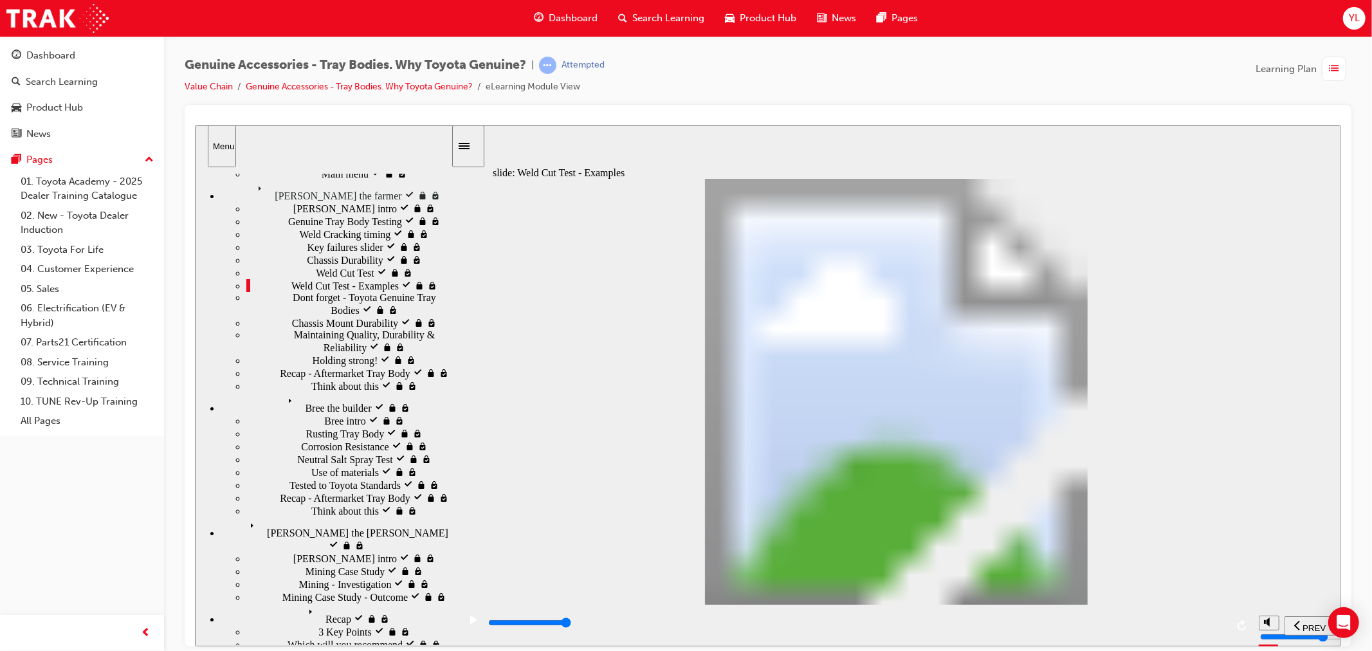
drag, startPoint x: 874, startPoint y: 490, endPoint x: 973, endPoint y: 571, distance: 127.6
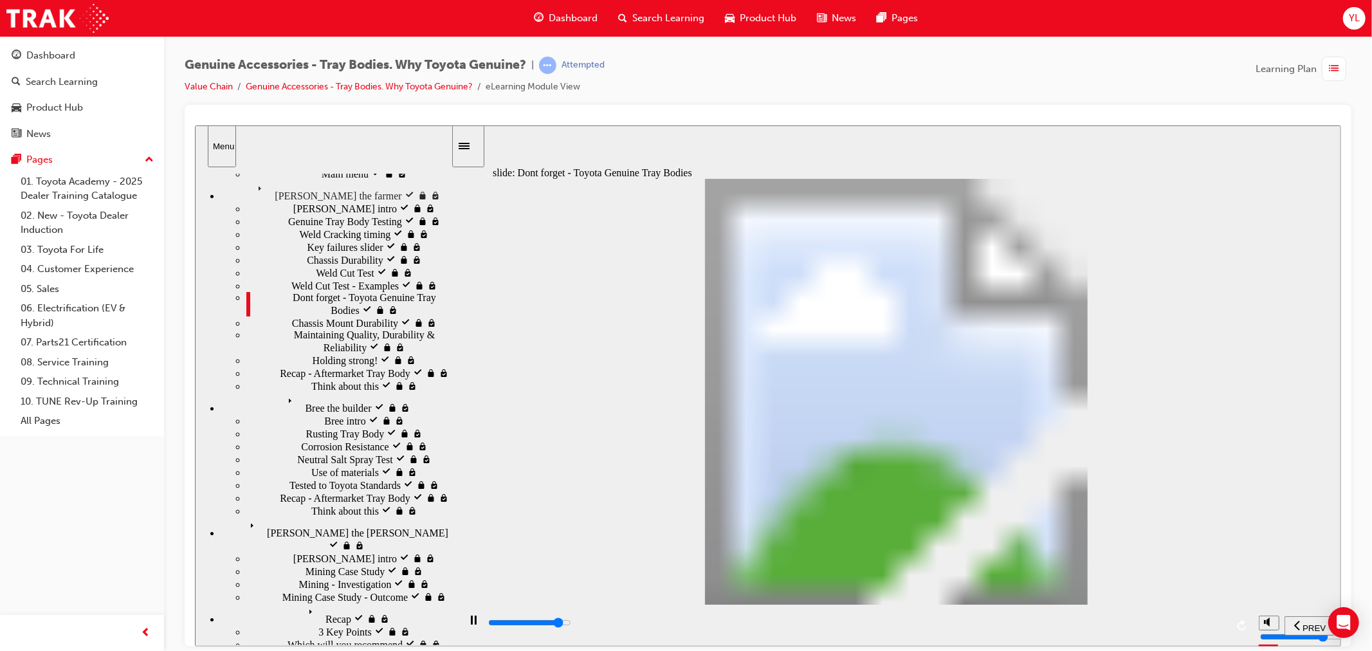
click at [571, 625] on input "slide progress" at bounding box center [529, 622] width 83 height 10
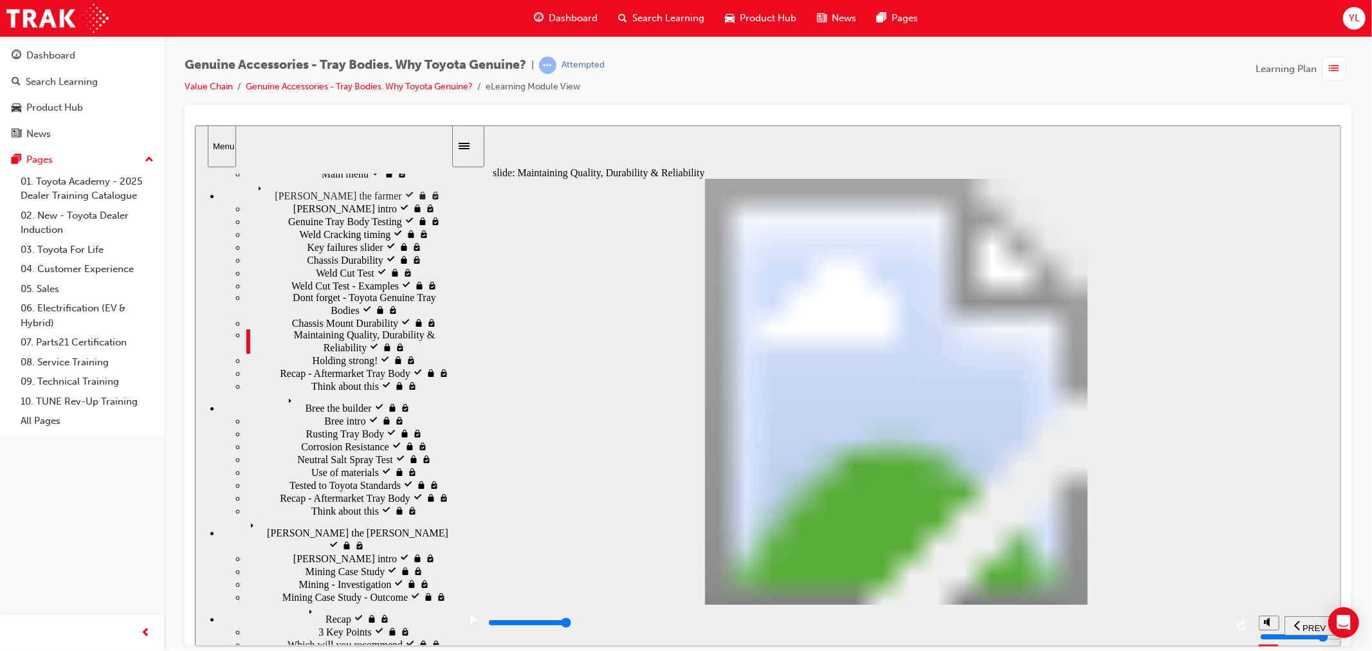
drag, startPoint x: 755, startPoint y: 387, endPoint x: 769, endPoint y: 426, distance: 41.1
drag, startPoint x: 738, startPoint y: 562, endPoint x: 703, endPoint y: 561, distance: 34.7
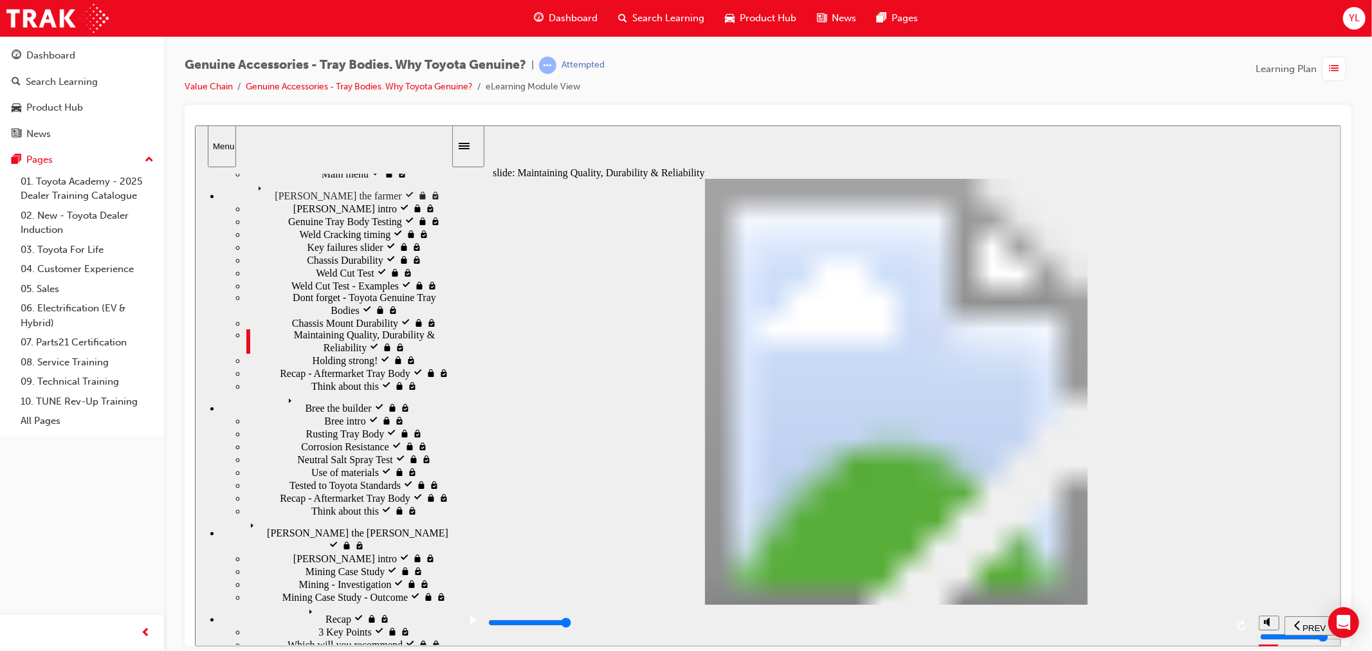
drag, startPoint x: 701, startPoint y: 531, endPoint x: 783, endPoint y: 508, distance: 85.1
drag, startPoint x: 783, startPoint y: 508, endPoint x: 769, endPoint y: 488, distance: 24.5
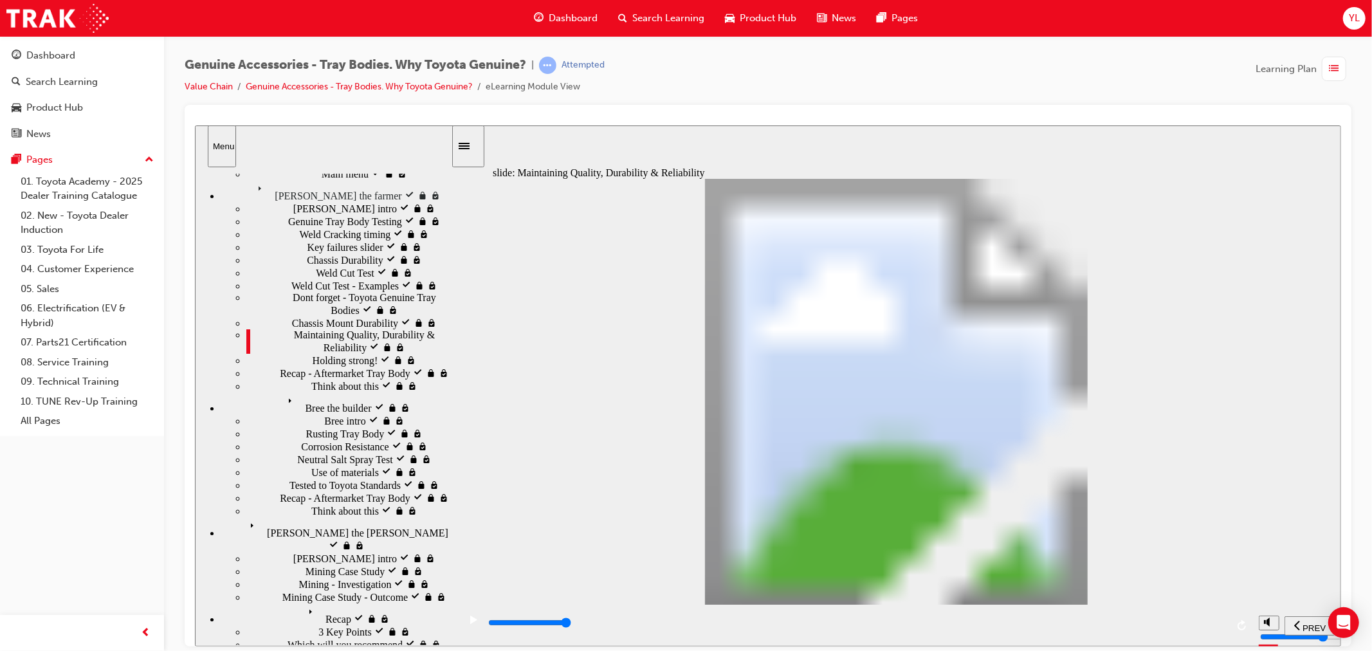
drag, startPoint x: 769, startPoint y: 488, endPoint x: 747, endPoint y: 482, distance: 22.5
drag, startPoint x: 721, startPoint y: 499, endPoint x: 694, endPoint y: 531, distance: 42.0
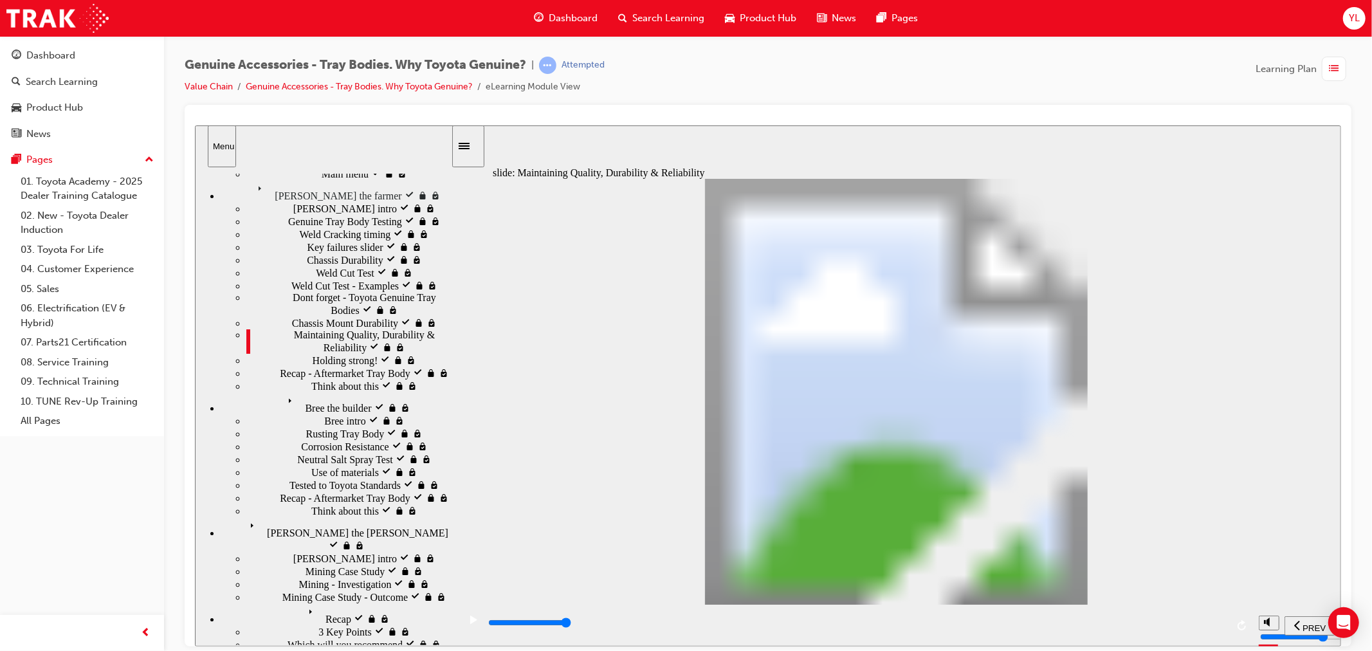
click at [571, 624] on input "slide progress" at bounding box center [529, 622] width 83 height 10
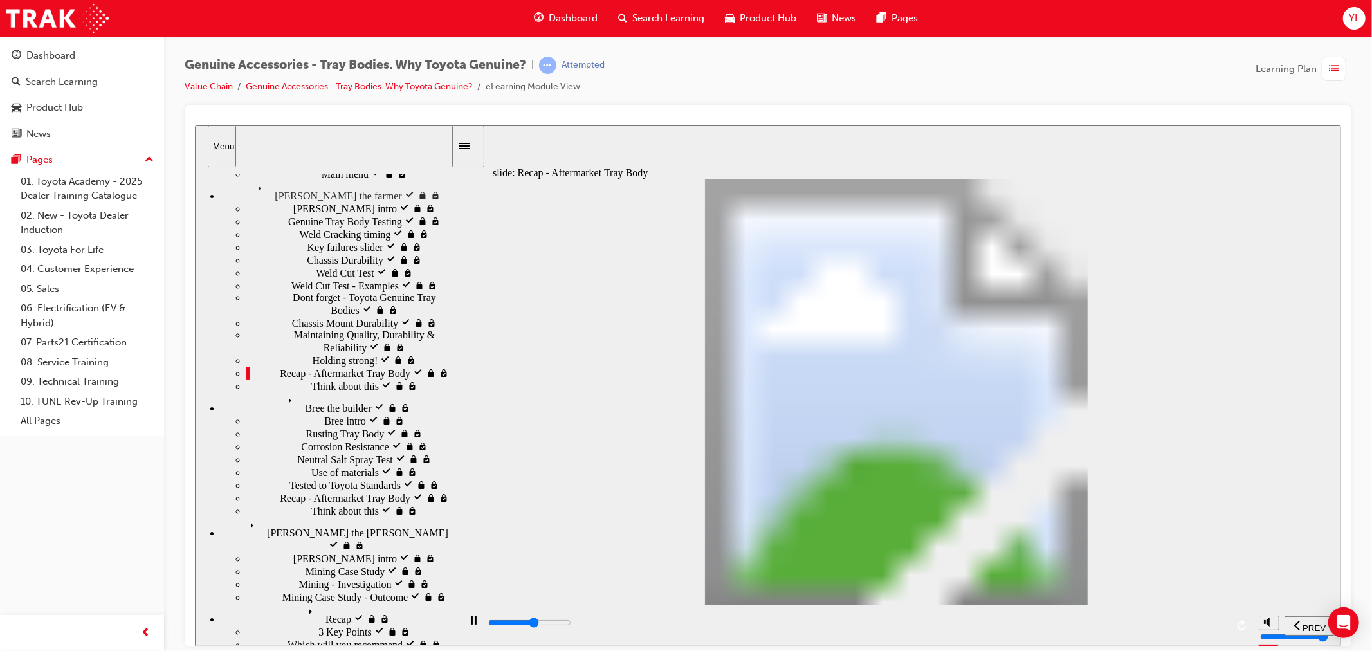
type input "8600"
radio input "true"
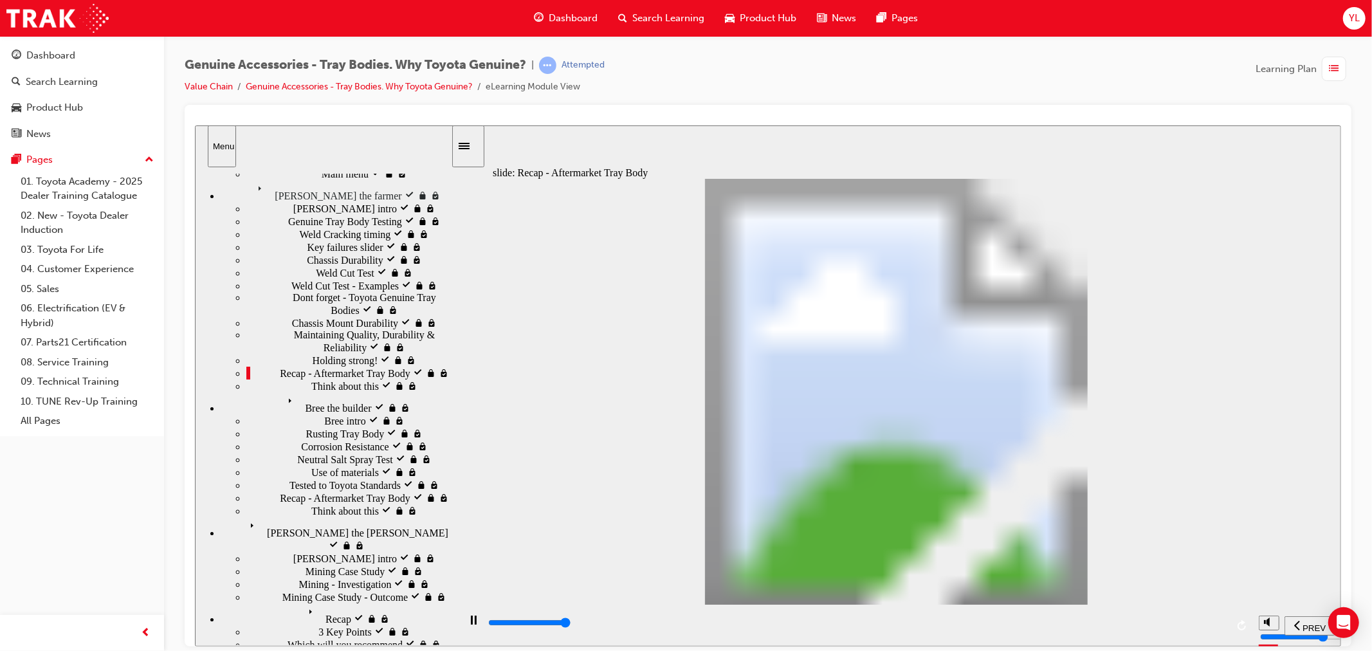
click at [571, 623] on input "slide progress" at bounding box center [529, 622] width 83 height 10
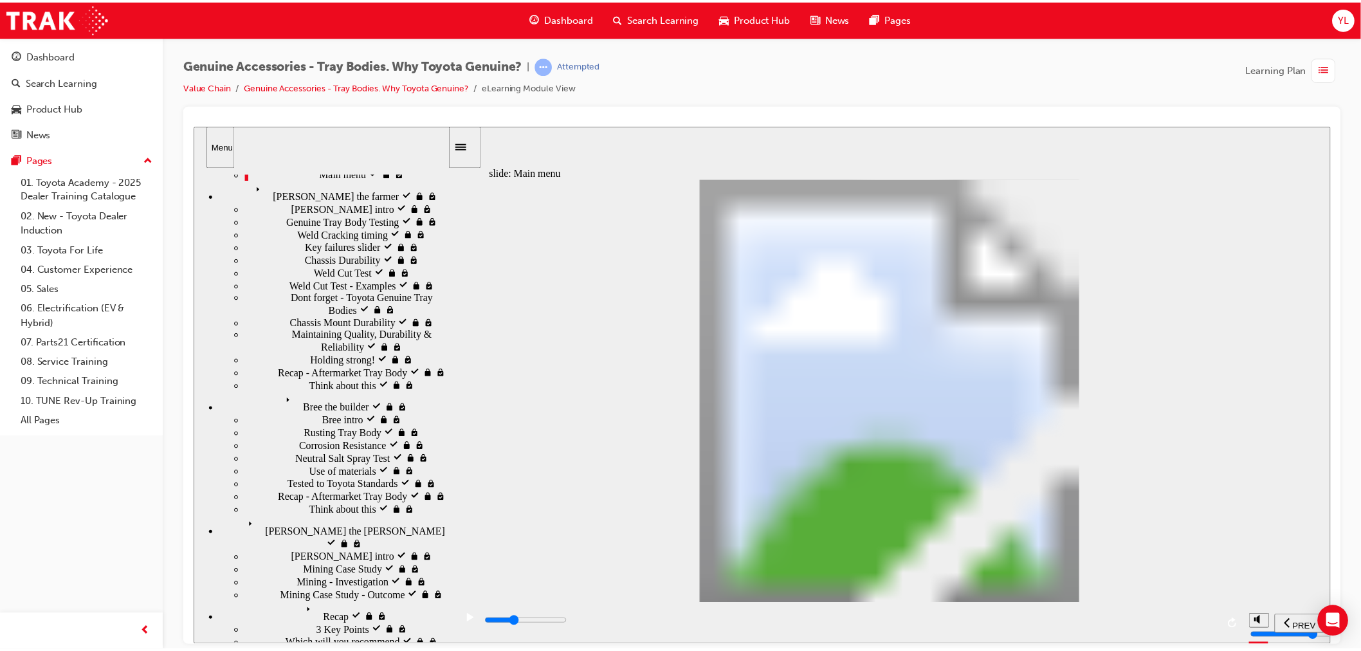
scroll to position [0, 0]
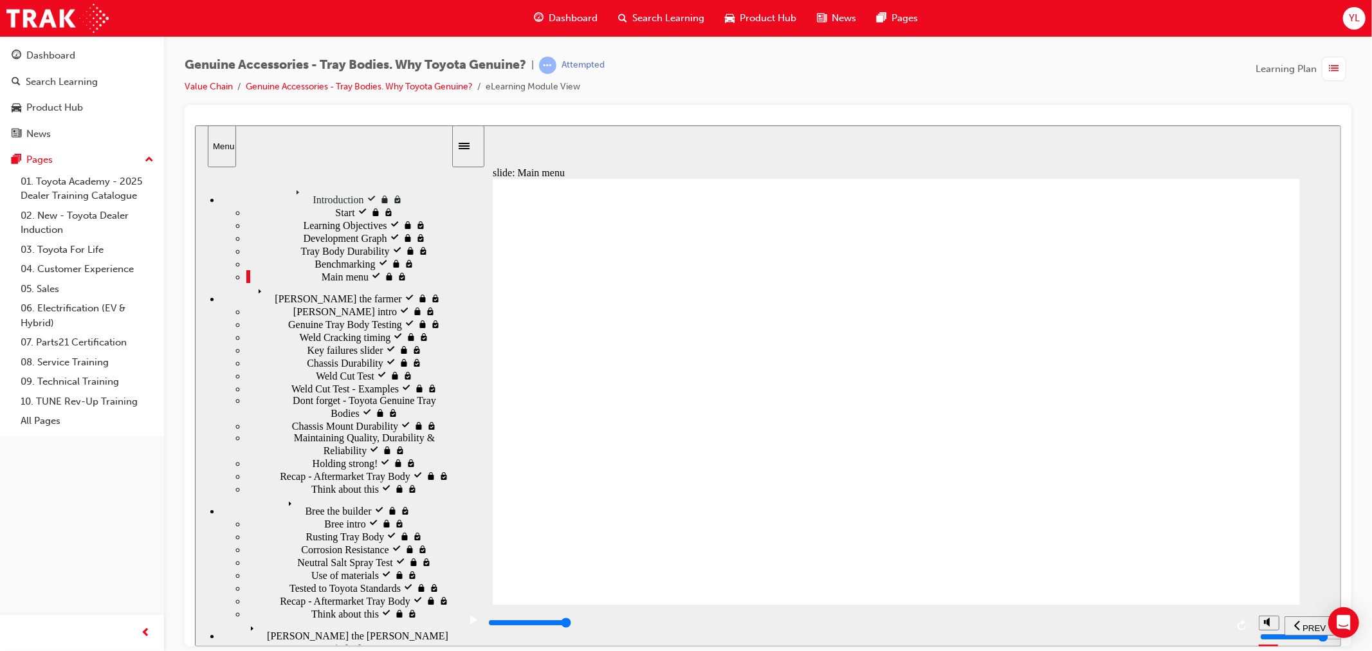
click at [1225, 627] on div "playback controls" at bounding box center [856, 623] width 740 height 14
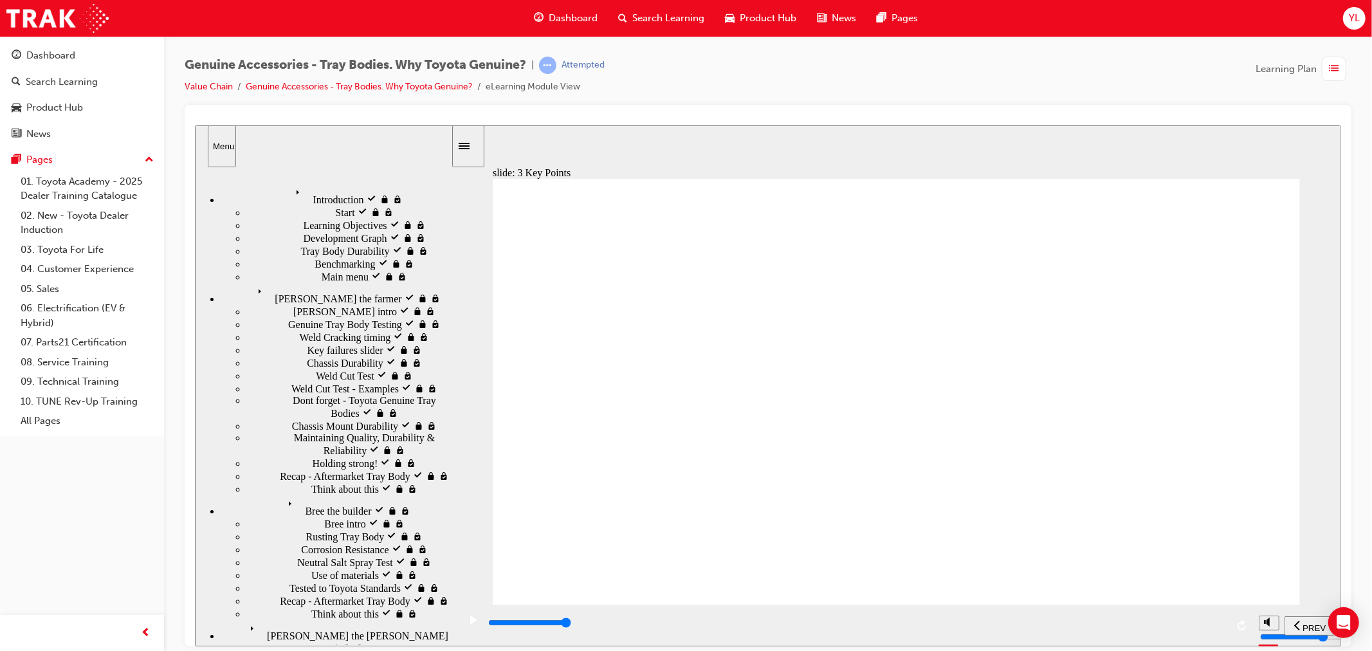
drag, startPoint x: 904, startPoint y: 314, endPoint x: 714, endPoint y: 399, distance: 208.5
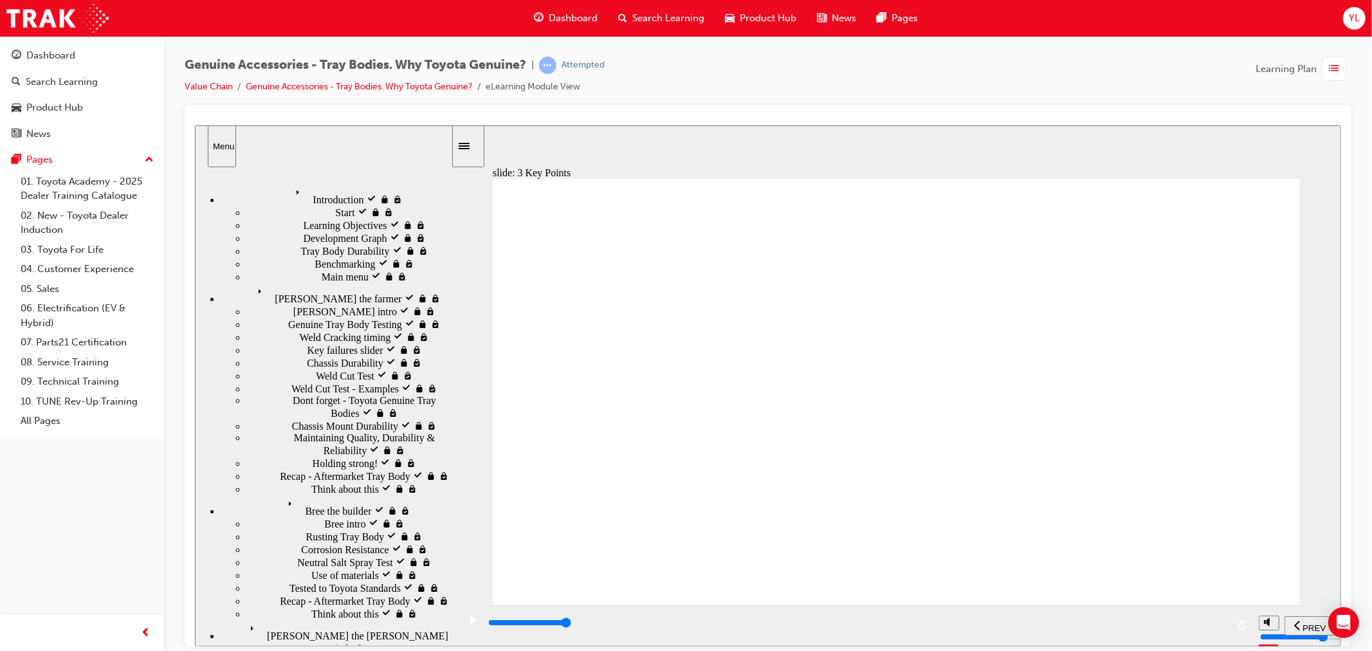
click at [1224, 628] on div "playback controls" at bounding box center [856, 623] width 740 height 14
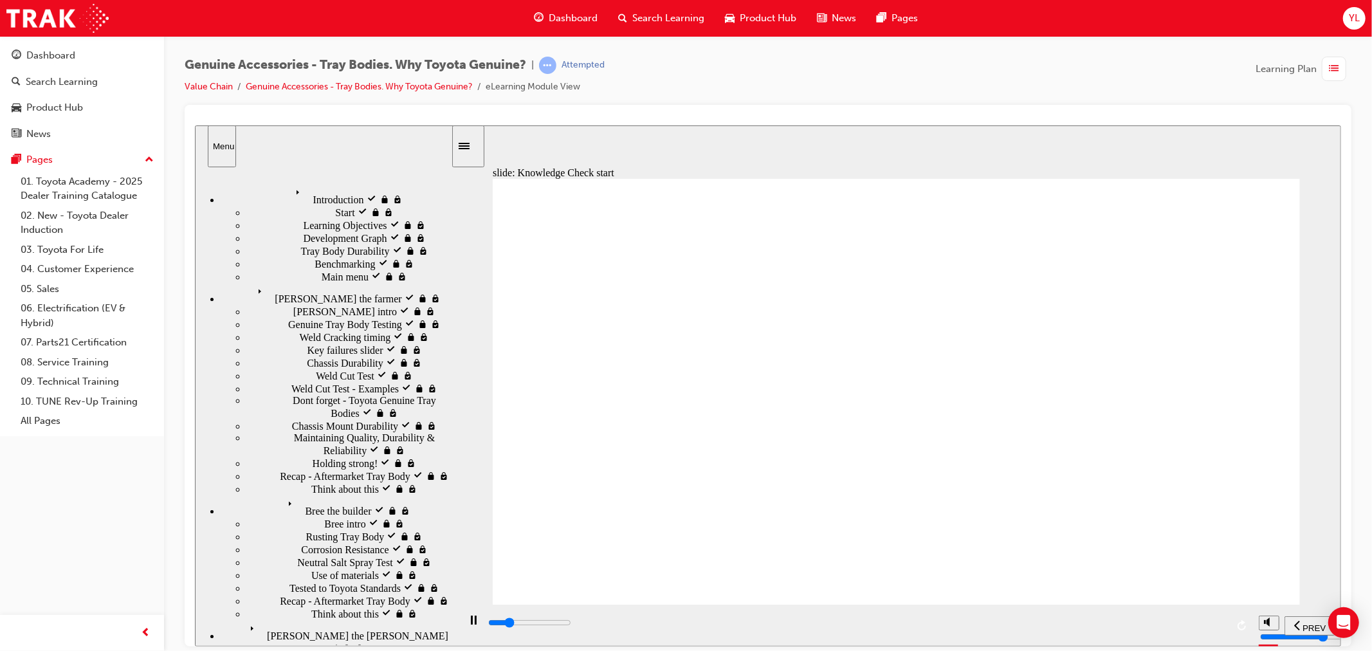
type input "9000"
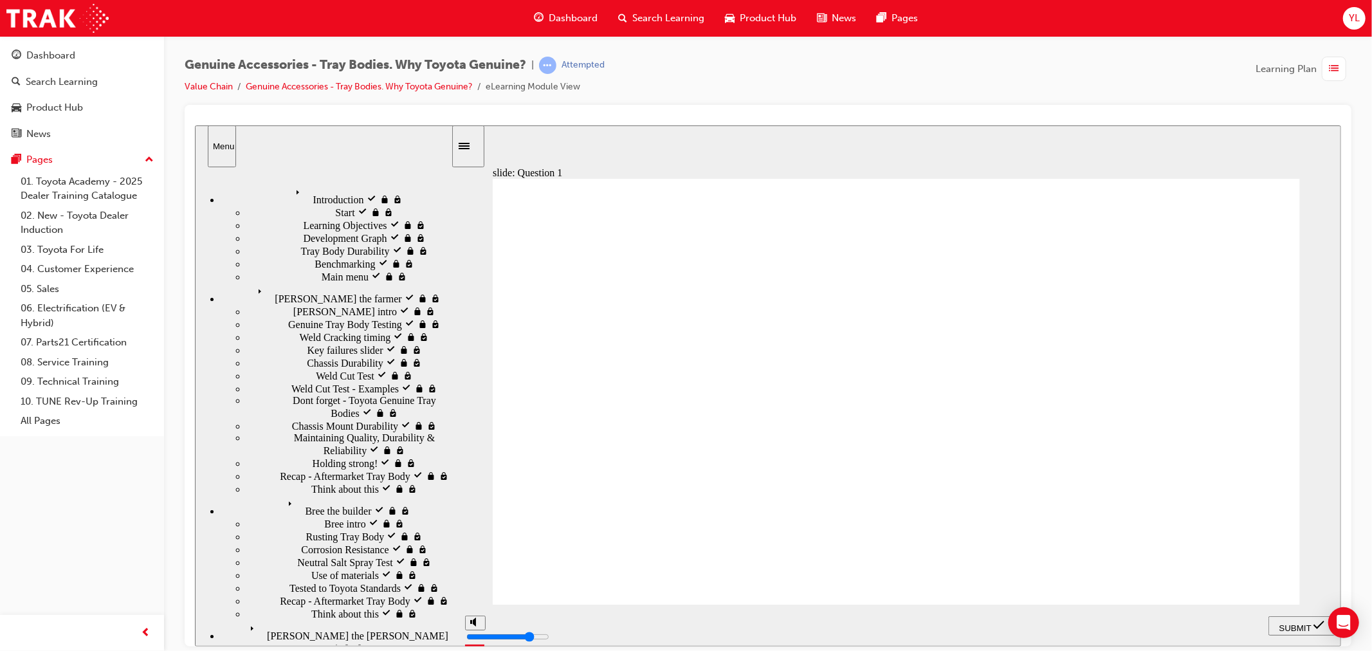
radio input "false"
radio input "true"
click at [1300, 624] on span "SUBMIT" at bounding box center [1295, 628] width 32 height 10
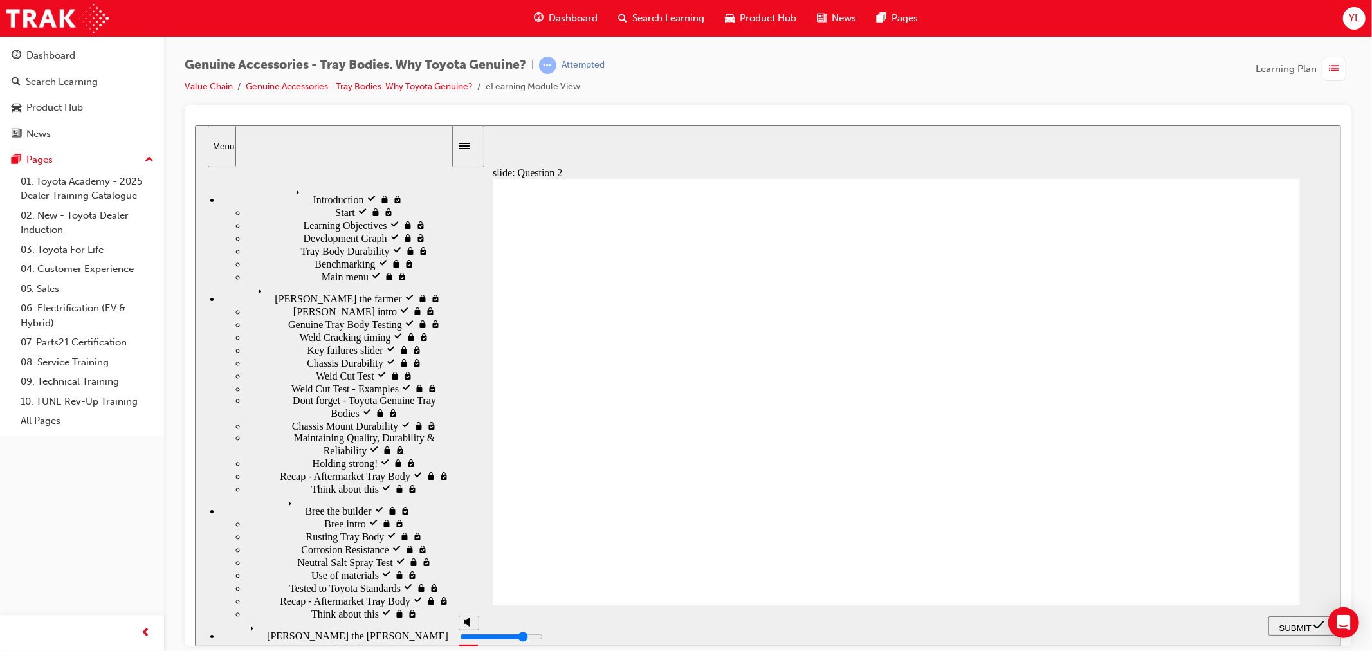
radio input "false"
radio input "true"
click at [1320, 621] on icon "submit" at bounding box center [1318, 625] width 11 height 12
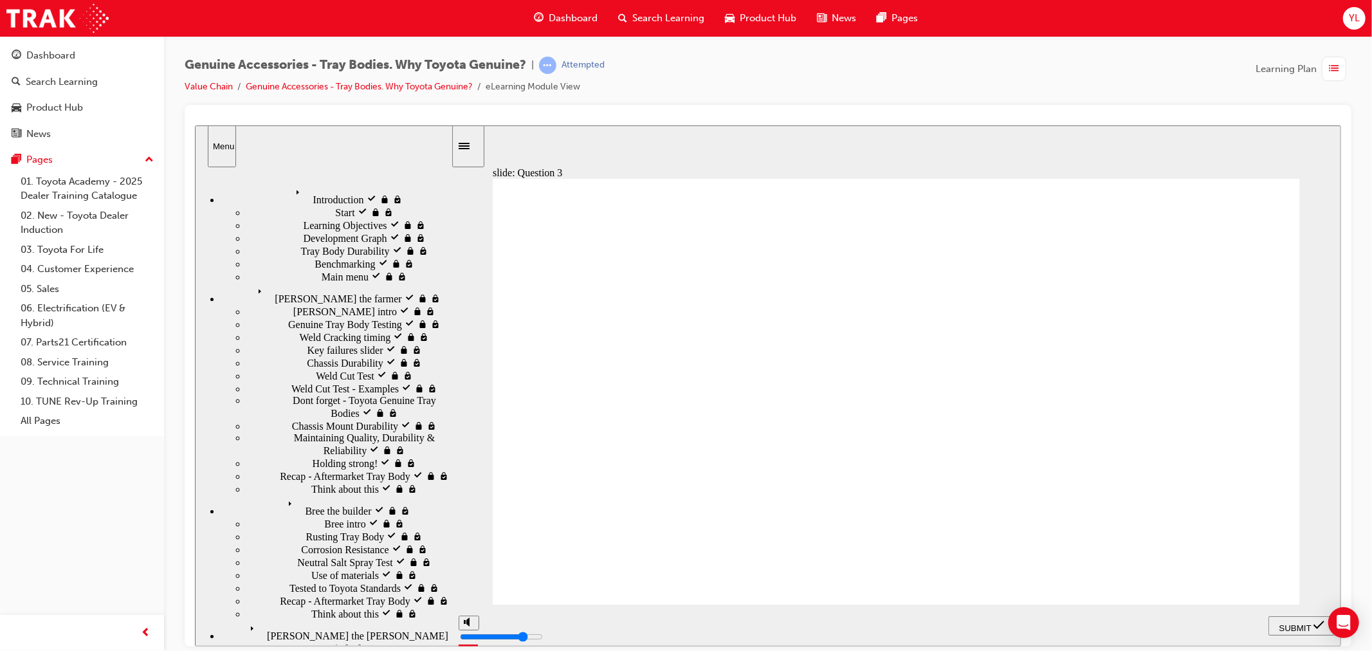
radio input "true"
click at [1314, 621] on icon "submit" at bounding box center [1318, 625] width 11 height 12
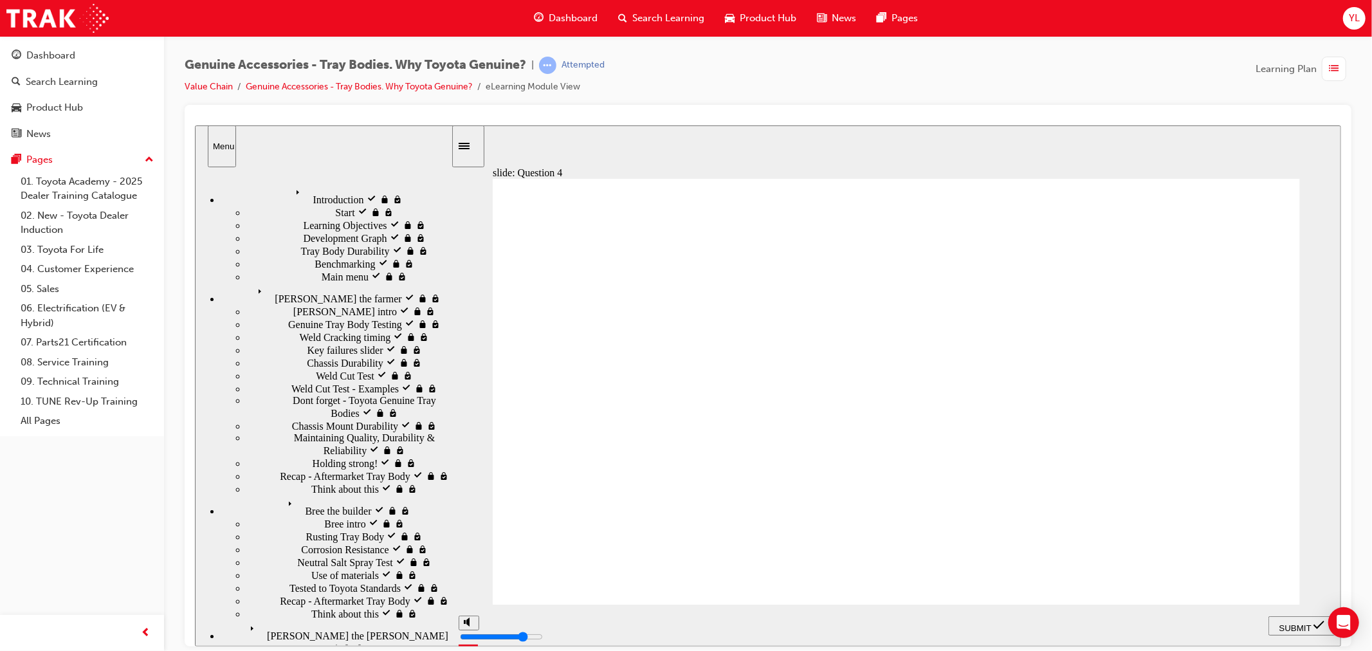
radio input "true"
click at [1299, 626] on span "SUBMIT" at bounding box center [1295, 628] width 32 height 10
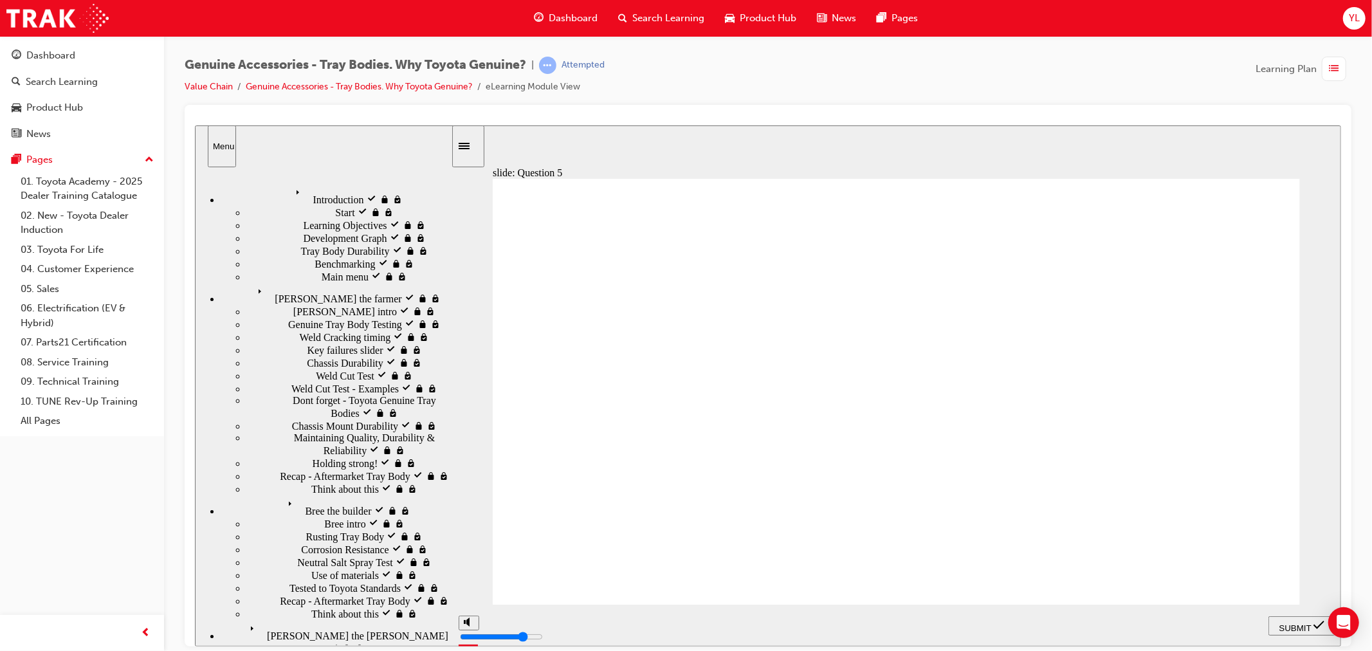
radio input "true"
click at [1294, 623] on span "SUBMIT" at bounding box center [1295, 628] width 32 height 10
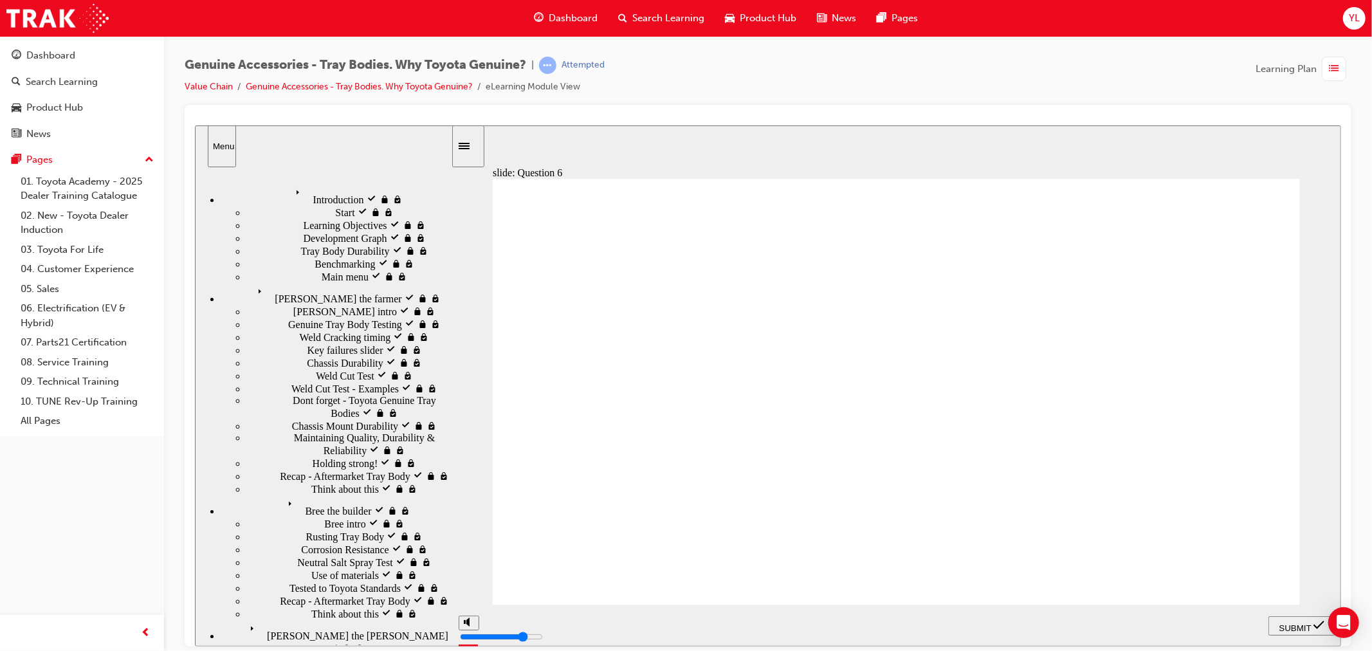
radio input "true"
click at [1303, 623] on span "SUBMIT" at bounding box center [1295, 628] width 32 height 10
radio input "true"
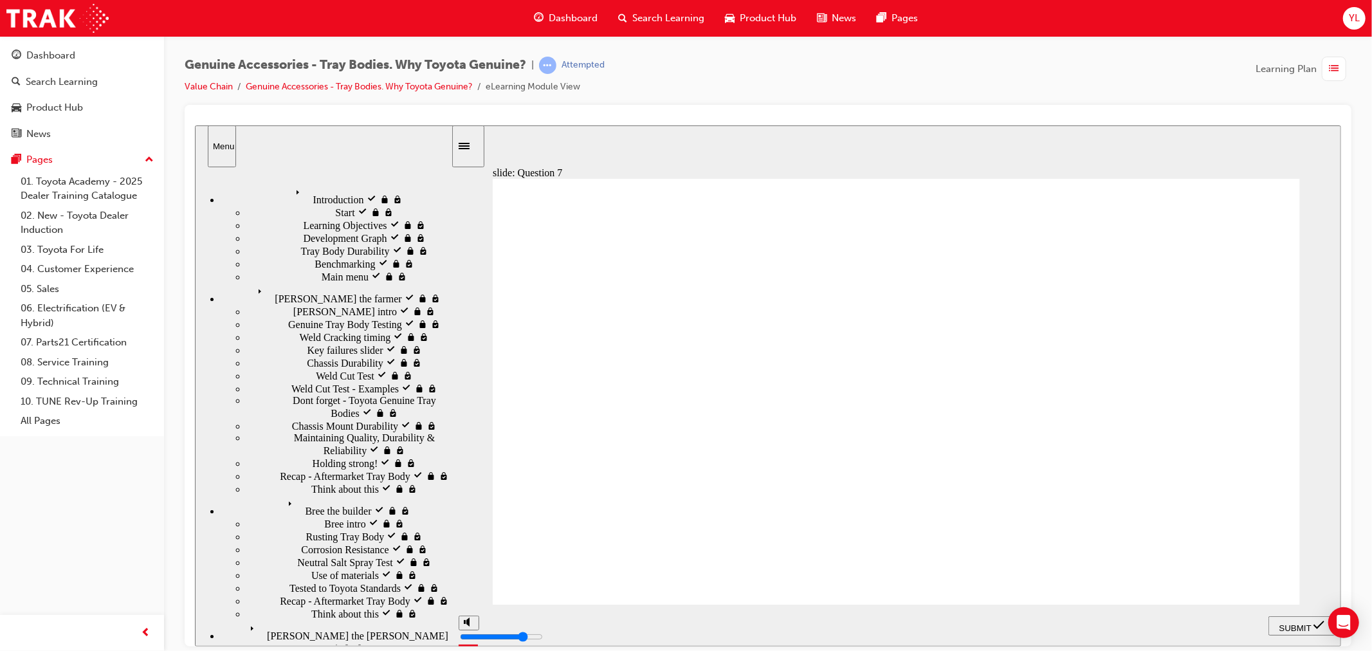
click at [1312, 619] on div "SUBMIT" at bounding box center [1301, 626] width 57 height 14
radio input "true"
click at [1287, 627] on span "SUBMIT" at bounding box center [1295, 628] width 32 height 10
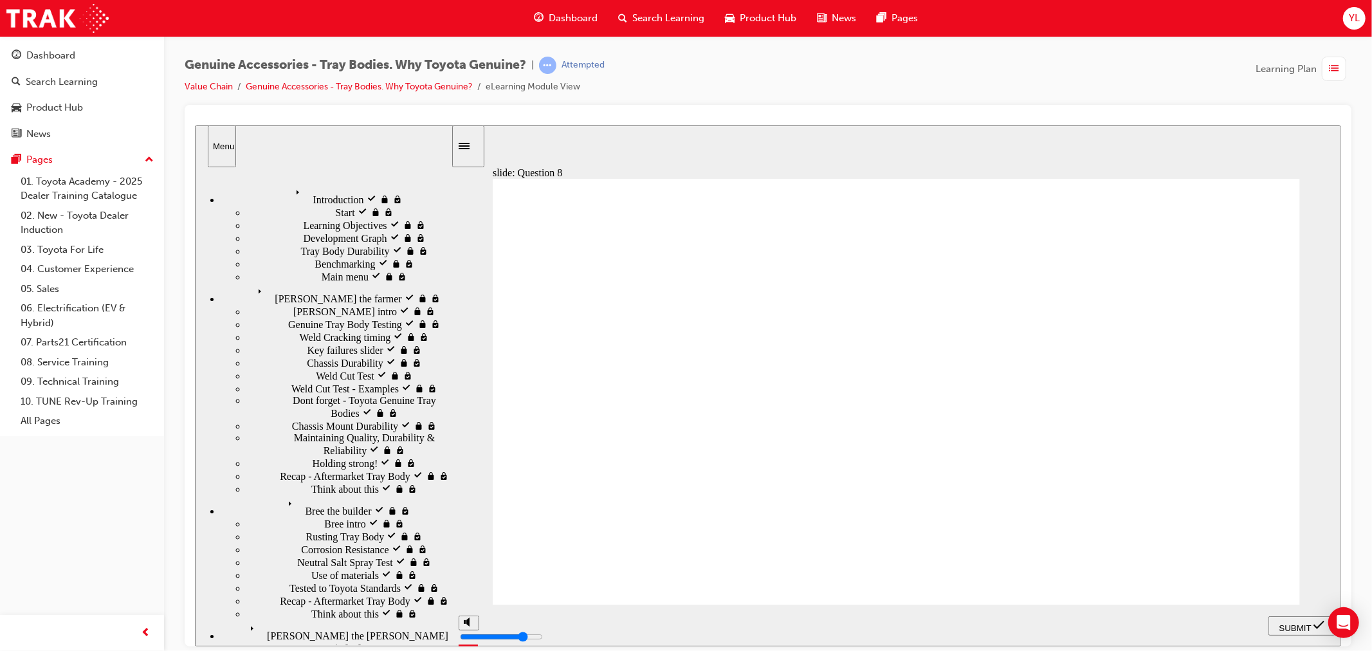
radio input "true"
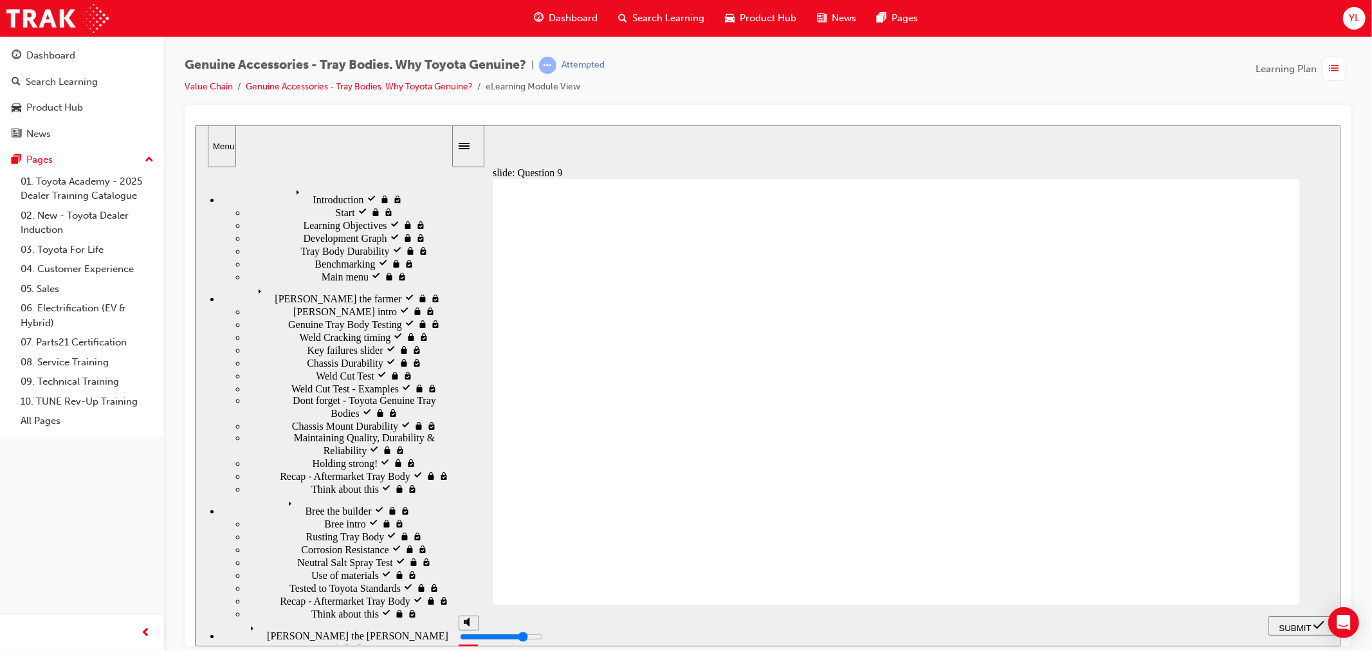
click at [1283, 628] on span "SUBMIT" at bounding box center [1295, 628] width 32 height 10
radio input "true"
click at [1301, 632] on div "SUBMIT" at bounding box center [1301, 626] width 57 height 14
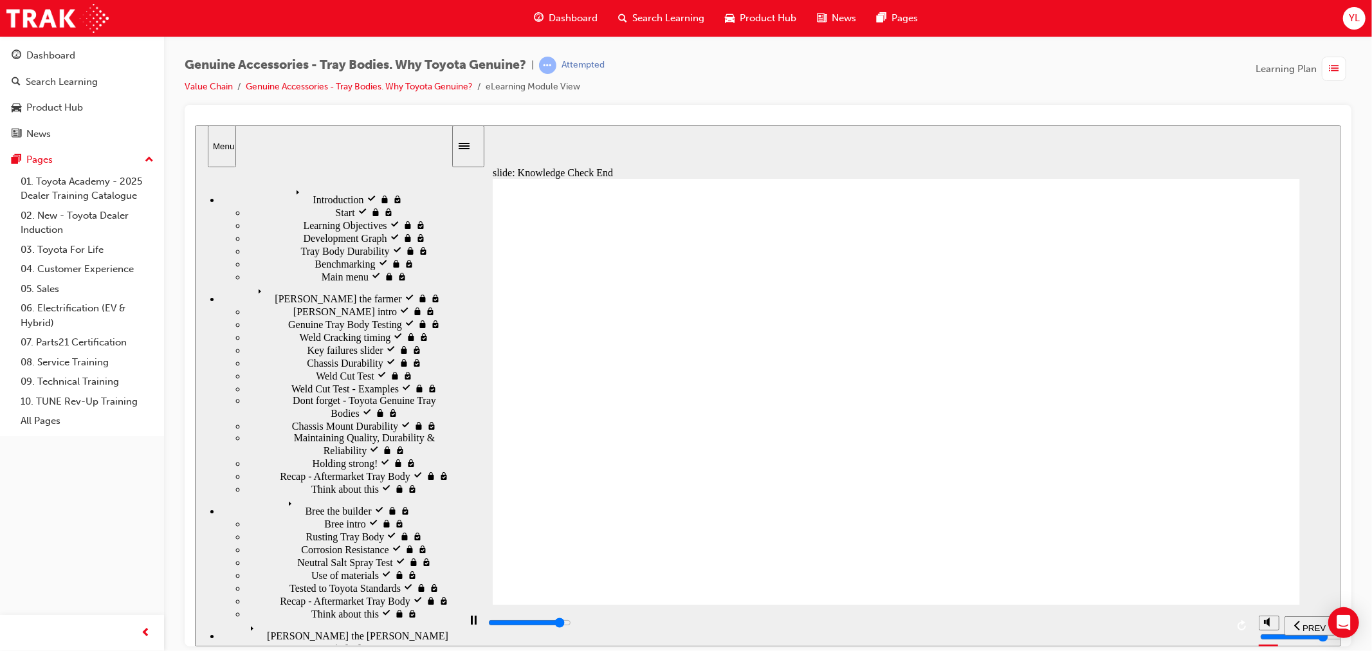
click at [571, 625] on input "slide progress" at bounding box center [529, 622] width 83 height 10
type input "21500"
click at [67, 68] on button "Dashboard Search Learning Product Hub News Pages" at bounding box center [82, 94] width 154 height 107
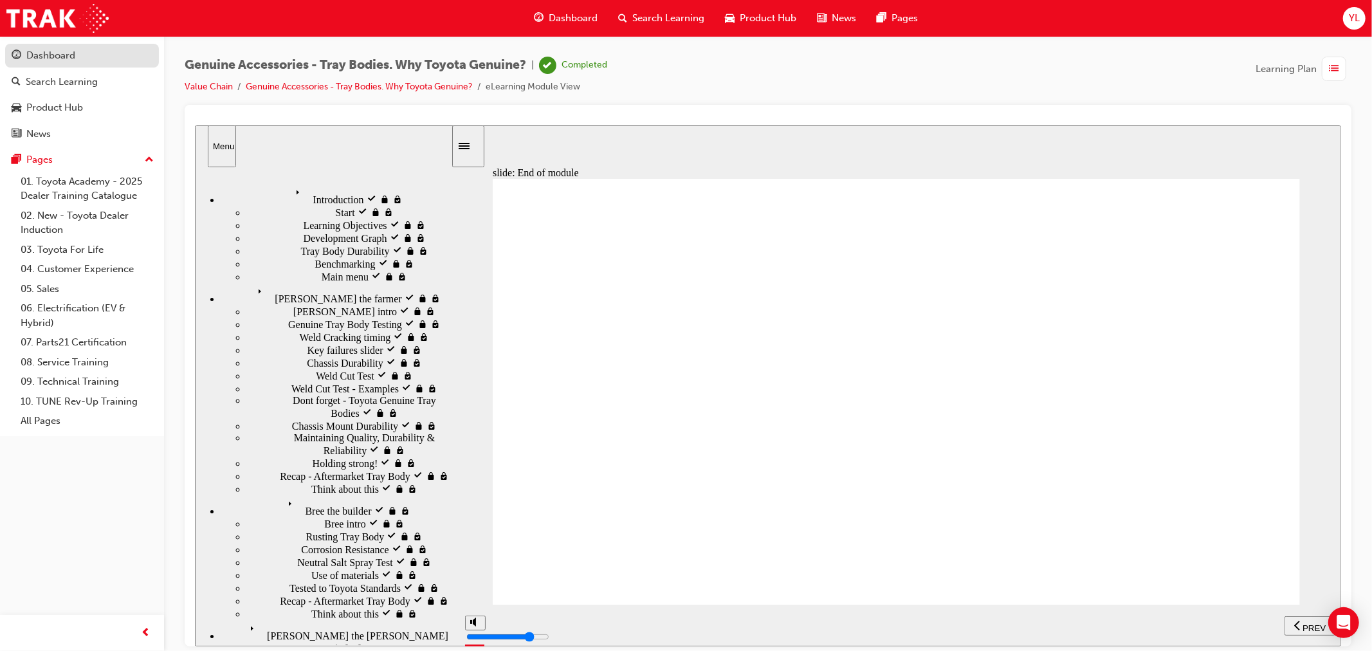
click at [71, 58] on div "Dashboard" at bounding box center [50, 55] width 49 height 15
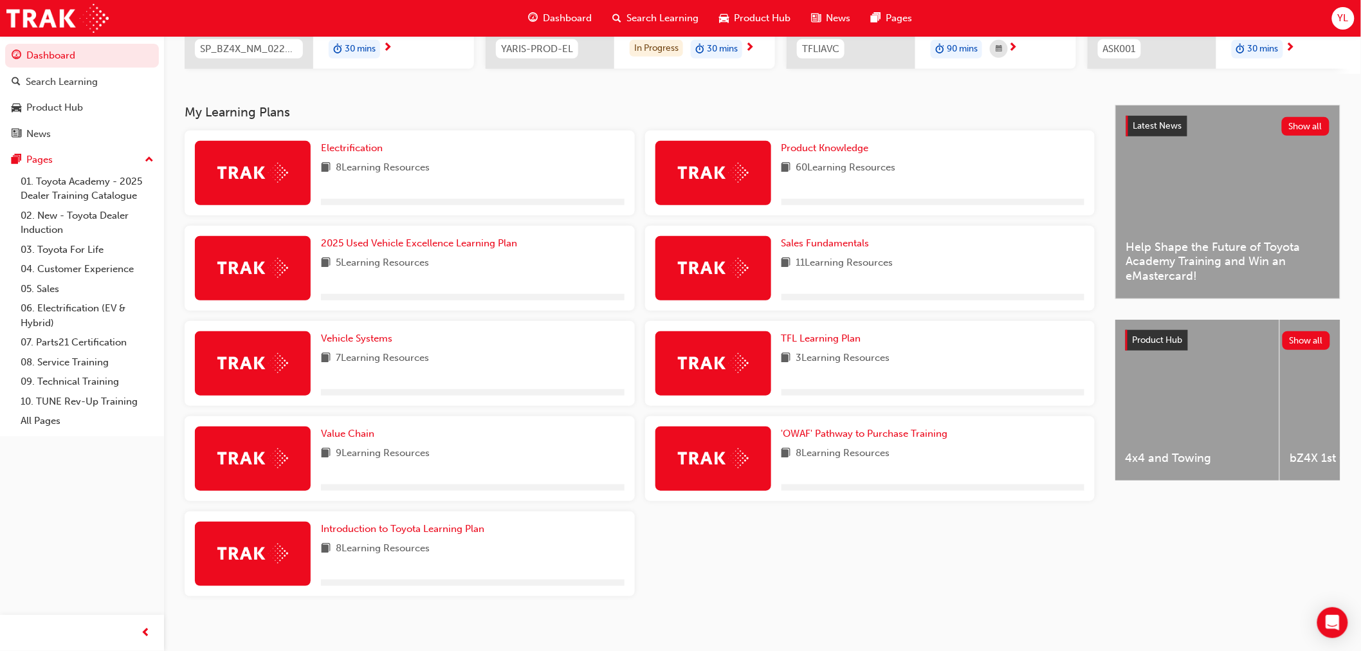
scroll to position [235, 0]
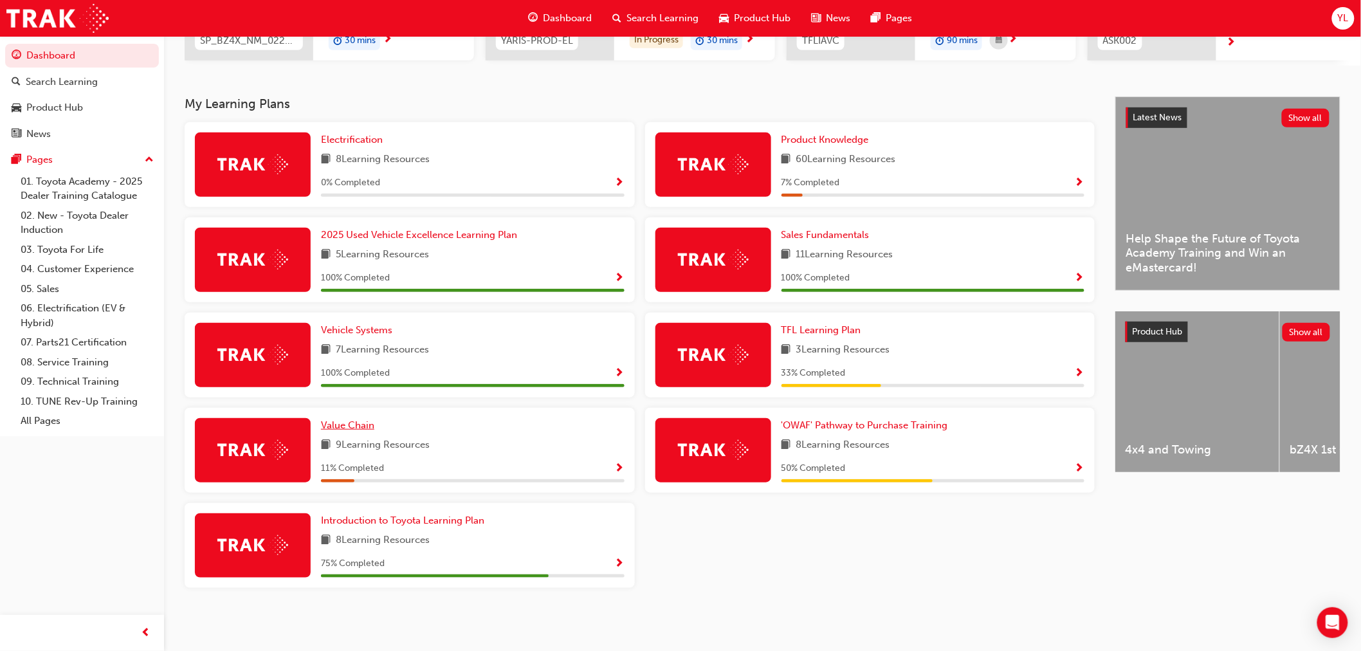
click at [362, 423] on span "Value Chain" at bounding box center [347, 425] width 53 height 12
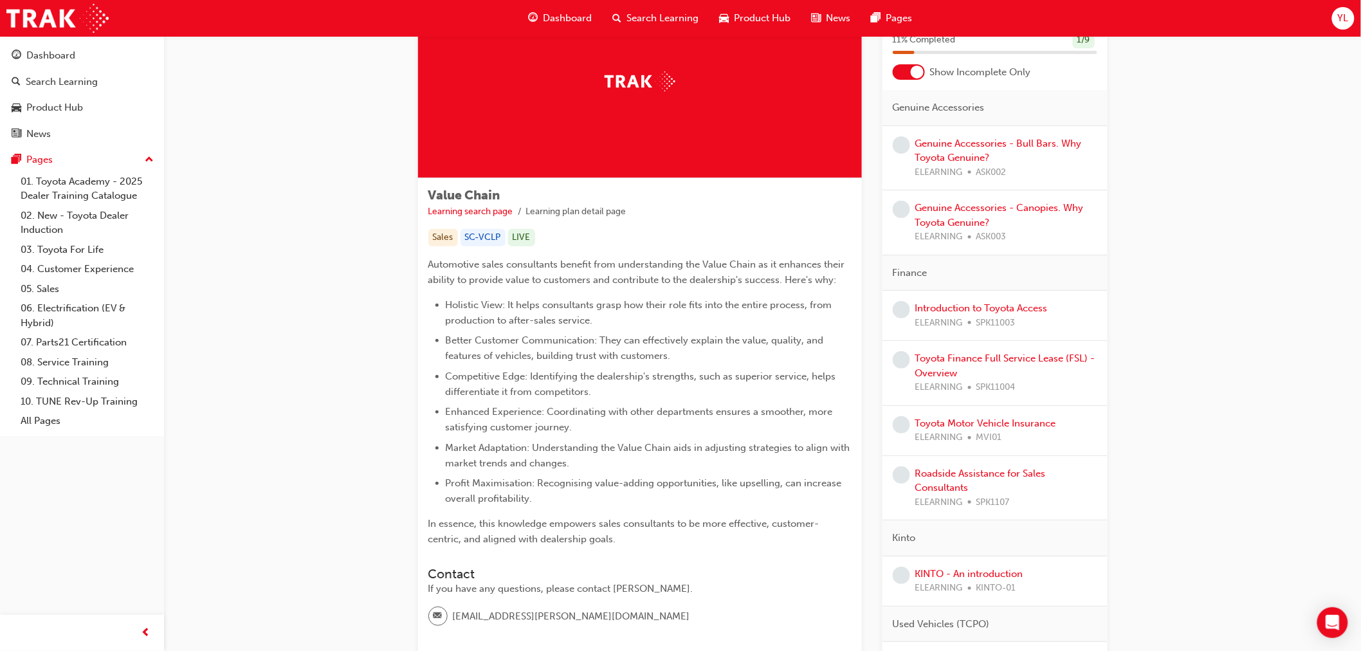
scroll to position [214, 0]
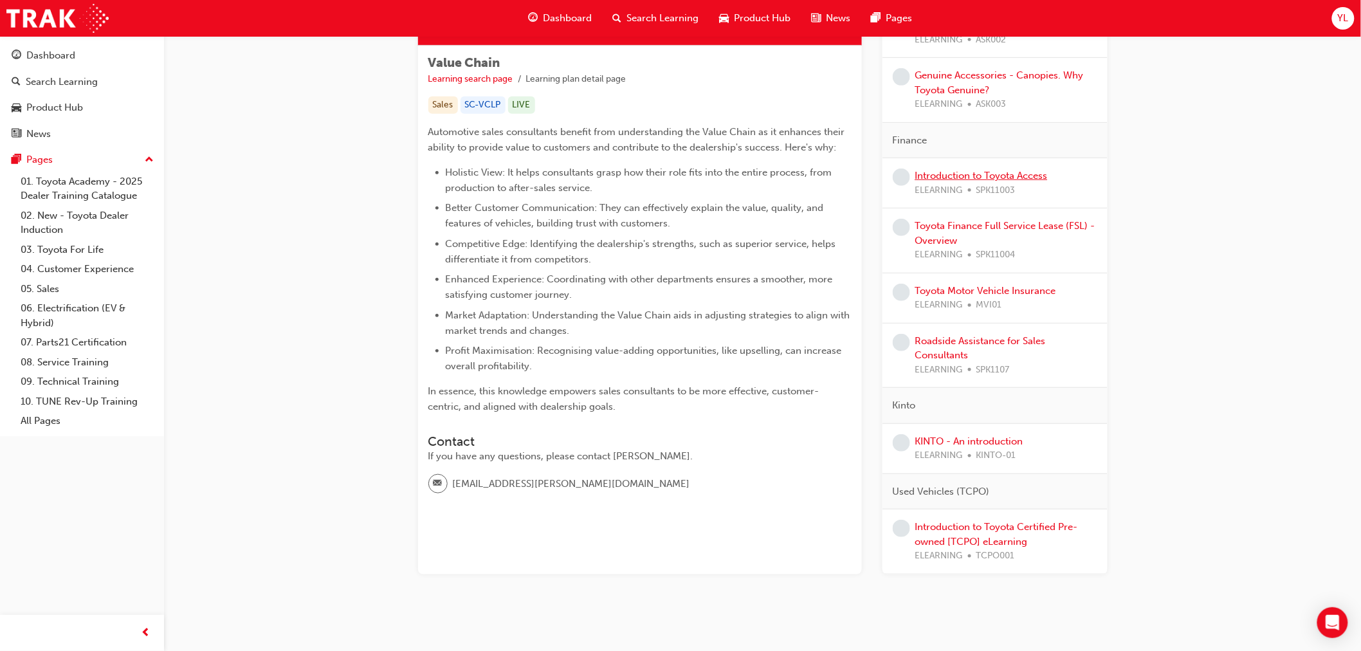
click at [973, 176] on link "Introduction to Toyota Access" at bounding box center [981, 176] width 133 height 12
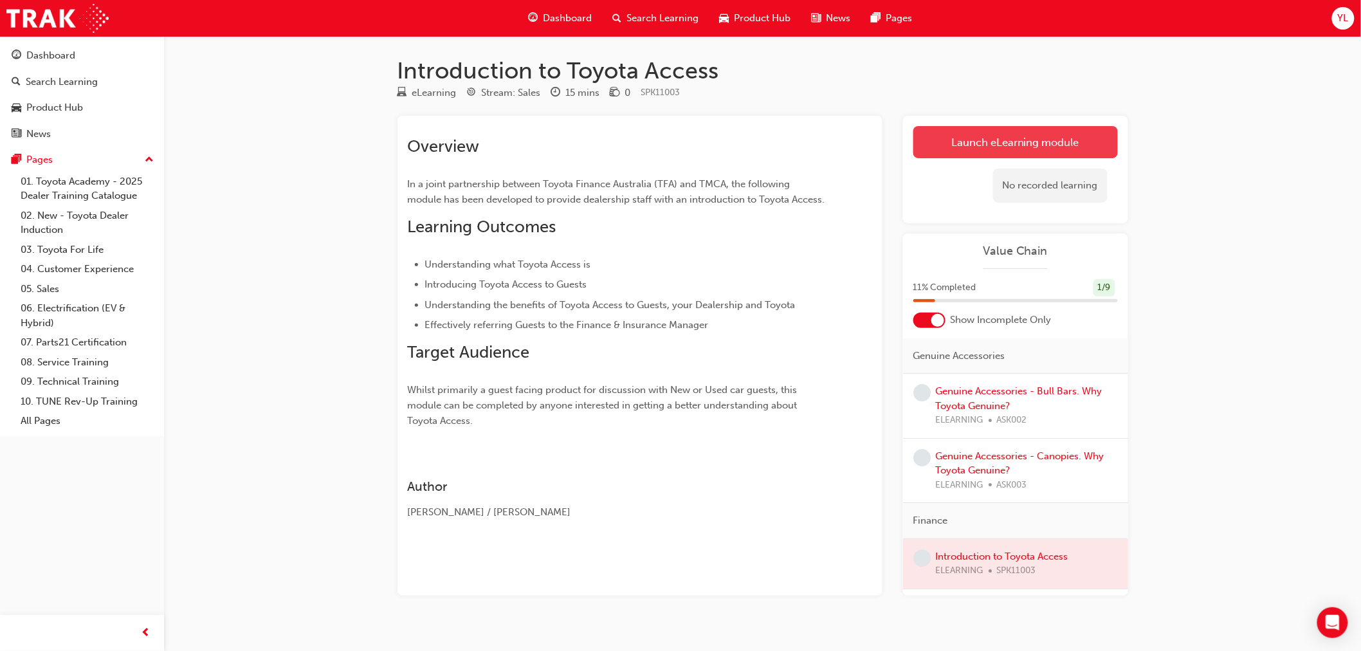
click at [944, 142] on link "Launch eLearning module" at bounding box center [1015, 142] width 205 height 32
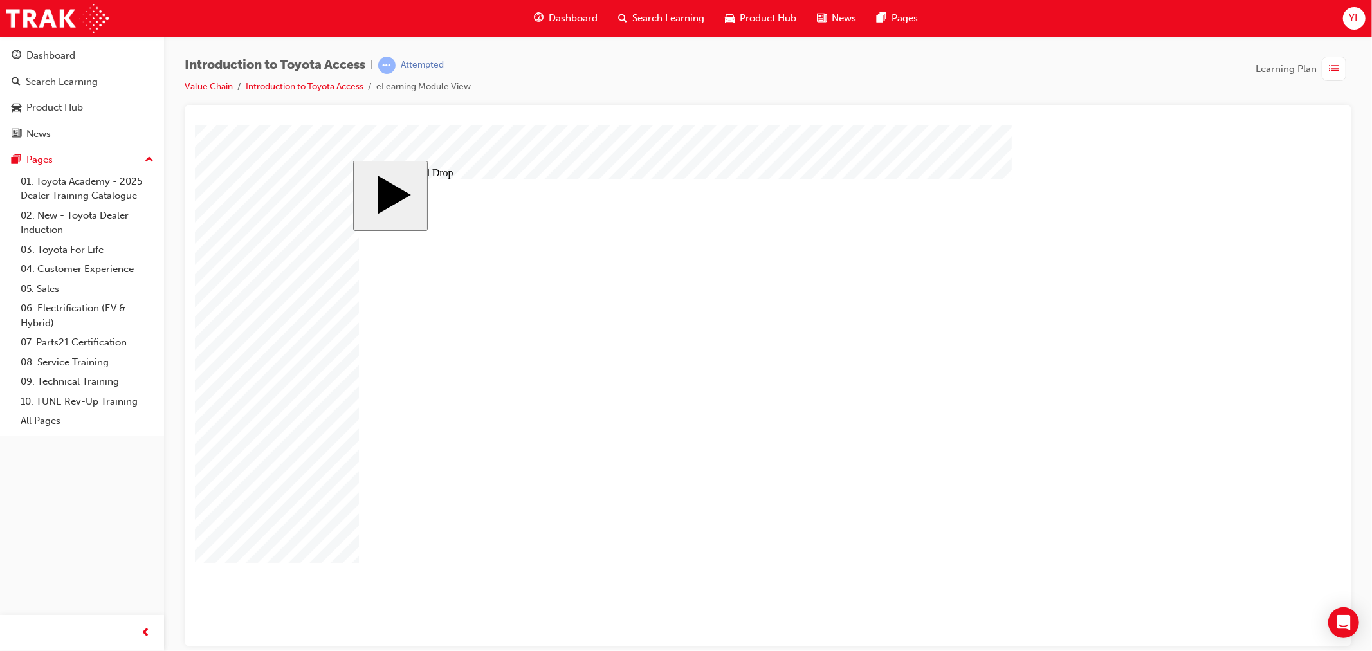
drag, startPoint x: 580, startPoint y: 475, endPoint x: 589, endPoint y: 490, distance: 16.8
drag, startPoint x: 549, startPoint y: 315, endPoint x: 718, endPoint y: 501, distance: 250.9
drag, startPoint x: 598, startPoint y: 457, endPoint x: 715, endPoint y: 313, distance: 186.2
drag, startPoint x: 621, startPoint y: 357, endPoint x: 605, endPoint y: 371, distance: 20.9
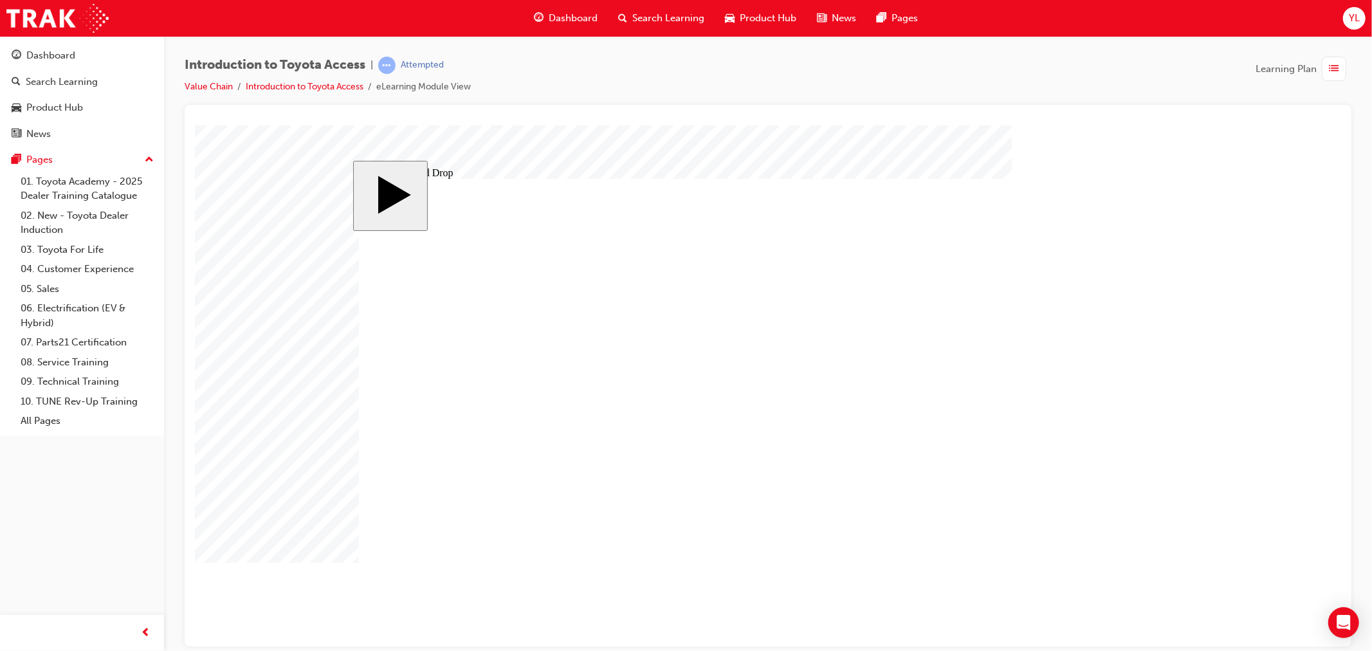
drag, startPoint x: 527, startPoint y: 411, endPoint x: 702, endPoint y: 416, distance: 175.1
drag, startPoint x: 814, startPoint y: 477, endPoint x: 858, endPoint y: 384, distance: 103.3
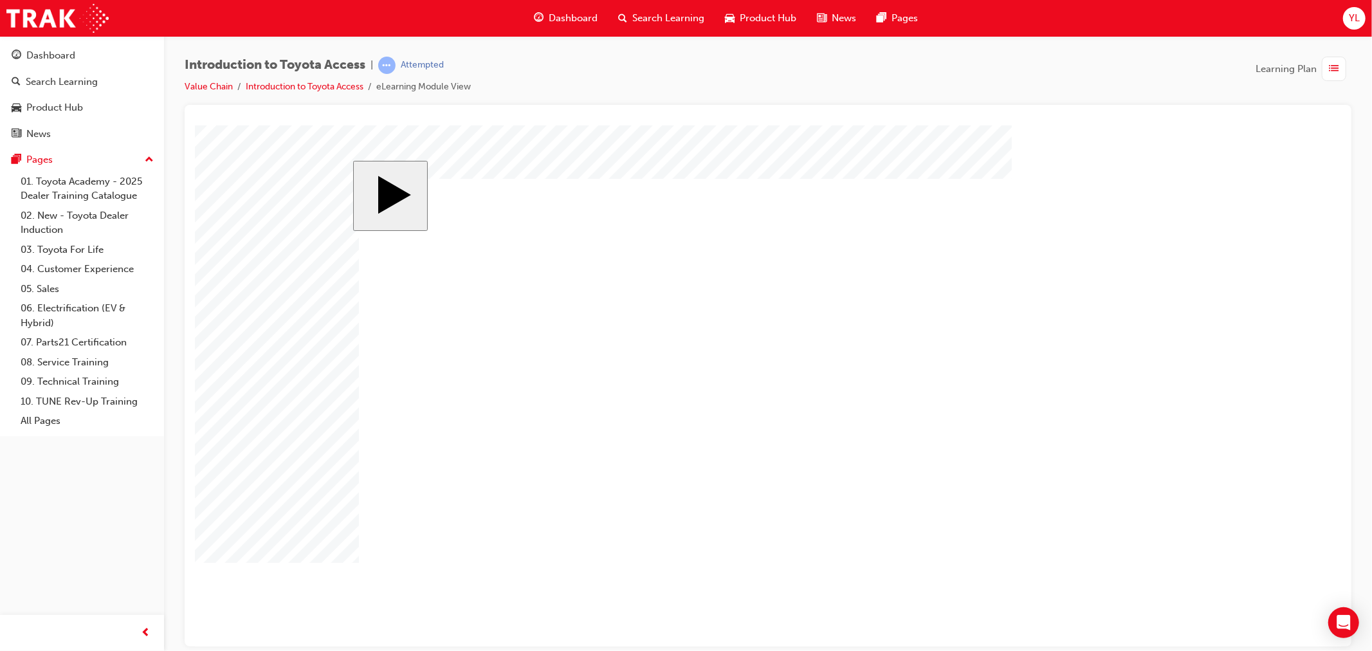
drag, startPoint x: 1057, startPoint y: 415, endPoint x: 1056, endPoint y: 422, distance: 7.2
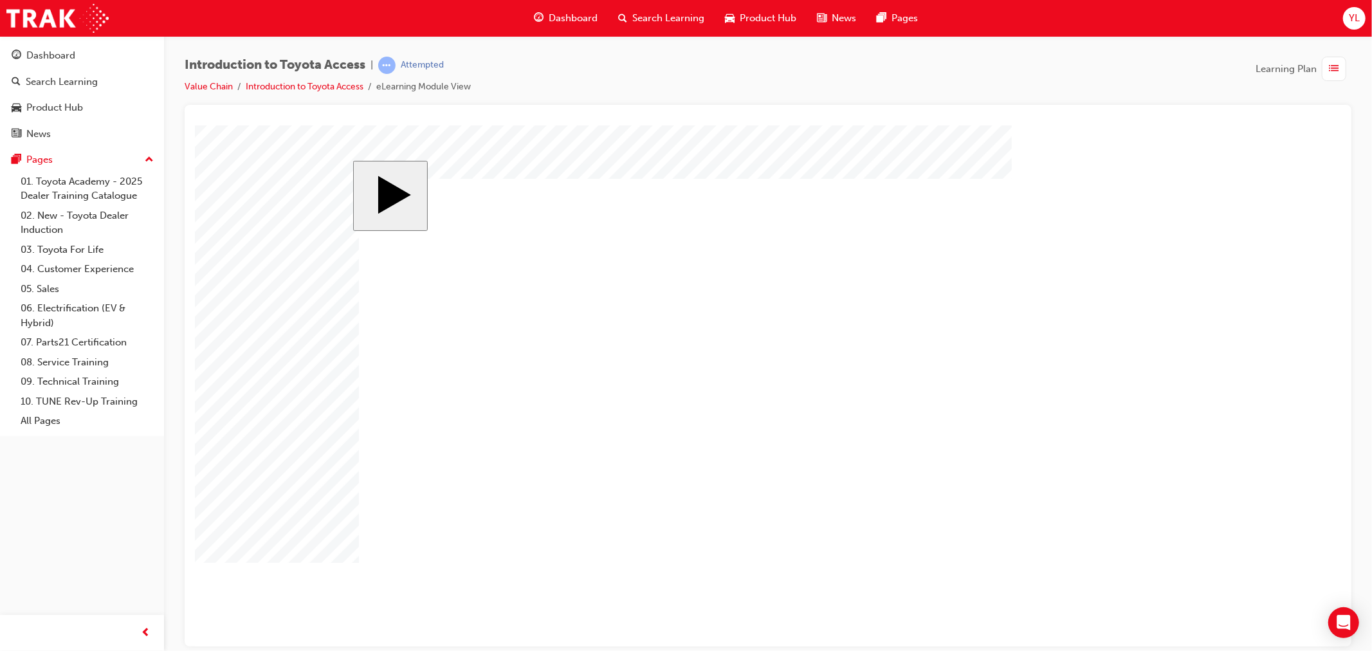
click at [816, 619] on body ".cls-1-6YdYWvMiVKq { fill: rgba(255, 255, 255, 1) } .cls-1-6YdYWvMiVKq { fill: …" at bounding box center [767, 385] width 1146 height 521
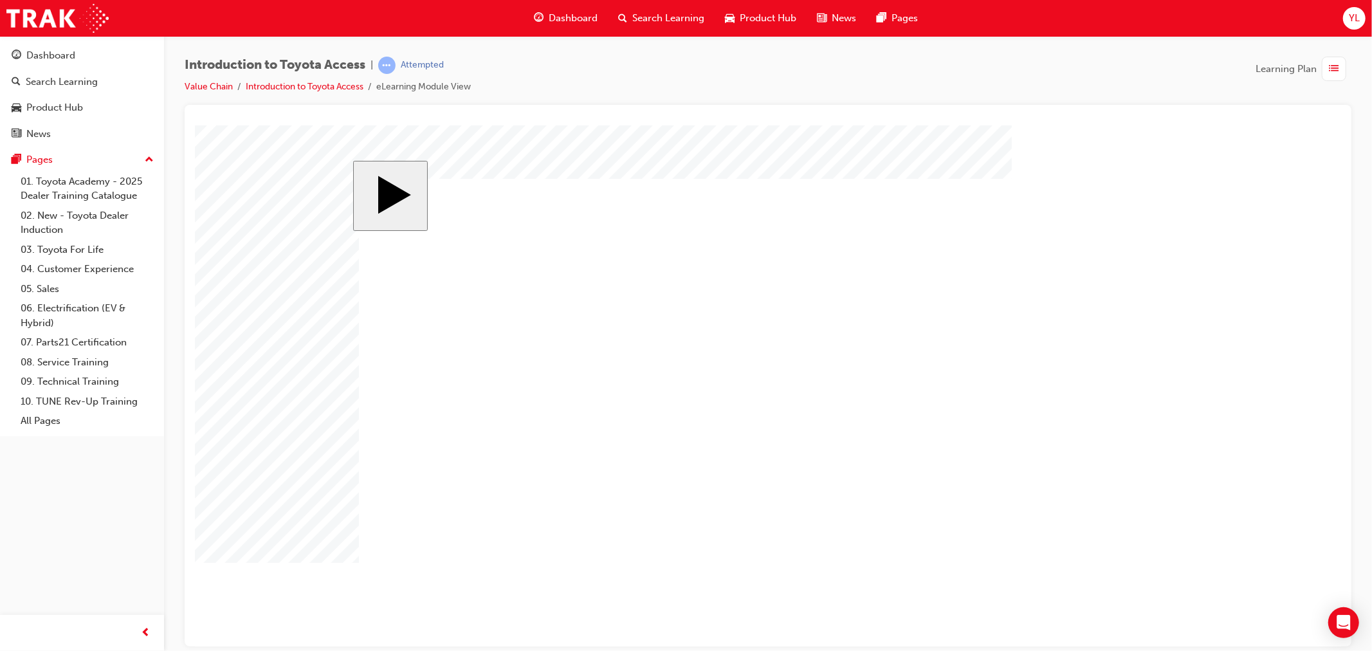
drag, startPoint x: 851, startPoint y: 569, endPoint x: 850, endPoint y: 576, distance: 7.1
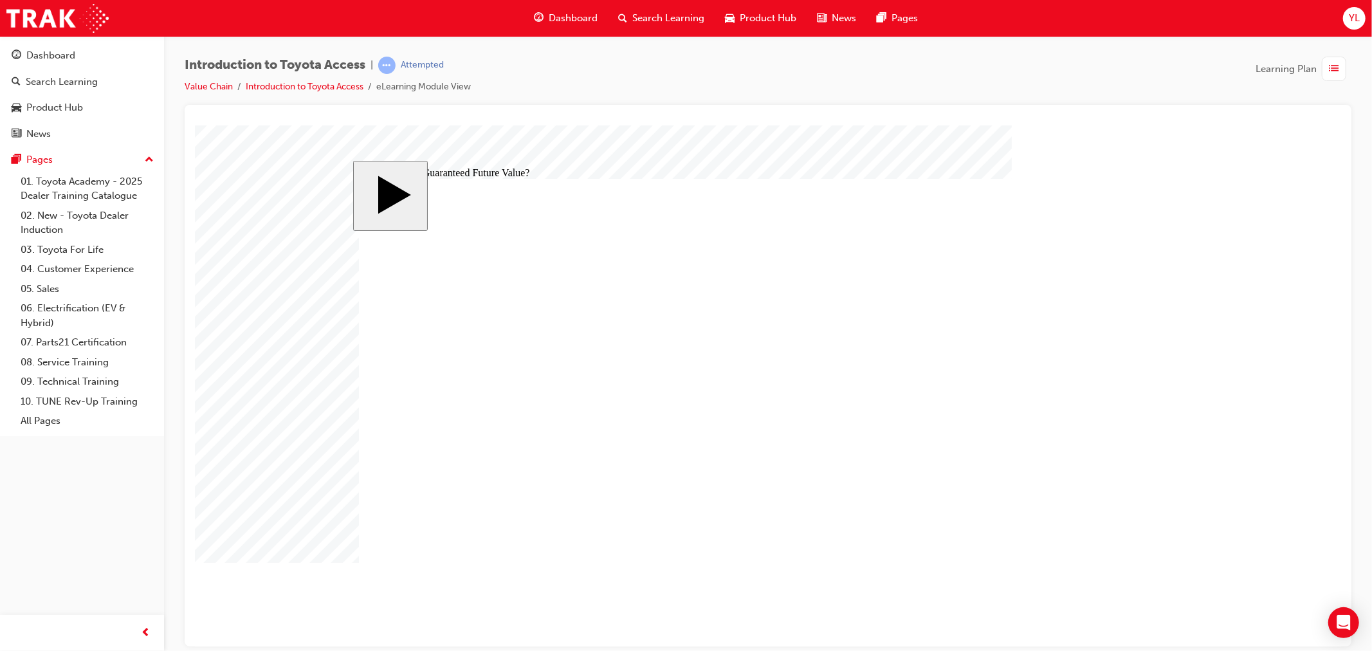
radio input "true"
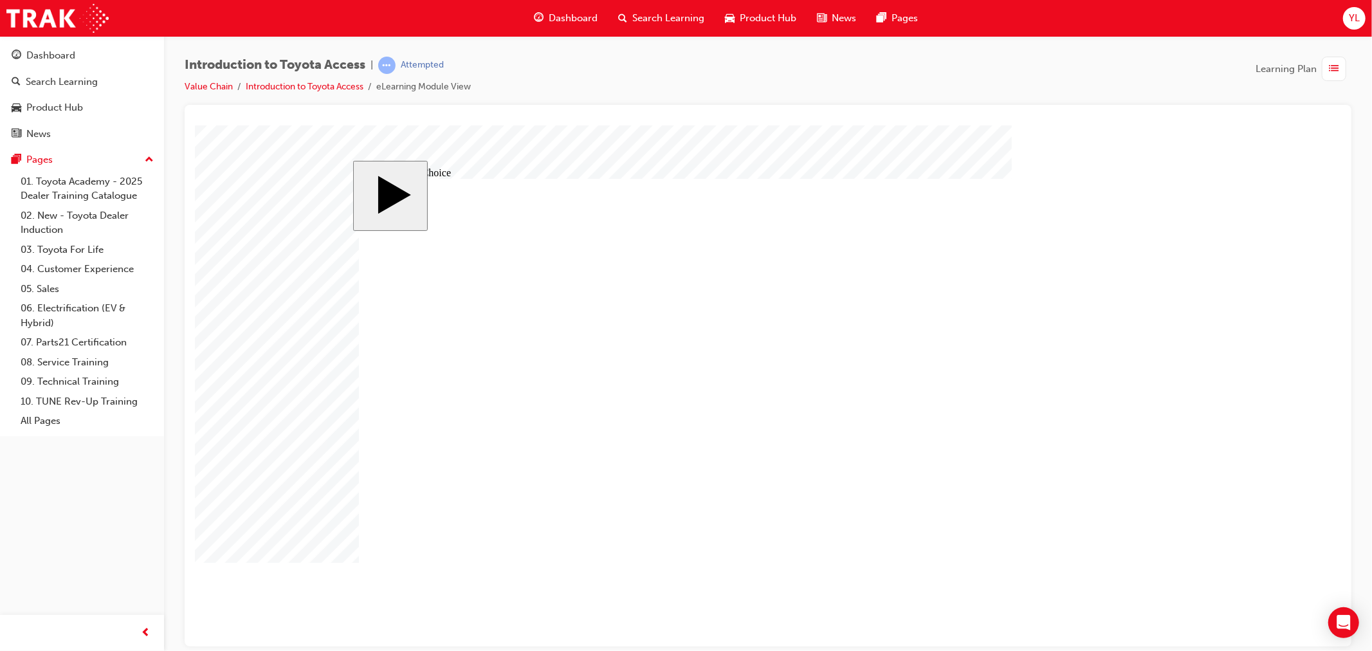
drag, startPoint x: 996, startPoint y: 308, endPoint x: 1088, endPoint y: 539, distance: 248.6
radio input "true"
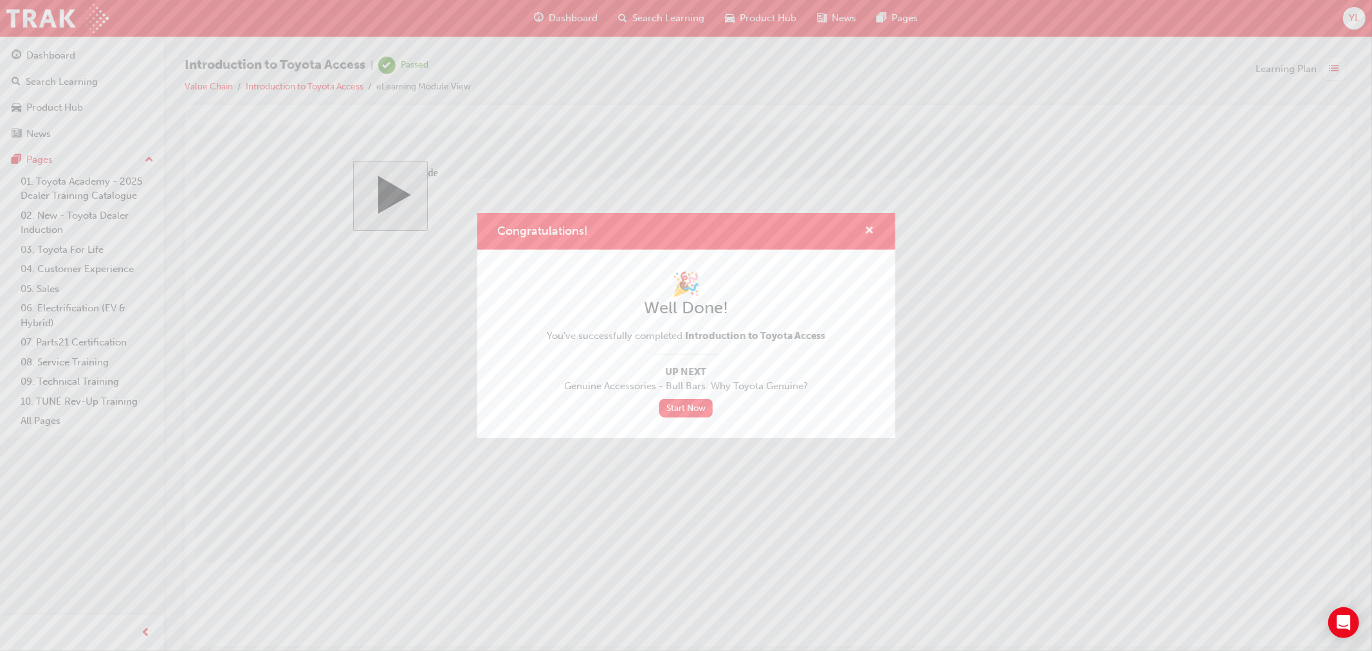
click at [872, 234] on span "cross-icon" at bounding box center [870, 232] width 10 height 12
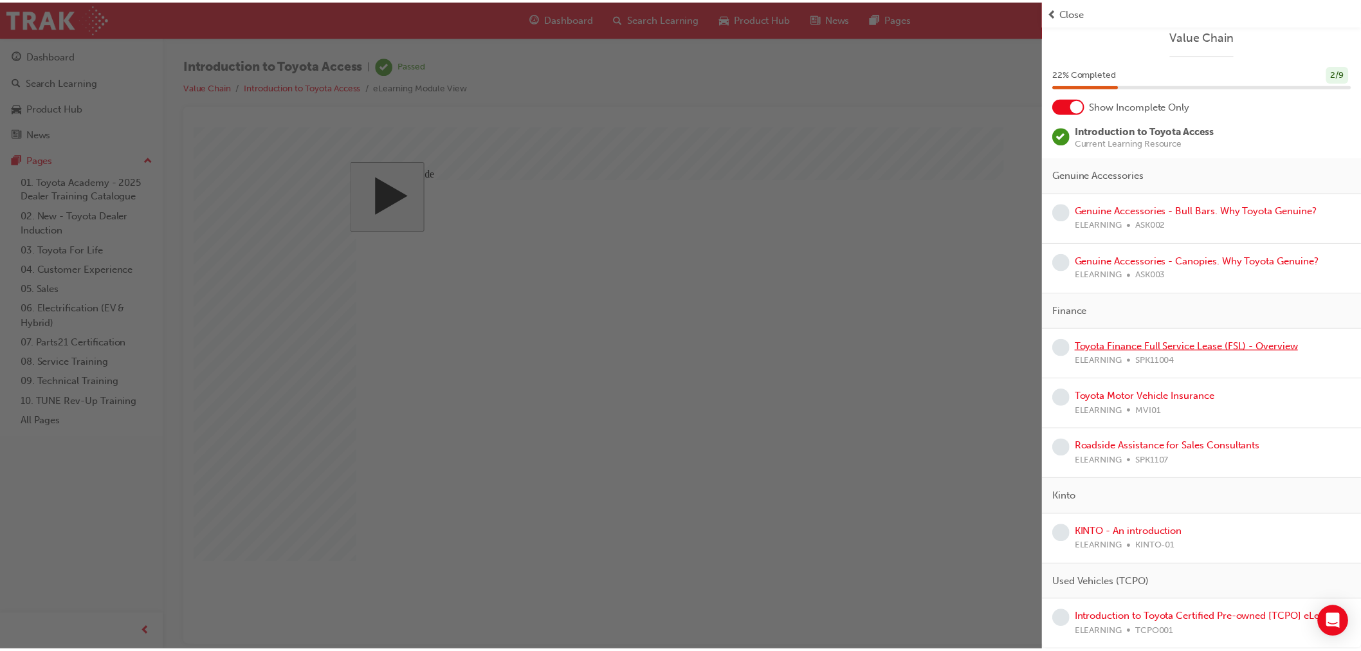
scroll to position [21, 0]
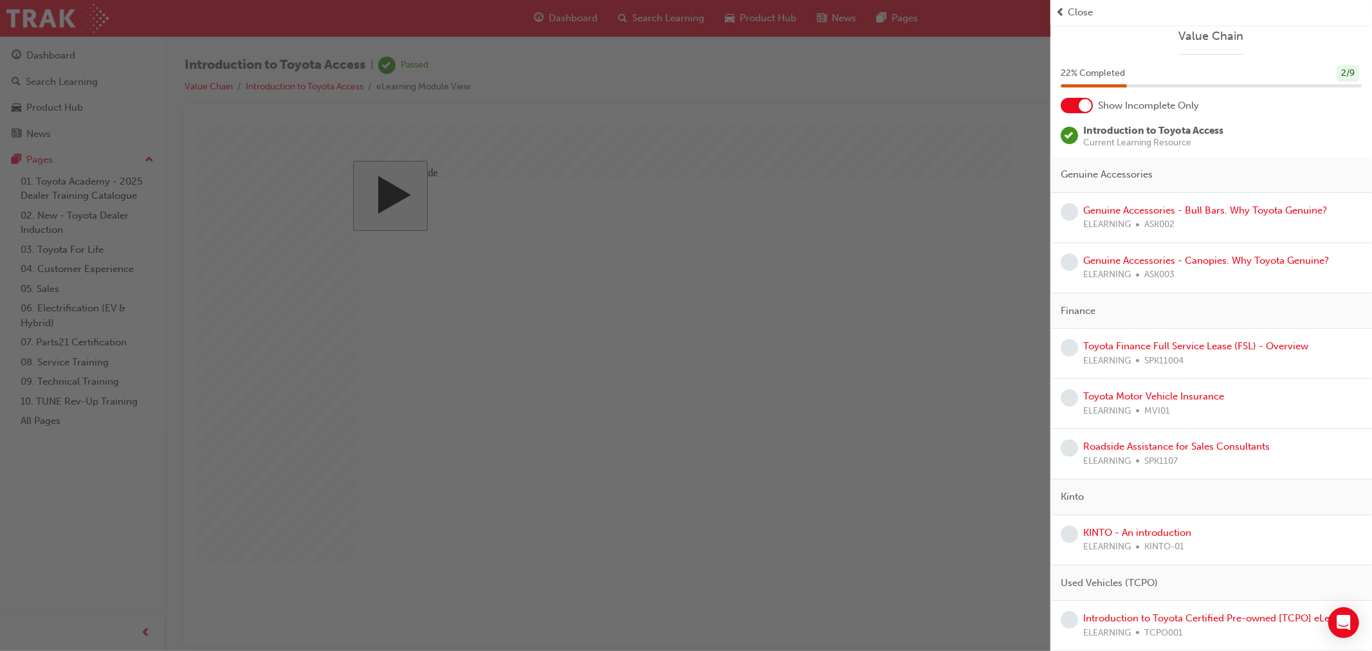
click at [845, 187] on div "button" at bounding box center [525, 325] width 1050 height 651
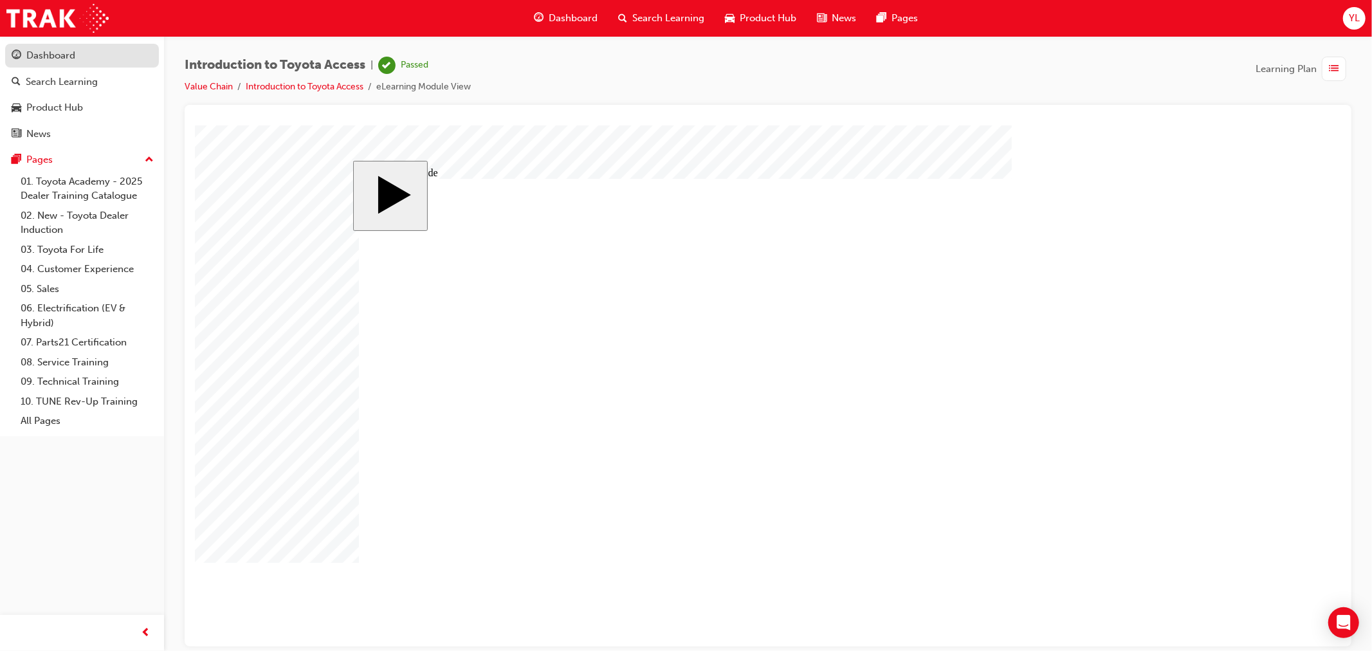
click at [120, 46] on link "Dashboard" at bounding box center [82, 56] width 154 height 24
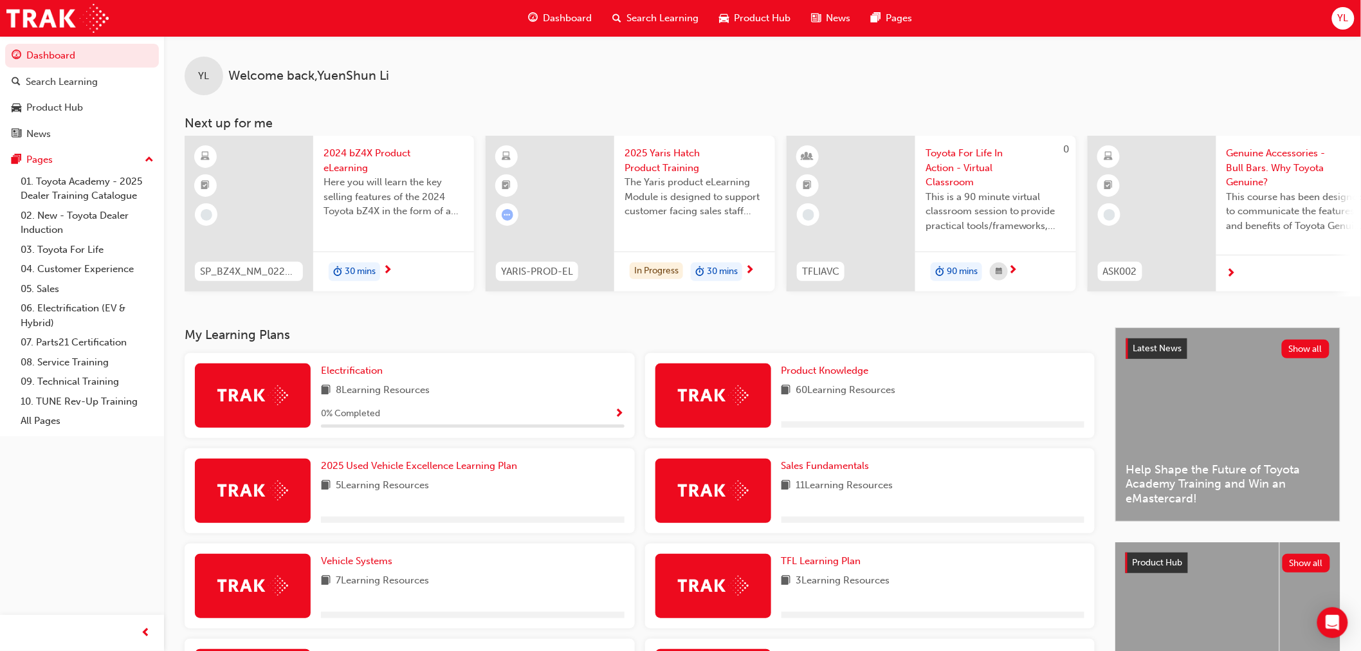
scroll to position [214, 0]
